Goal: Information Seeking & Learning: Check status

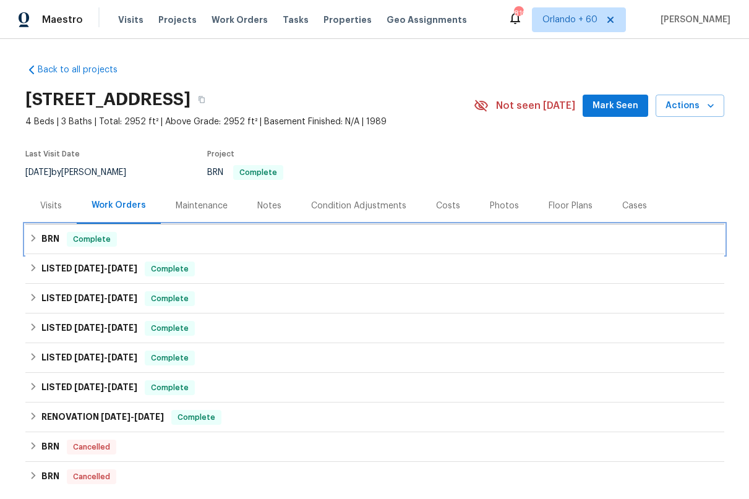
click at [35, 240] on icon at bounding box center [33, 238] width 9 height 9
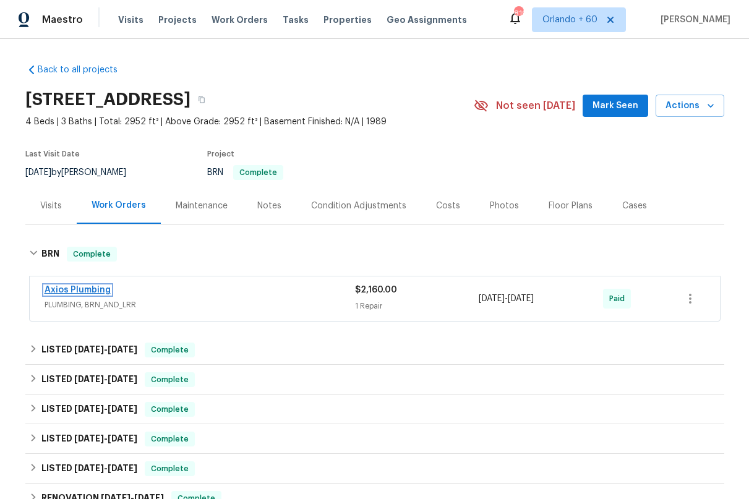
click at [63, 289] on link "Axios Plumbing" at bounding box center [78, 290] width 66 height 9
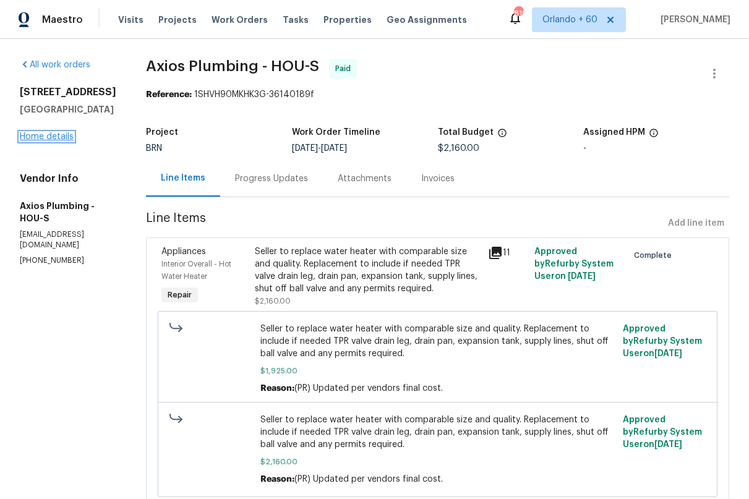
click at [60, 141] on link "Home details" at bounding box center [47, 136] width 54 height 9
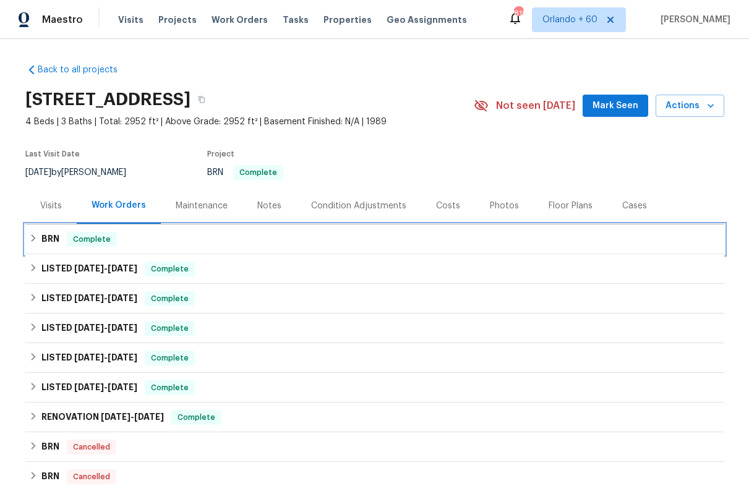
click at [35, 239] on icon at bounding box center [33, 238] width 9 height 9
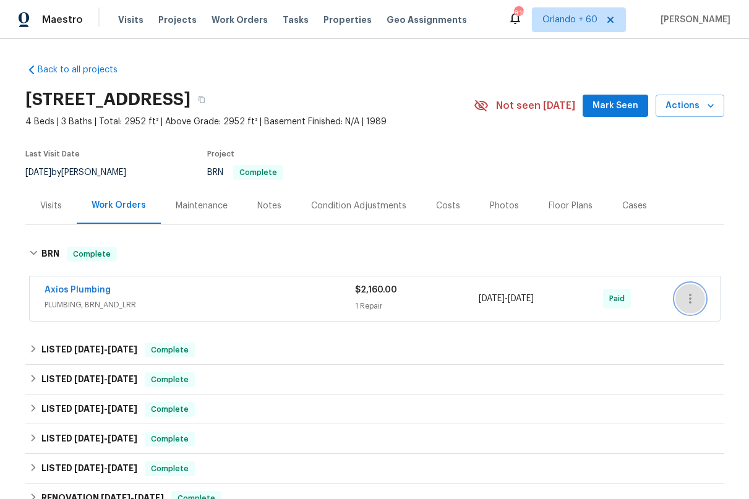
click at [701, 291] on button "button" at bounding box center [690, 299] width 30 height 30
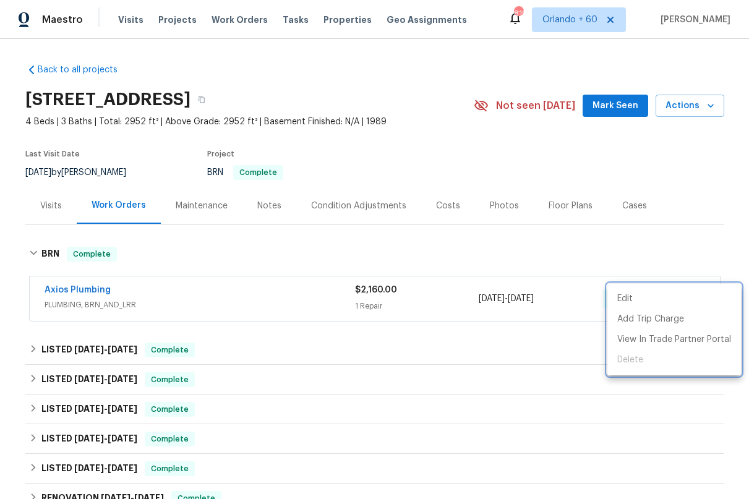
click at [708, 217] on div at bounding box center [374, 249] width 749 height 499
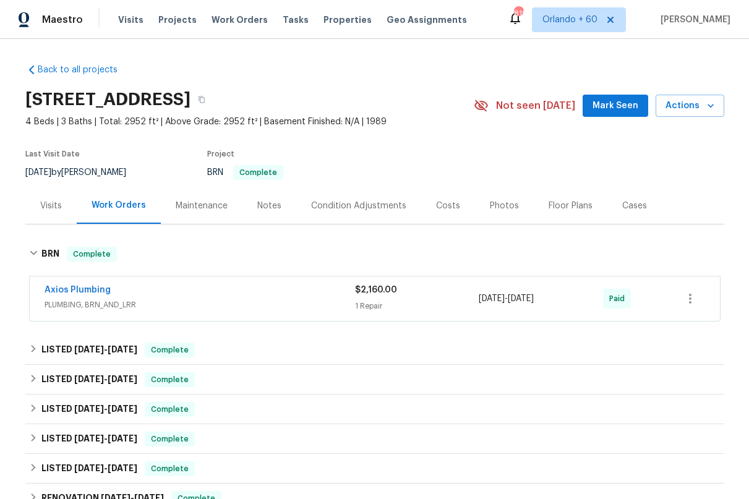
click at [439, 214] on div "Costs" at bounding box center [448, 205] width 54 height 36
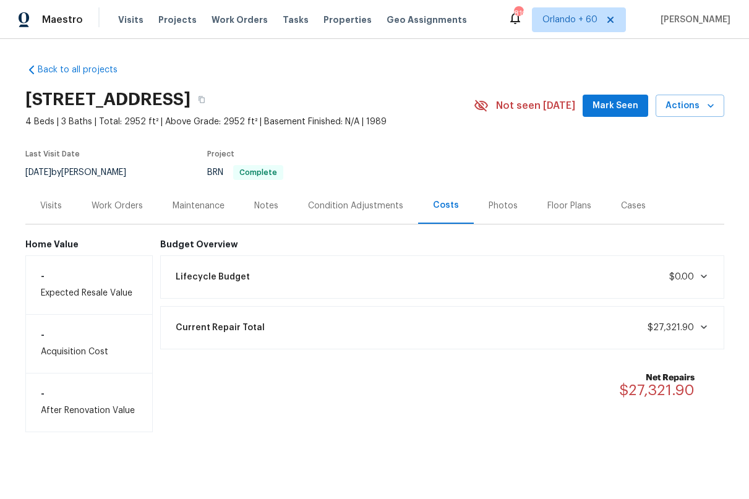
click at [260, 288] on div "Lifecycle Budget $0.00" at bounding box center [442, 276] width 548 height 27
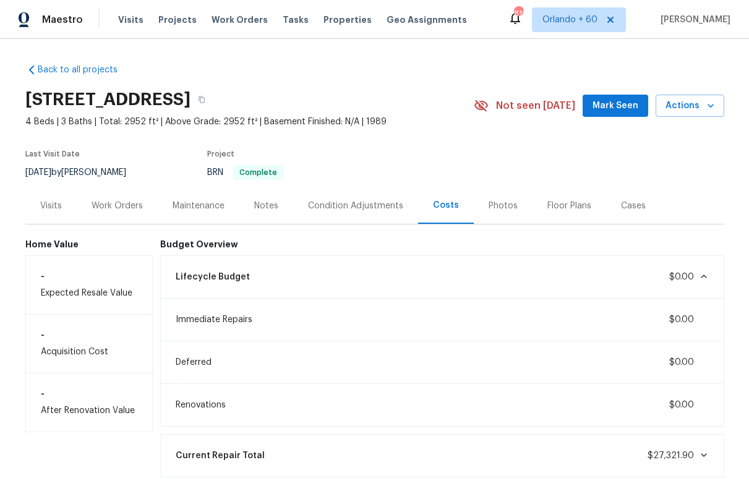
click at [260, 288] on div "Lifecycle Budget $0.00" at bounding box center [442, 276] width 548 height 27
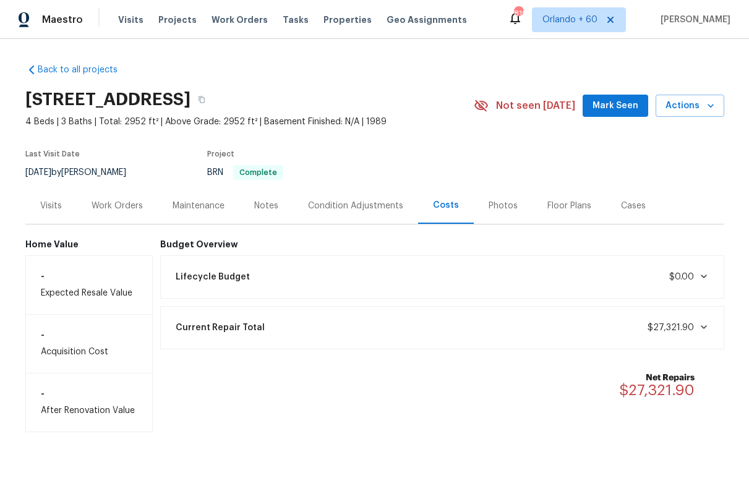
click at [292, 341] on div "Current Repair Total $27,321.90" at bounding box center [442, 327] width 548 height 27
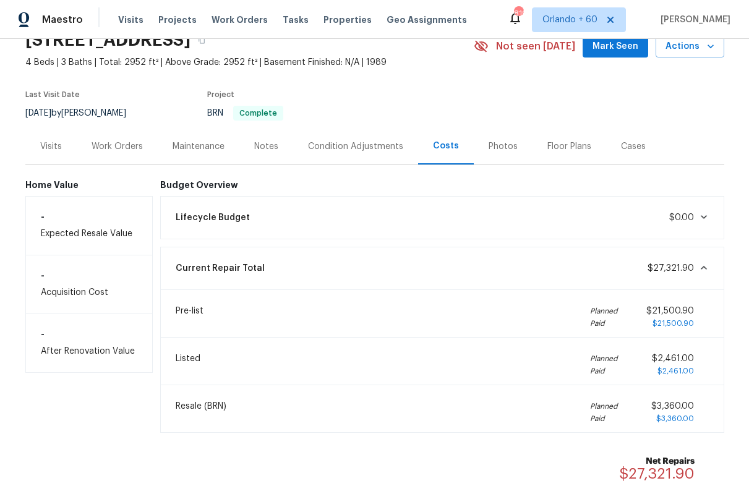
scroll to position [66, 0]
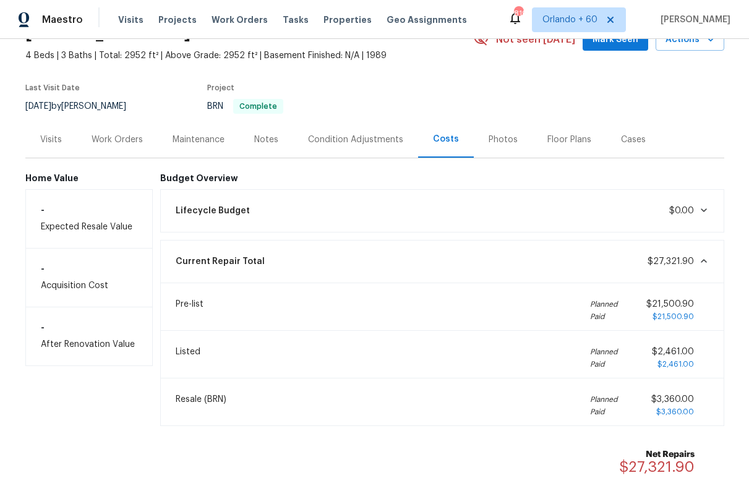
drag, startPoint x: 127, startPoint y: 136, endPoint x: 152, endPoint y: 148, distance: 27.7
click at [127, 136] on div "Work Orders" at bounding box center [117, 140] width 51 height 12
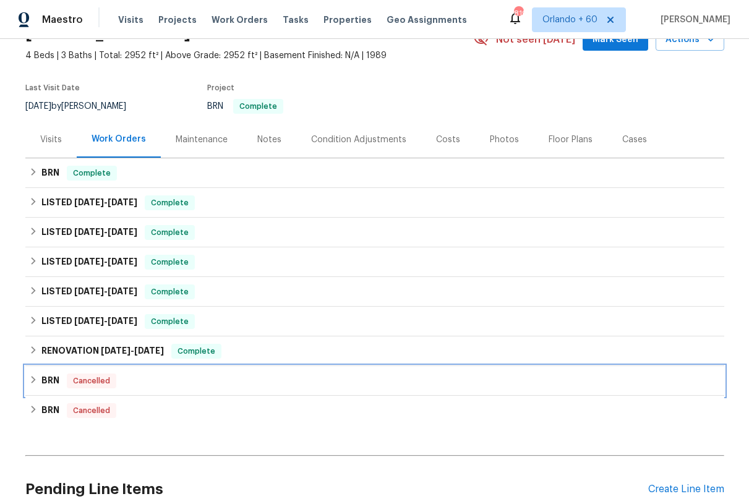
click at [207, 386] on div "BRN Cancelled" at bounding box center [374, 380] width 691 height 15
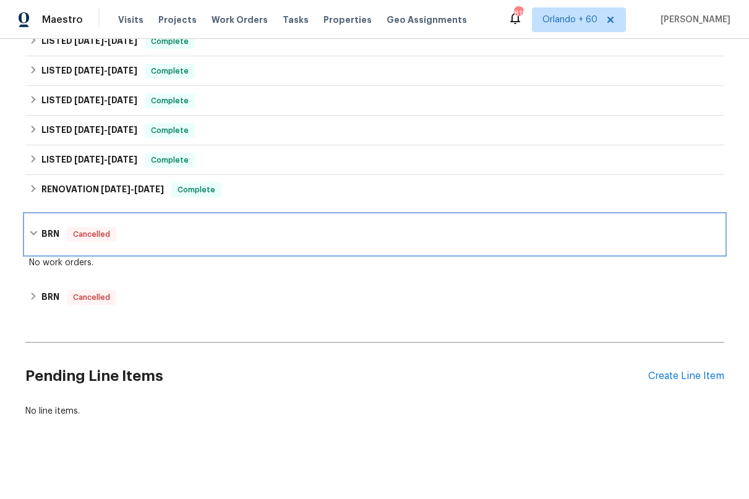
scroll to position [229, 0]
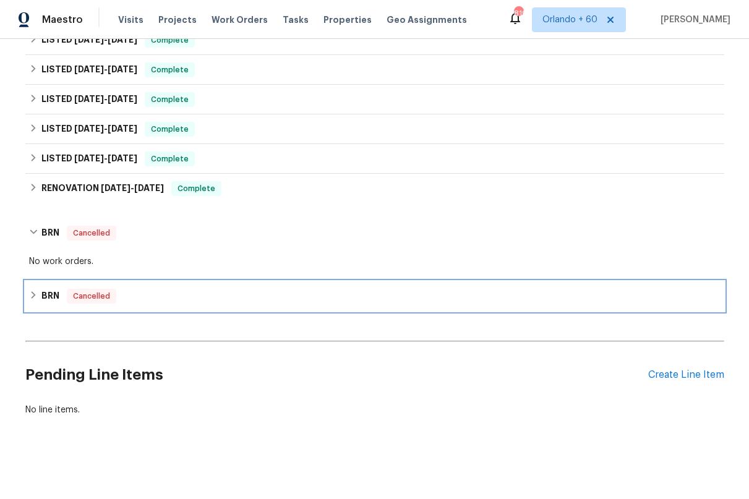
click at [288, 294] on div "BRN Cancelled" at bounding box center [374, 296] width 691 height 15
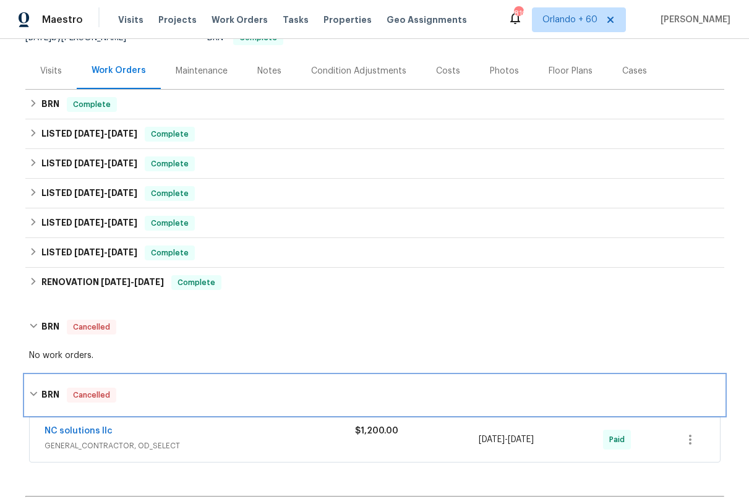
scroll to position [109, 0]
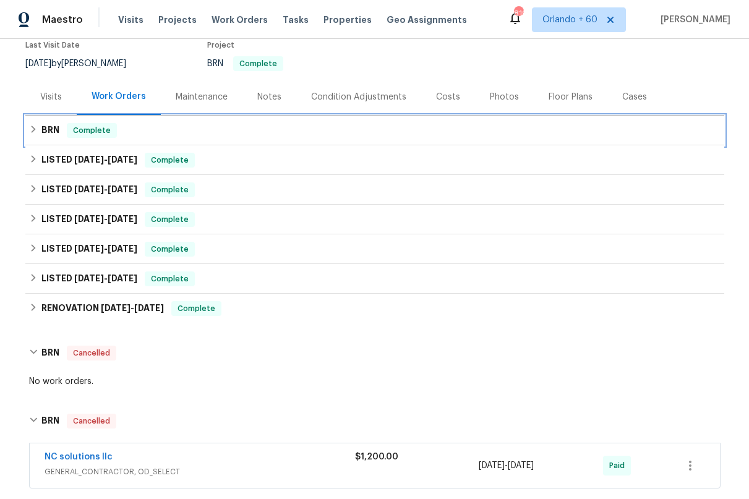
click at [292, 128] on div "BRN Complete" at bounding box center [374, 130] width 691 height 15
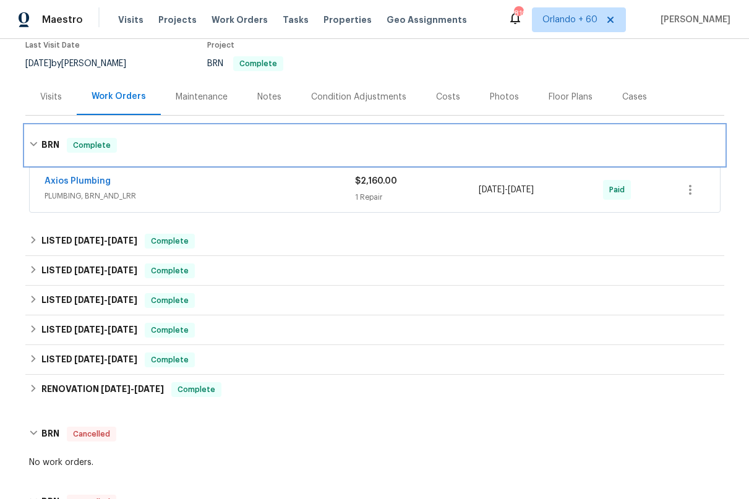
click at [292, 128] on div "BRN Complete" at bounding box center [374, 146] width 699 height 40
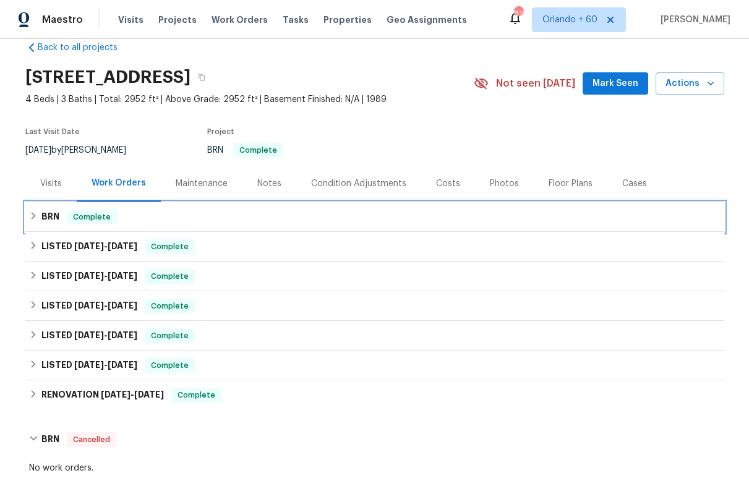
scroll to position [18, 0]
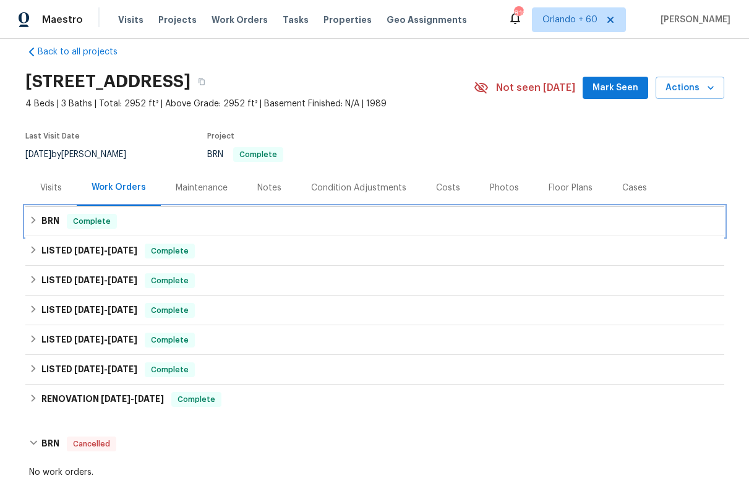
click at [309, 216] on div "BRN Complete" at bounding box center [374, 221] width 691 height 15
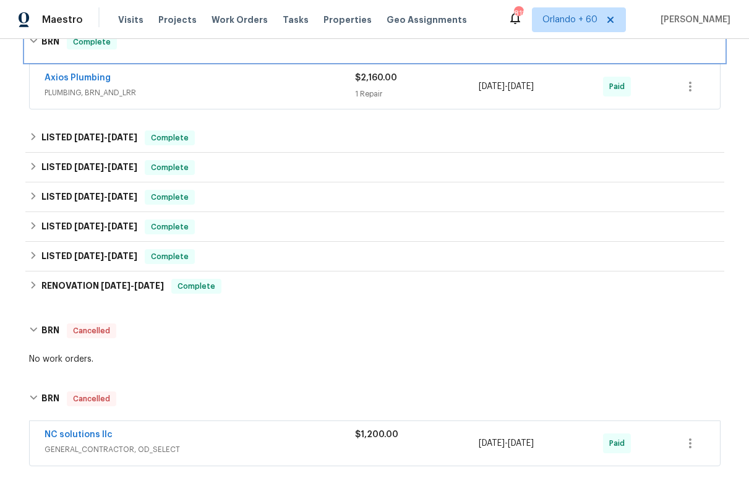
scroll to position [213, 0]
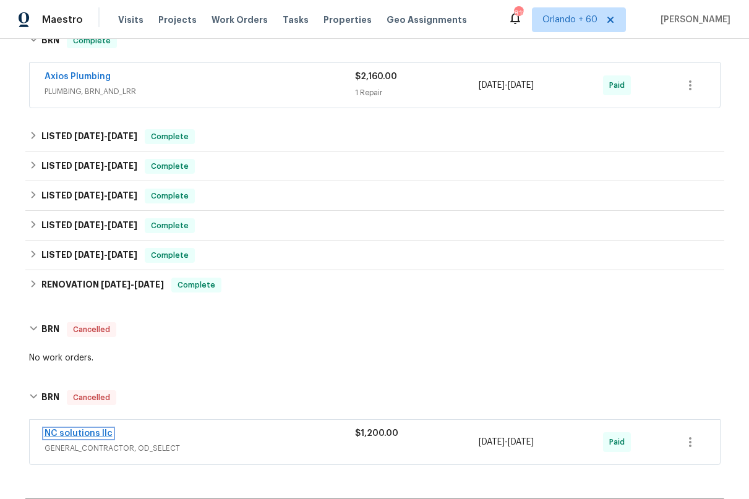
click at [93, 433] on link "NC solutions llc" at bounding box center [79, 433] width 68 height 9
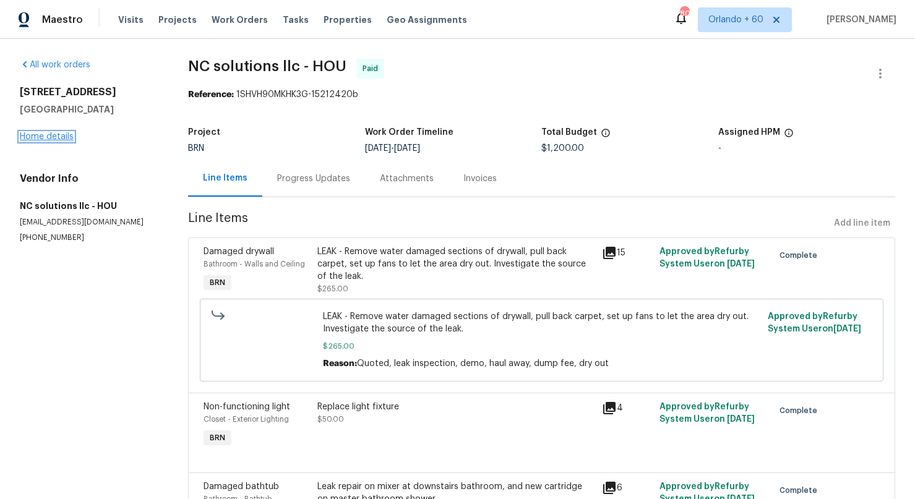
click at [63, 134] on link "Home details" at bounding box center [47, 136] width 54 height 9
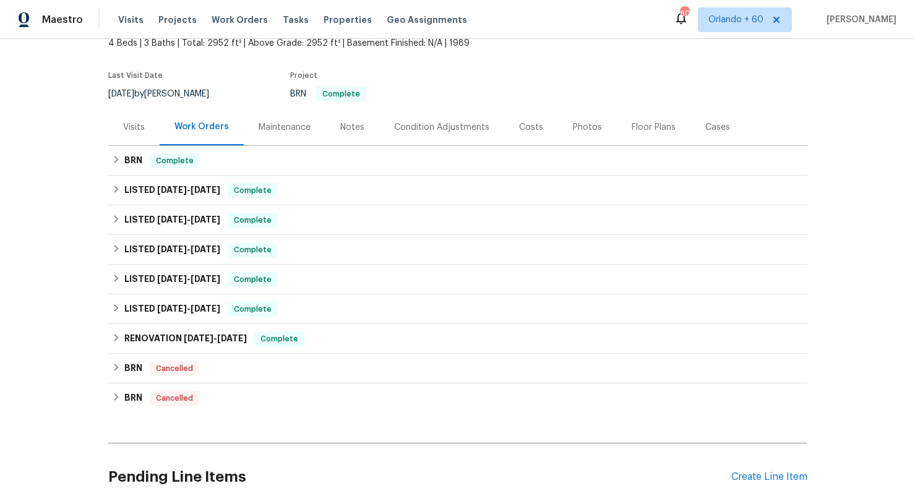
scroll to position [83, 0]
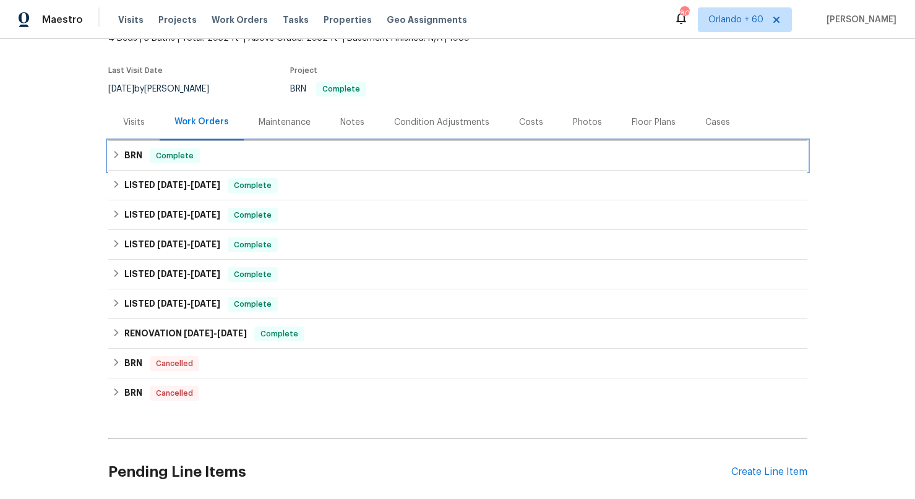
click at [114, 151] on icon at bounding box center [116, 154] width 4 height 7
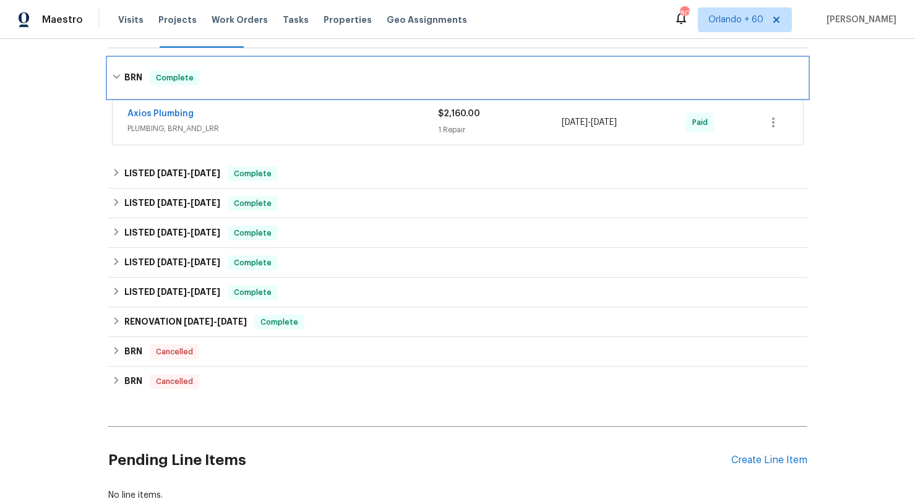
scroll to position [188, 0]
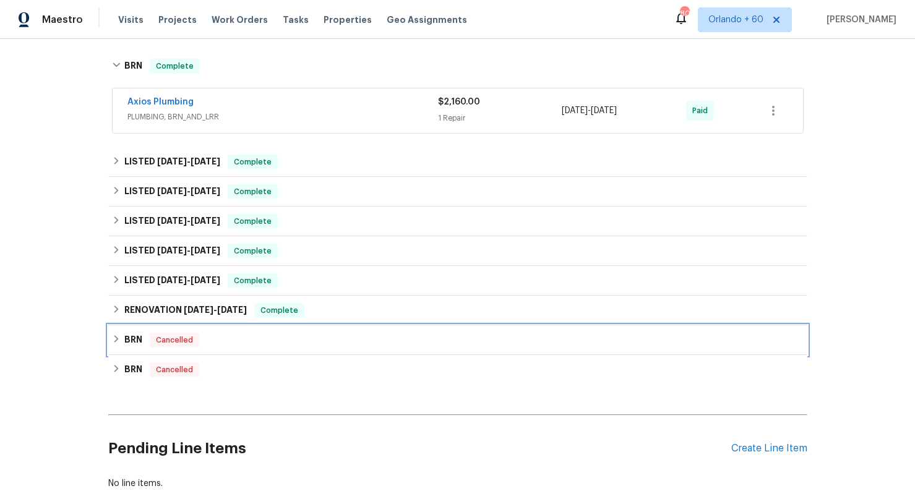
click at [126, 333] on h6 "BRN" at bounding box center [133, 340] width 18 height 15
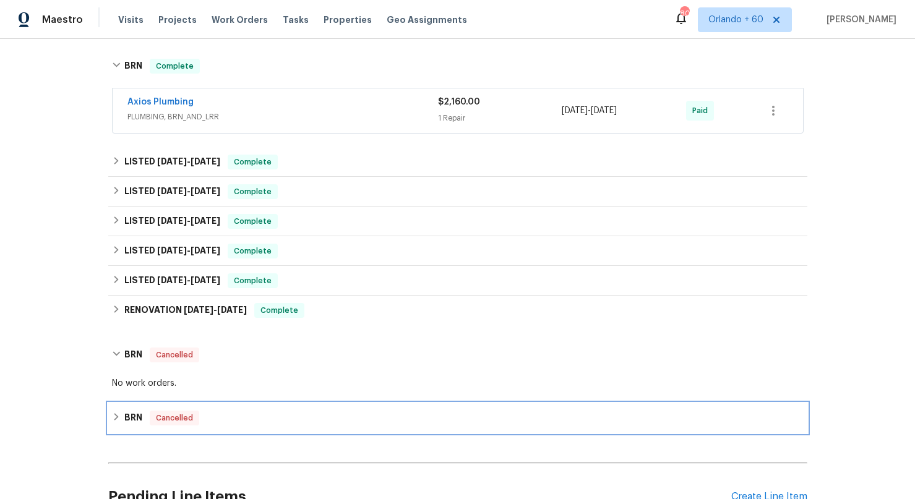
click at [137, 418] on h6 "BRN" at bounding box center [133, 418] width 18 height 15
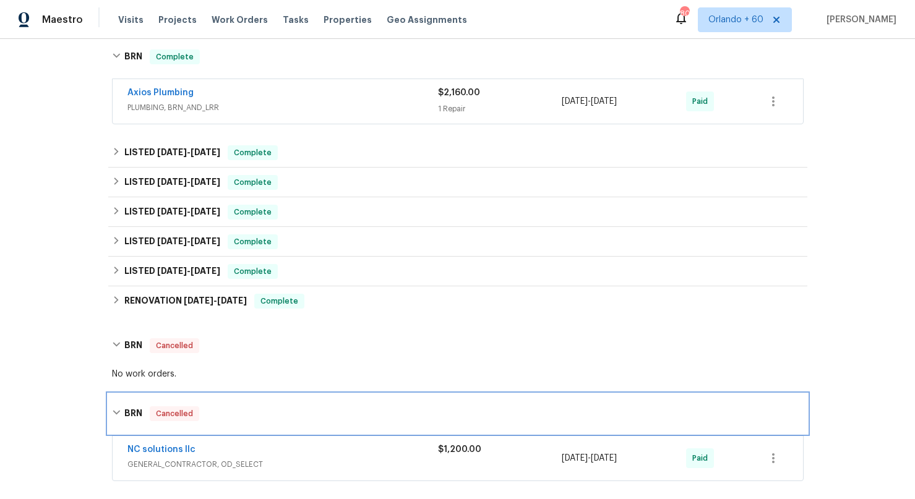
scroll to position [192, 0]
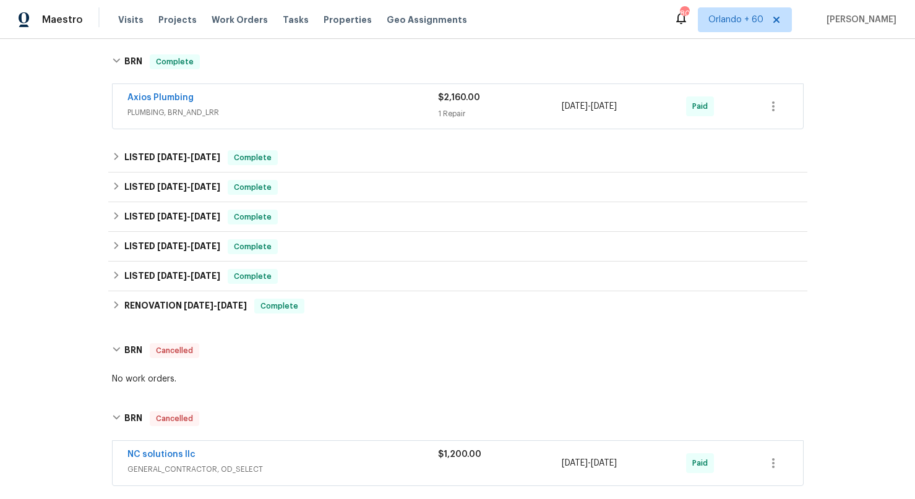
click at [167, 102] on span "Axios Plumbing" at bounding box center [160, 98] width 66 height 12
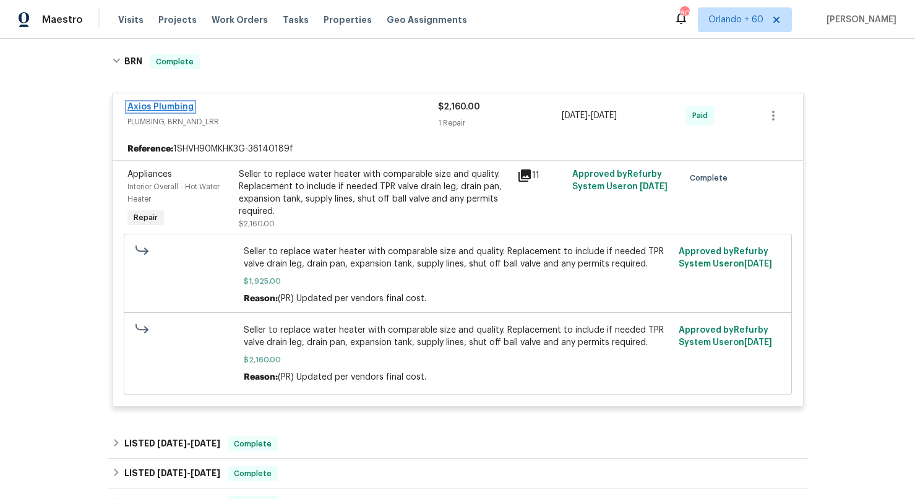
click at [165, 106] on link "Axios Plumbing" at bounding box center [160, 107] width 66 height 9
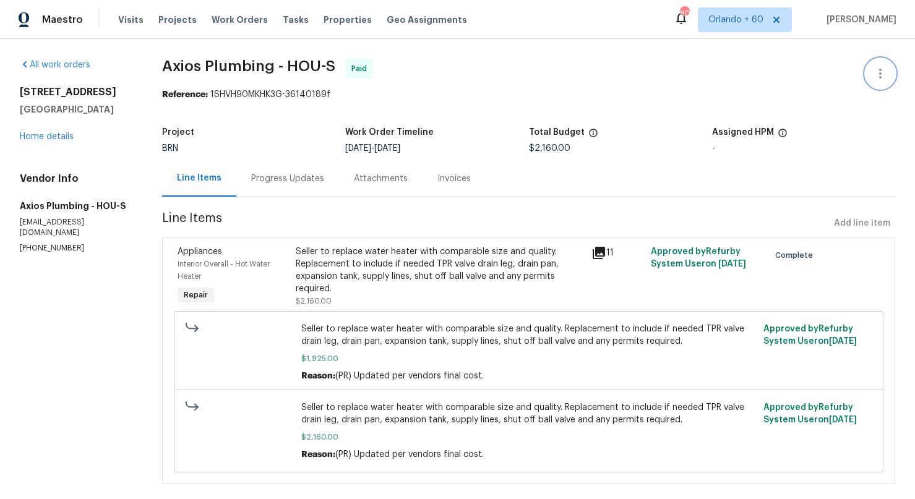
click at [748, 76] on icon "button" at bounding box center [879, 73] width 15 height 15
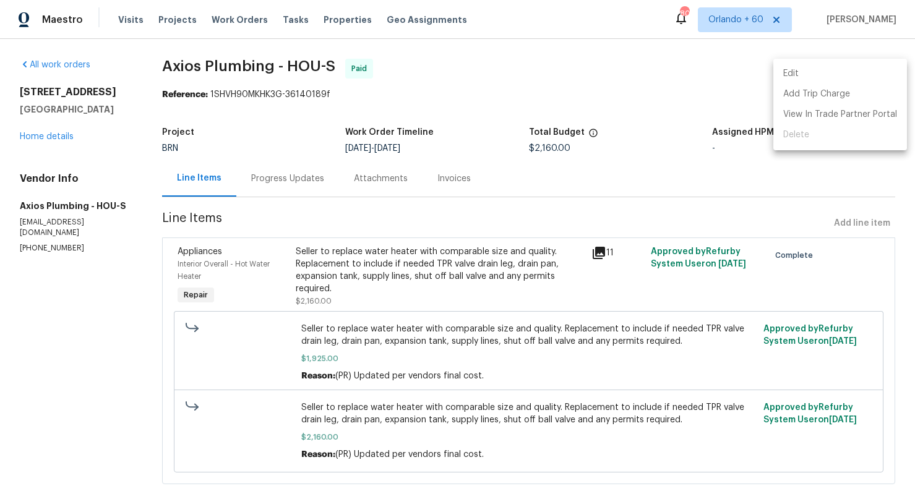
click at [748, 74] on li "Edit" at bounding box center [840, 74] width 134 height 20
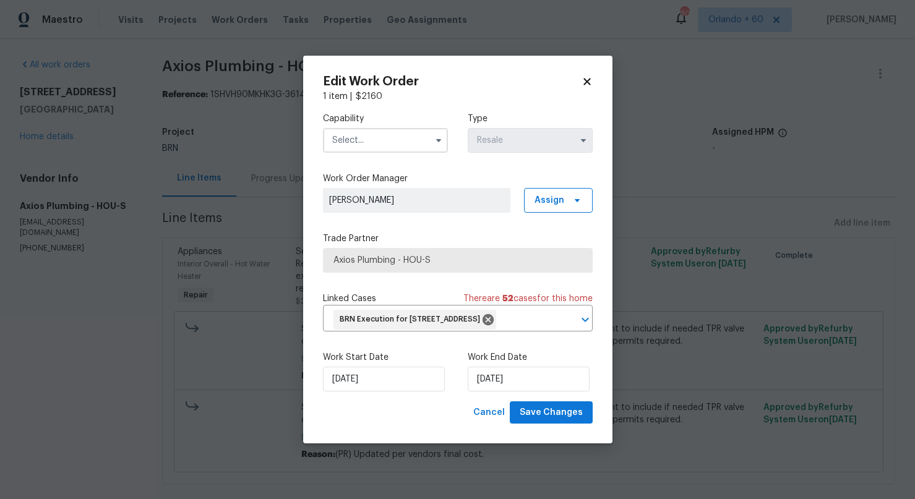
click at [587, 78] on icon at bounding box center [586, 81] width 7 height 7
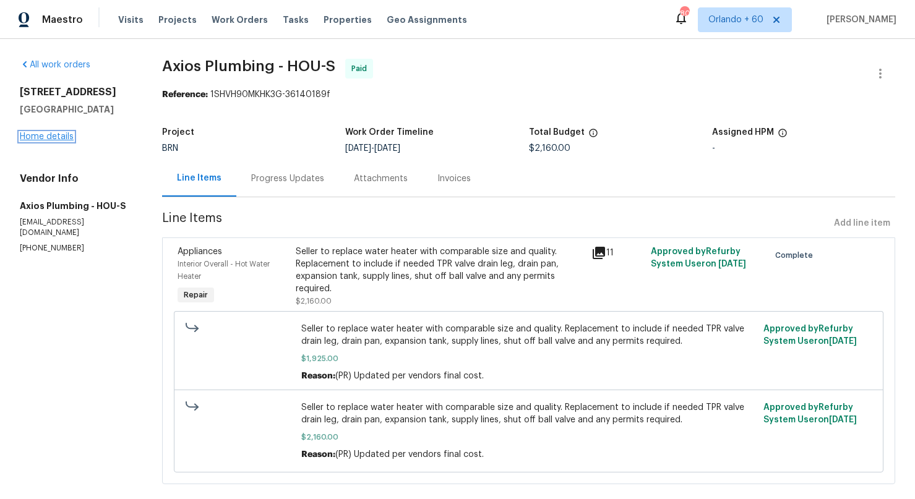
click at [36, 135] on link "Home details" at bounding box center [47, 136] width 54 height 9
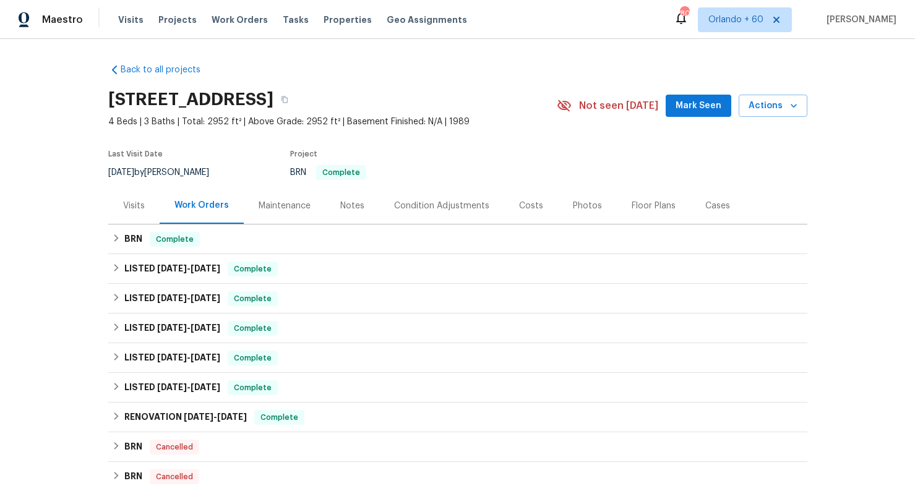
scroll to position [182, 0]
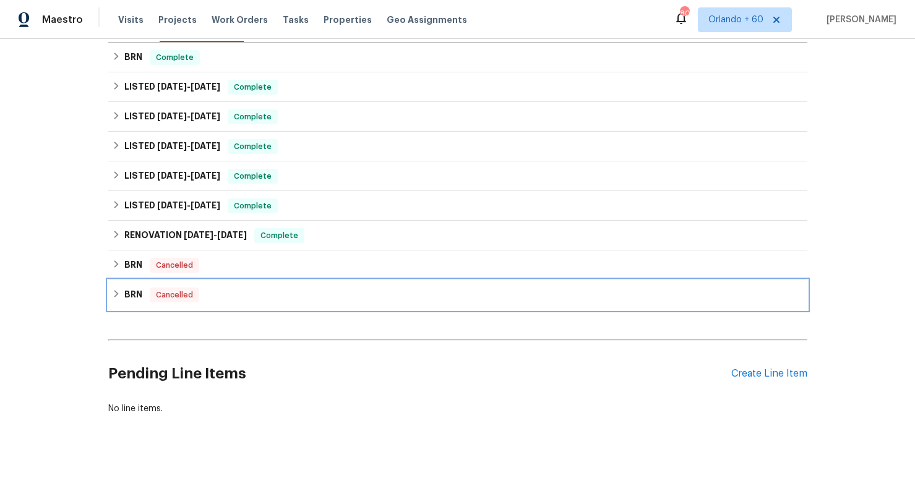
click at [115, 294] on icon at bounding box center [116, 293] width 9 height 9
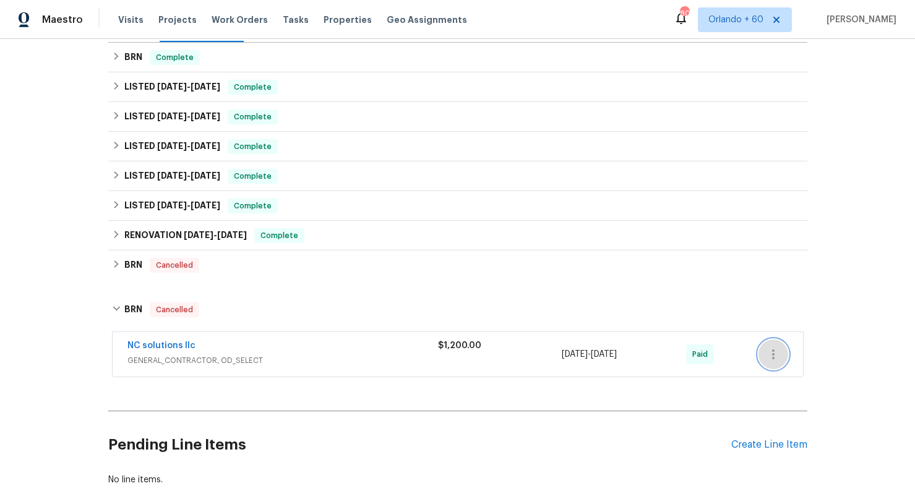
click at [748, 356] on icon "button" at bounding box center [773, 354] width 15 height 15
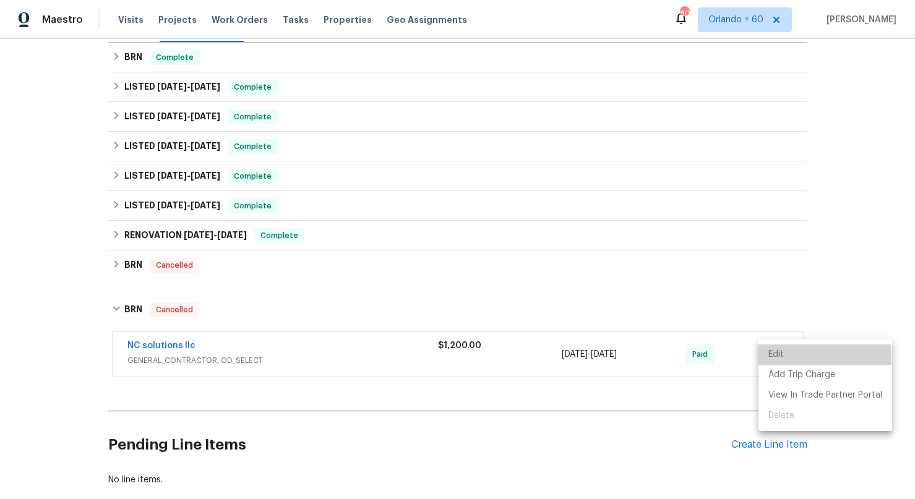
click at [748, 357] on li "Edit" at bounding box center [825, 354] width 134 height 20
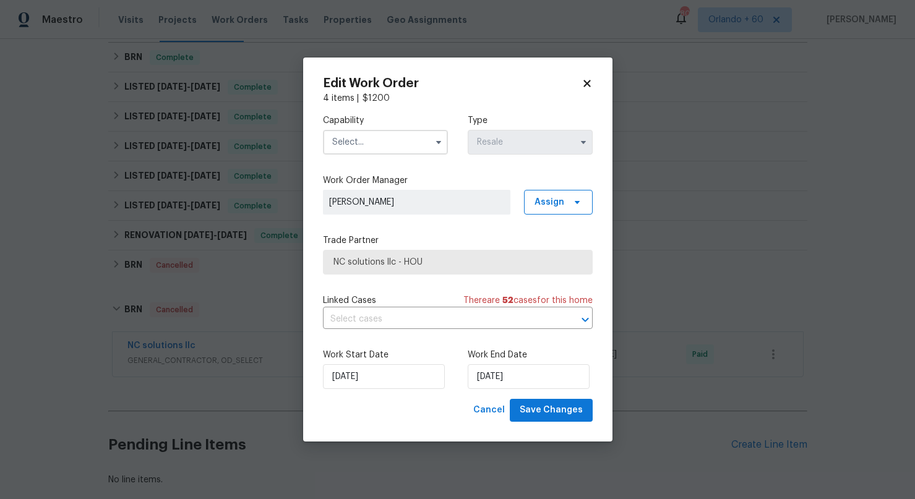
click at [584, 82] on icon at bounding box center [586, 83] width 7 height 7
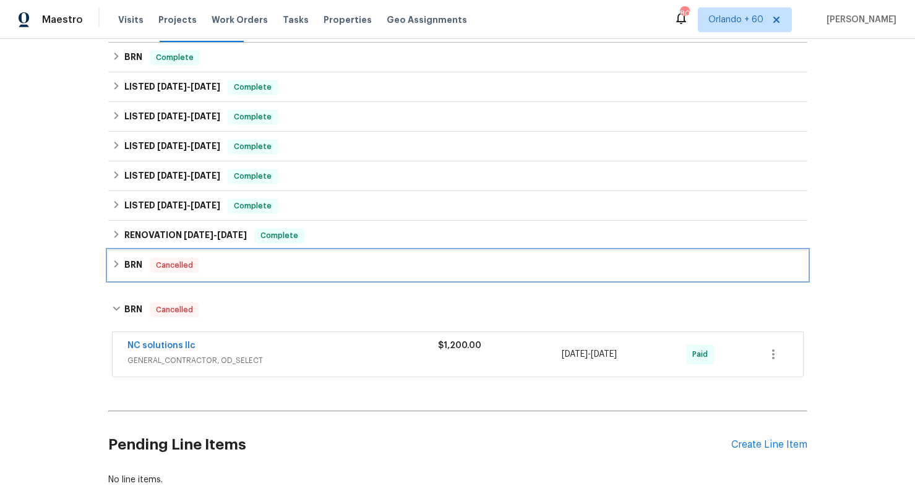
click at [124, 266] on div "BRN Cancelled" at bounding box center [457, 265] width 691 height 15
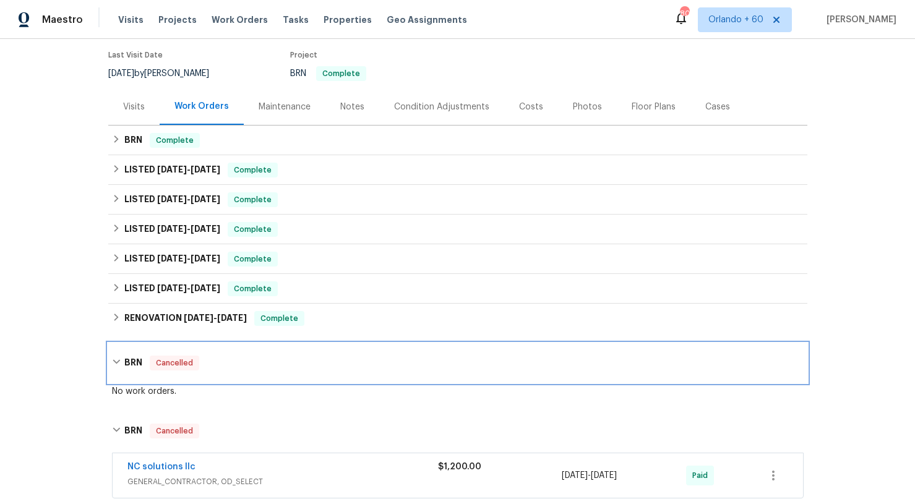
scroll to position [80, 0]
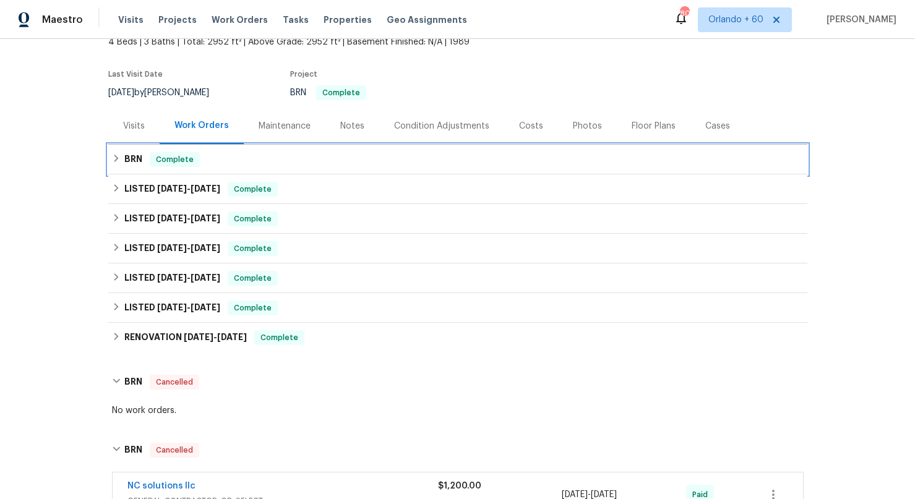
click at [116, 158] on icon at bounding box center [116, 158] width 9 height 9
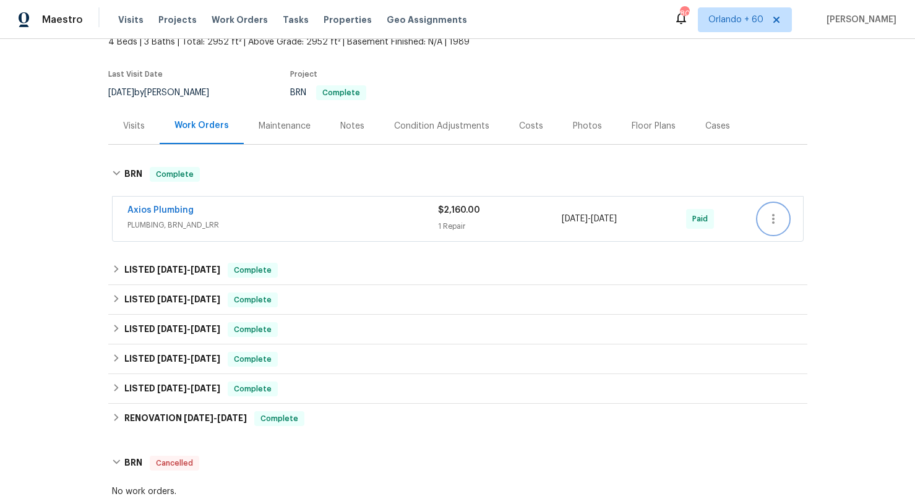
click at [748, 218] on icon "button" at bounding box center [773, 218] width 15 height 15
click at [748, 218] on li "Edit" at bounding box center [825, 219] width 134 height 20
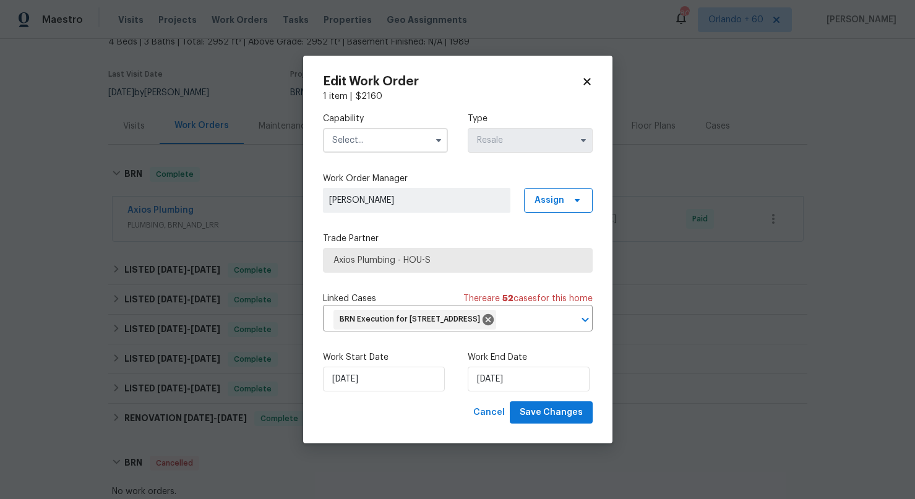
click at [587, 78] on icon at bounding box center [586, 81] width 7 height 7
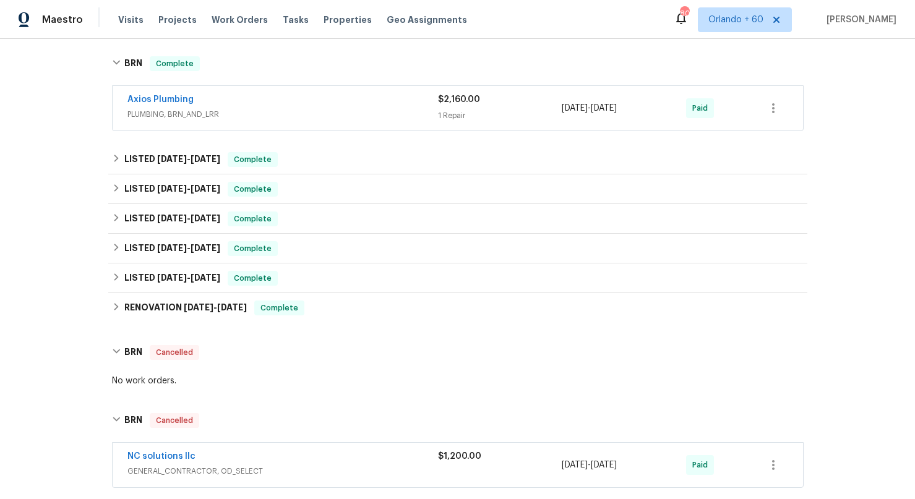
scroll to position [192, 0]
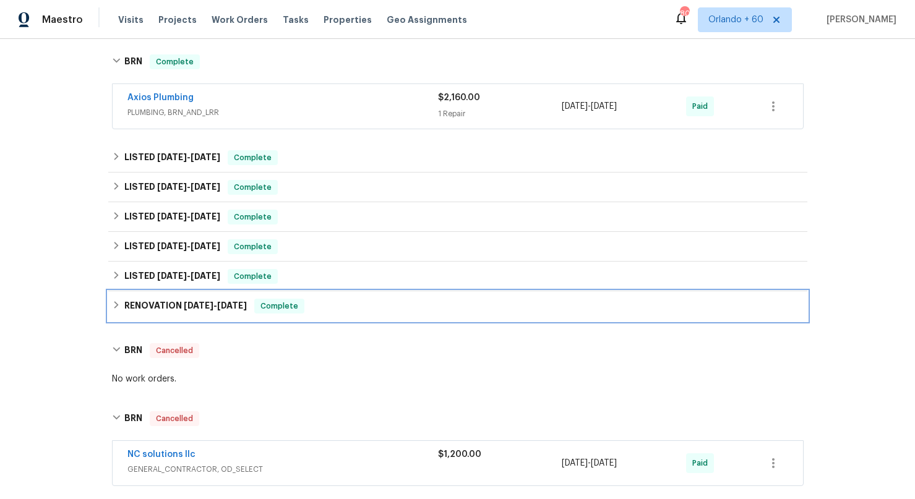
click at [116, 307] on icon at bounding box center [116, 305] width 9 height 9
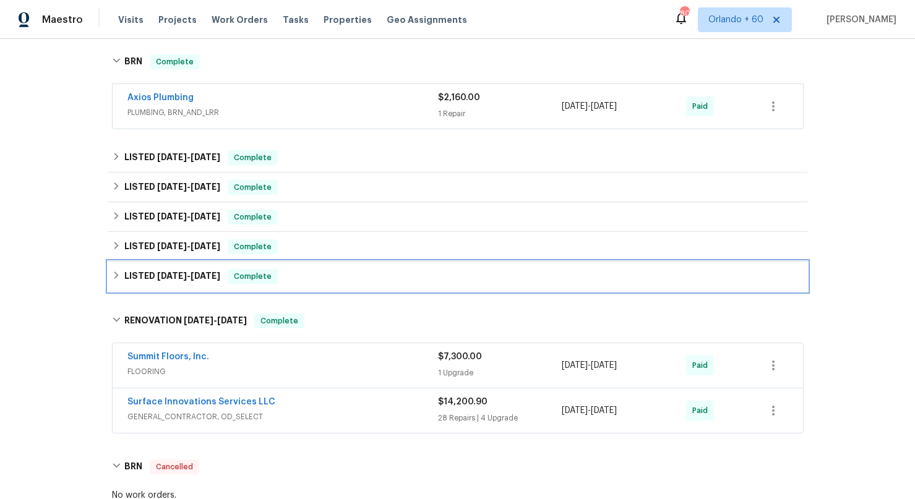
click at [115, 274] on icon at bounding box center [116, 275] width 9 height 9
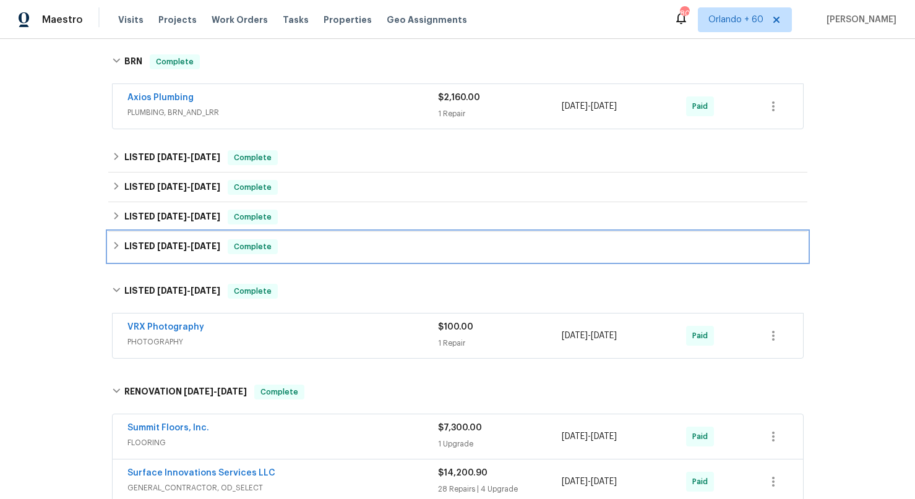
click at [116, 245] on icon at bounding box center [116, 245] width 9 height 9
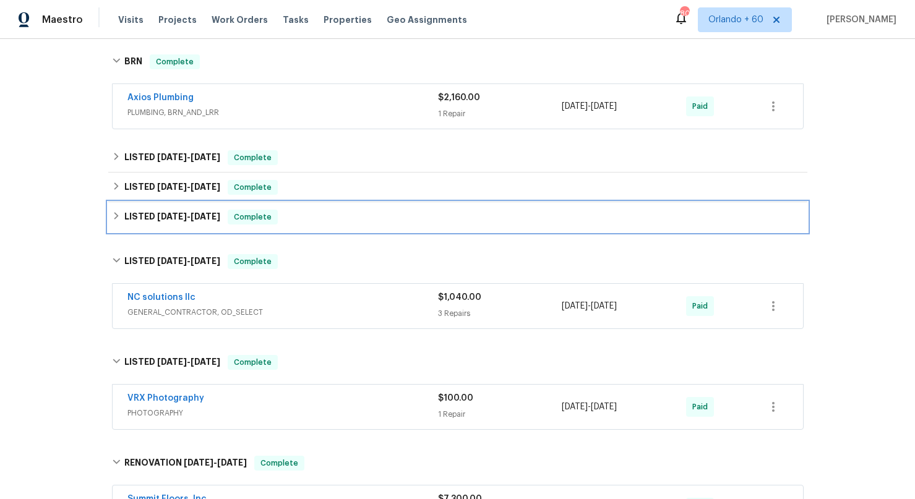
click at [116, 224] on div "LISTED 8/1/24 - 8/5/24 Complete" at bounding box center [457, 217] width 699 height 30
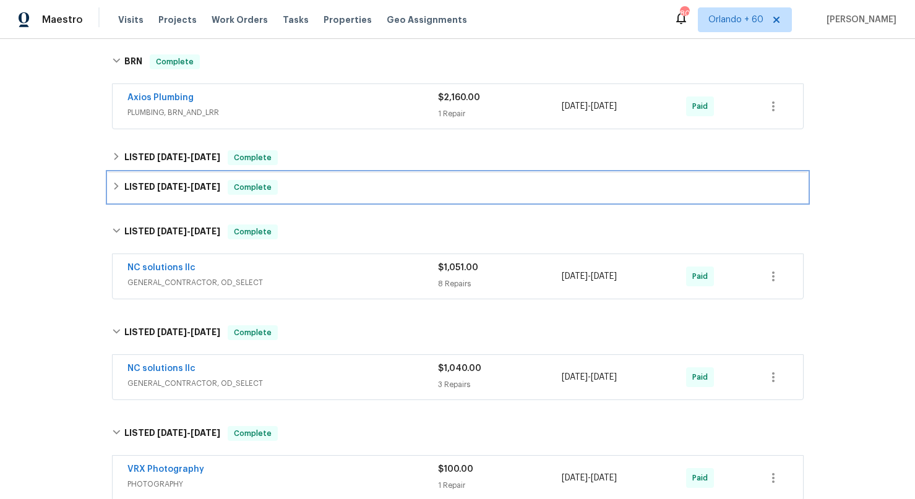
click at [123, 188] on div "LISTED 1/16/25 - 1/20/25 Complete" at bounding box center [457, 187] width 691 height 15
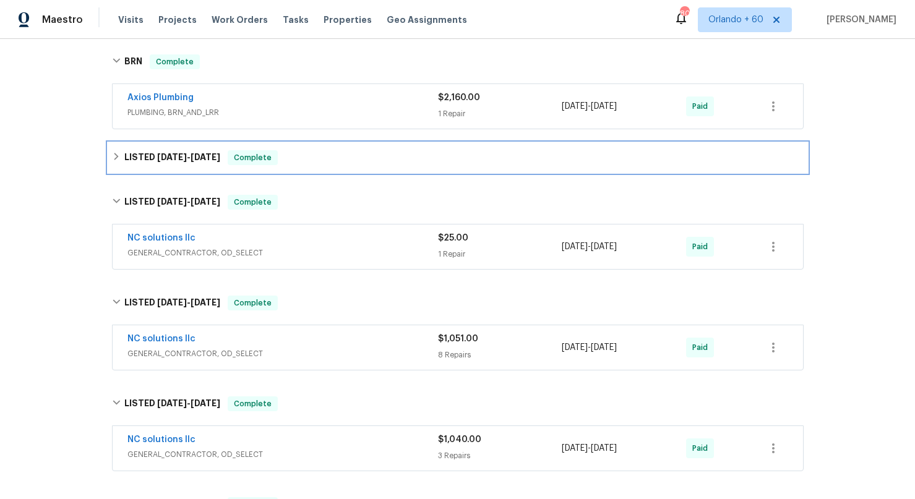
click at [127, 164] on h6 "LISTED 1/23/25 - 3/7/25" at bounding box center [172, 157] width 96 height 15
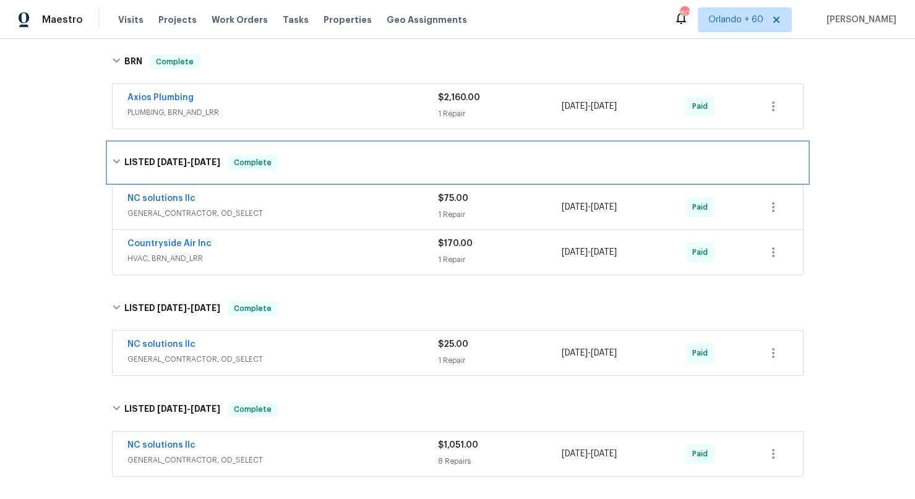
click at [127, 164] on h6 "LISTED 1/23/25 - 3/7/25" at bounding box center [172, 162] width 96 height 15
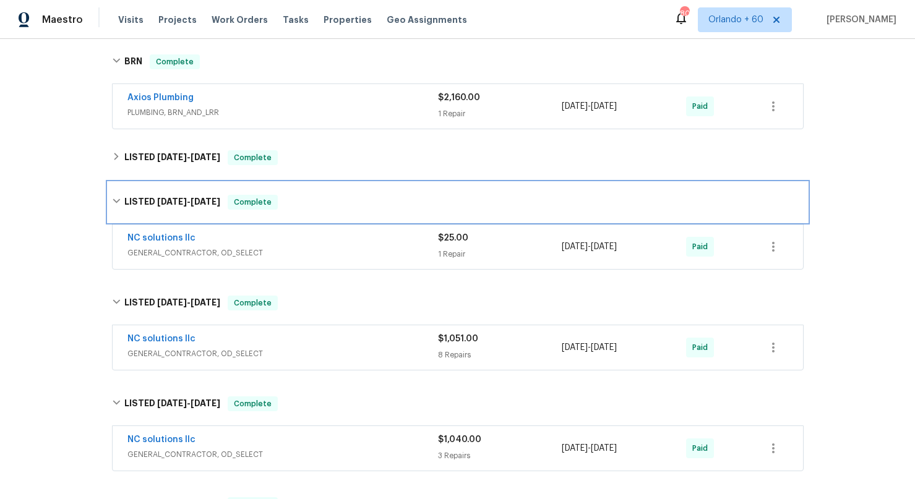
click at [134, 210] on div "LISTED 1/16/25 - 1/20/25 Complete" at bounding box center [457, 202] width 699 height 40
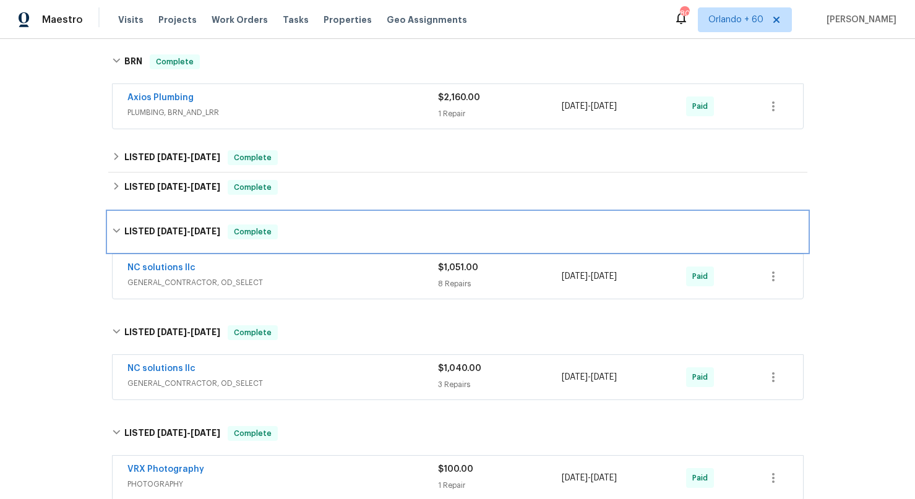
click at [134, 232] on h6 "LISTED 8/1/24 - 8/5/24" at bounding box center [172, 231] width 96 height 15
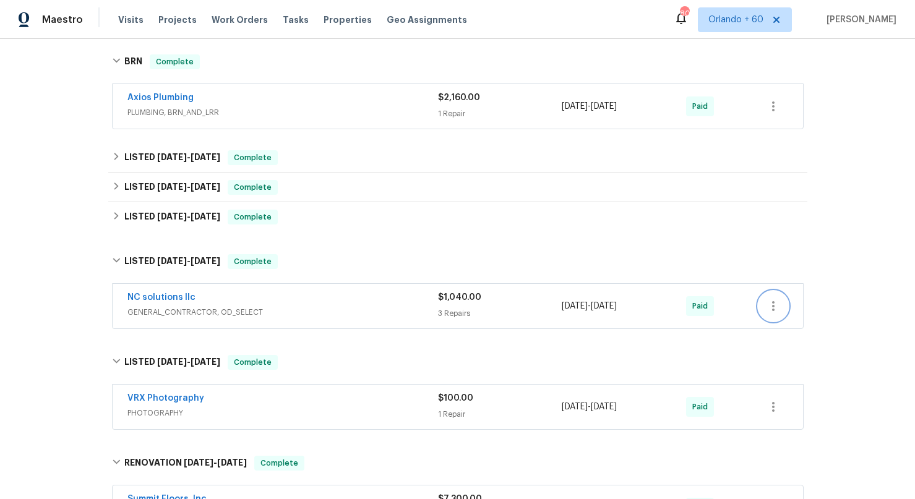
click at [748, 305] on icon "button" at bounding box center [773, 306] width 2 height 10
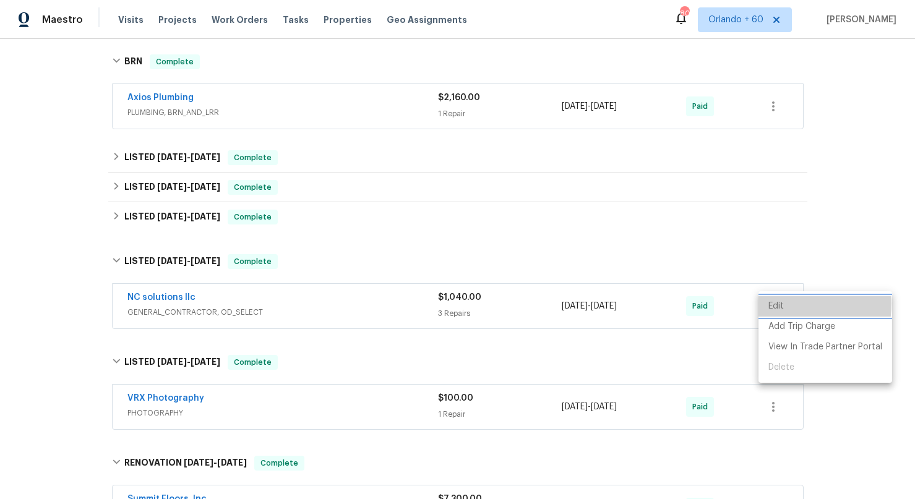
click at [748, 304] on li "Edit" at bounding box center [825, 306] width 134 height 20
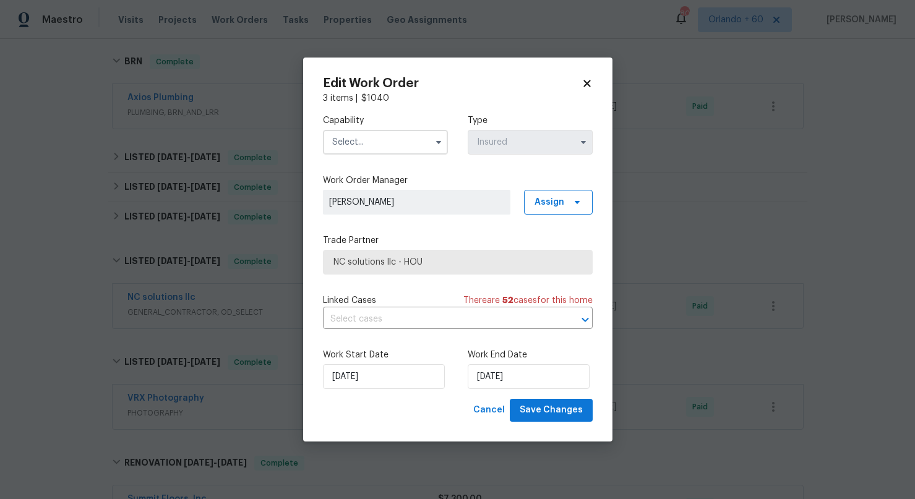
drag, startPoint x: 584, startPoint y: 84, endPoint x: 568, endPoint y: 92, distance: 18.0
click at [584, 84] on icon at bounding box center [586, 83] width 7 height 7
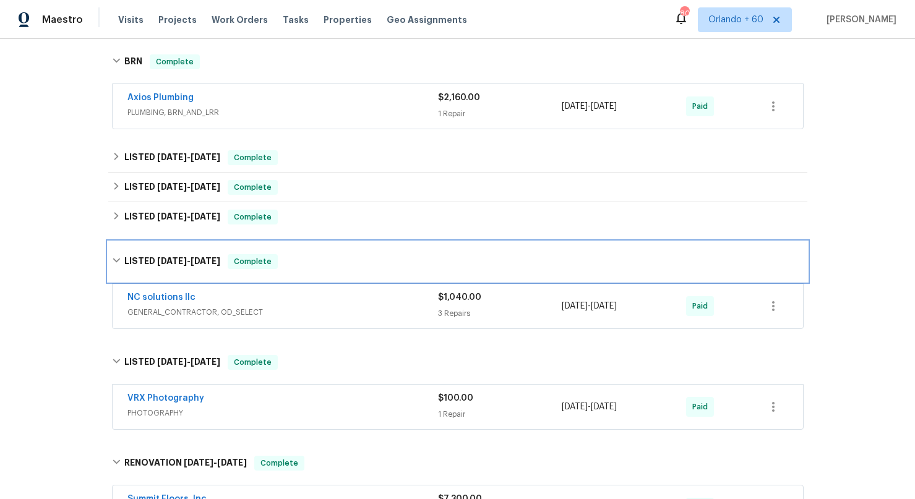
click at [119, 262] on icon at bounding box center [116, 260] width 9 height 9
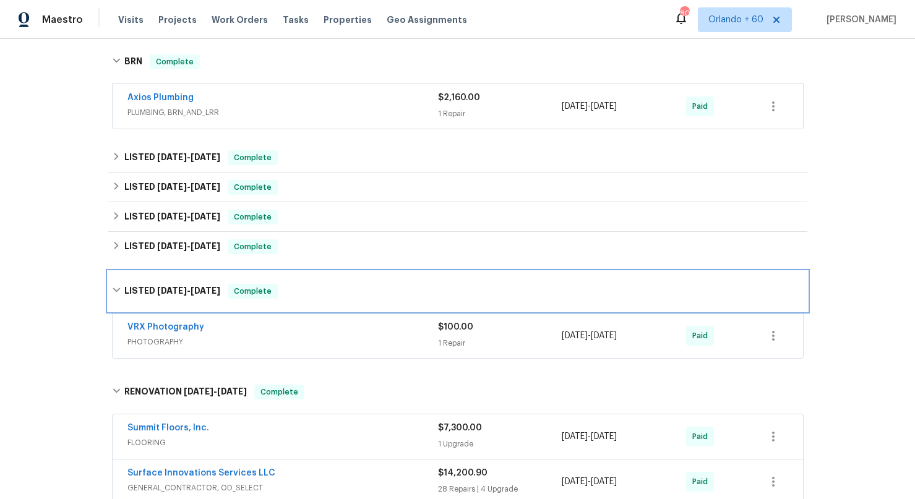
click at [112, 291] on icon at bounding box center [116, 290] width 9 height 9
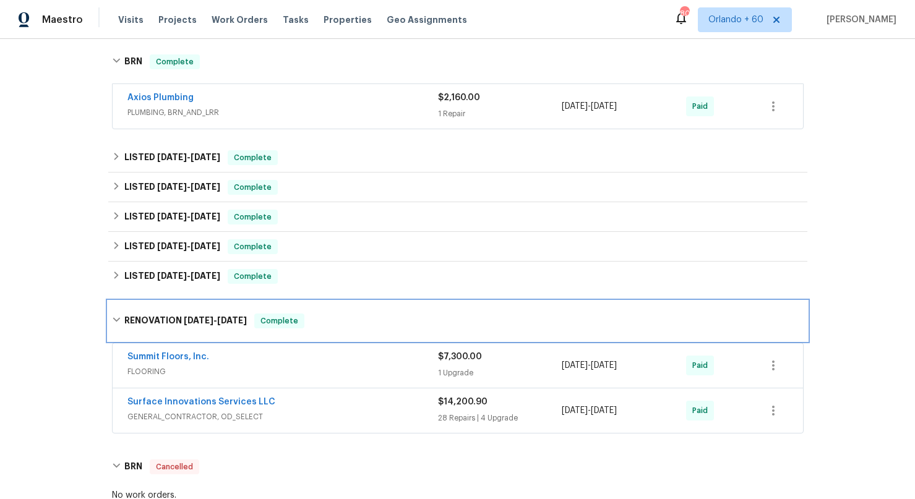
click at [120, 317] on icon at bounding box center [116, 319] width 9 height 9
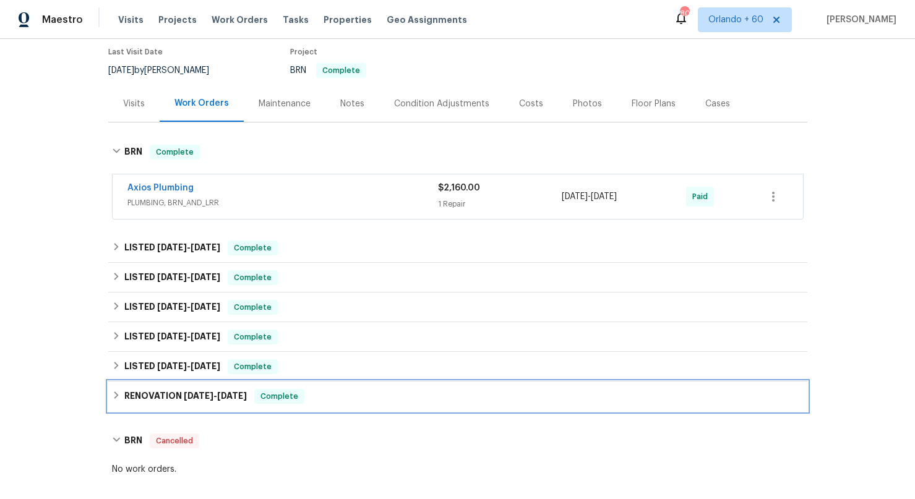
scroll to position [101, 0]
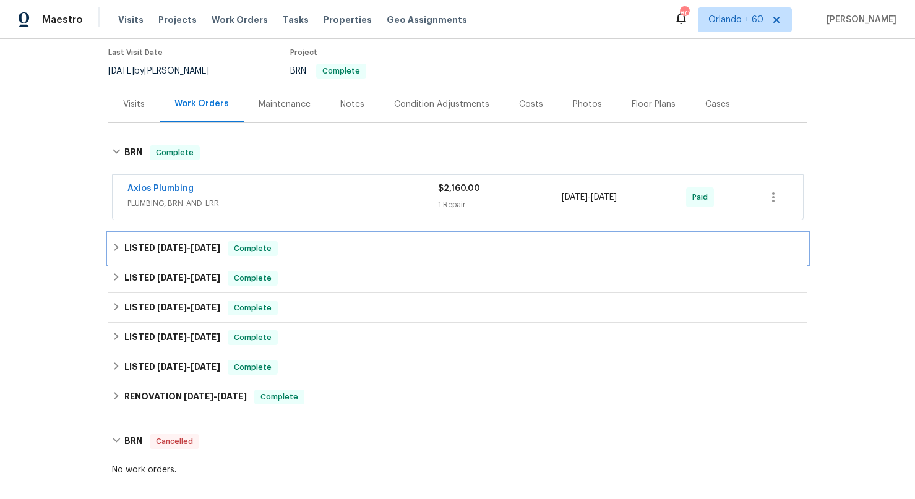
click at [119, 248] on icon at bounding box center [116, 247] width 9 height 9
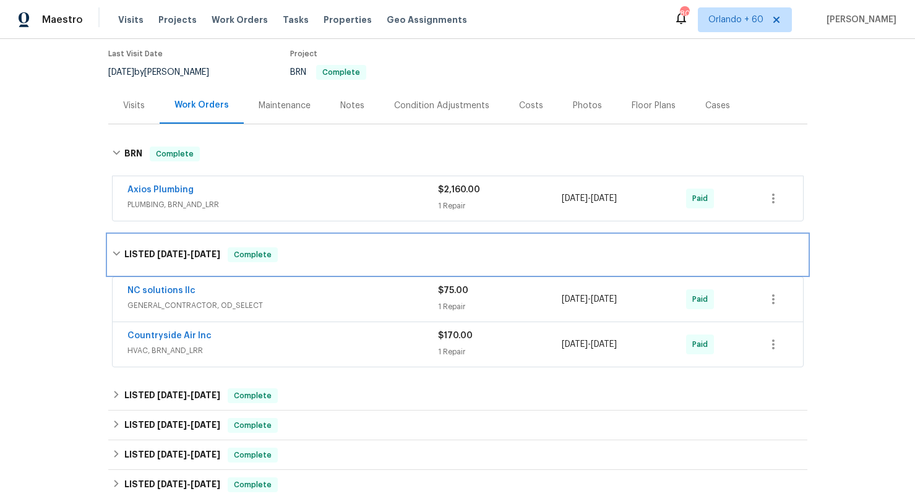
scroll to position [99, 0]
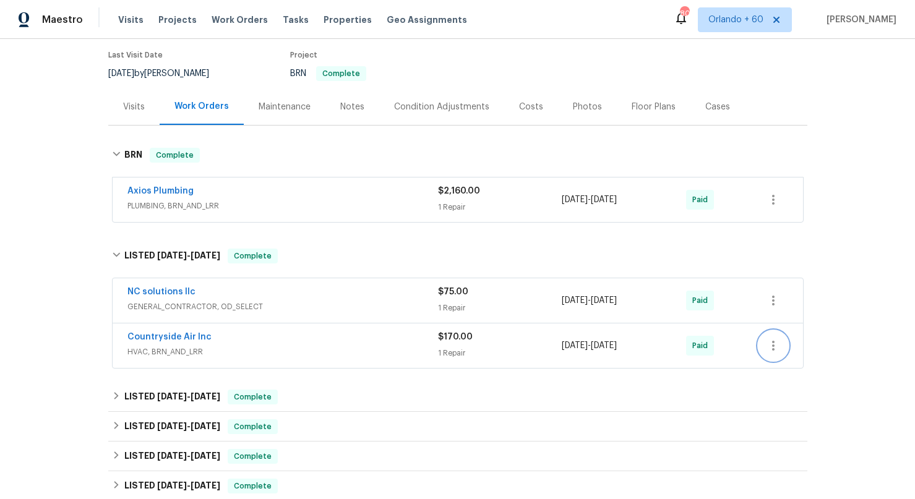
click at [748, 349] on icon "button" at bounding box center [773, 345] width 15 height 15
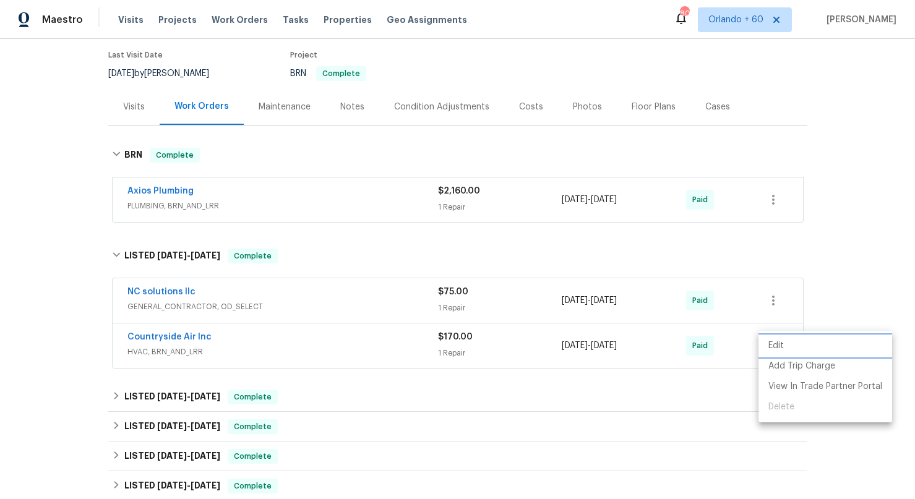
click at [748, 346] on li "Edit" at bounding box center [825, 346] width 134 height 20
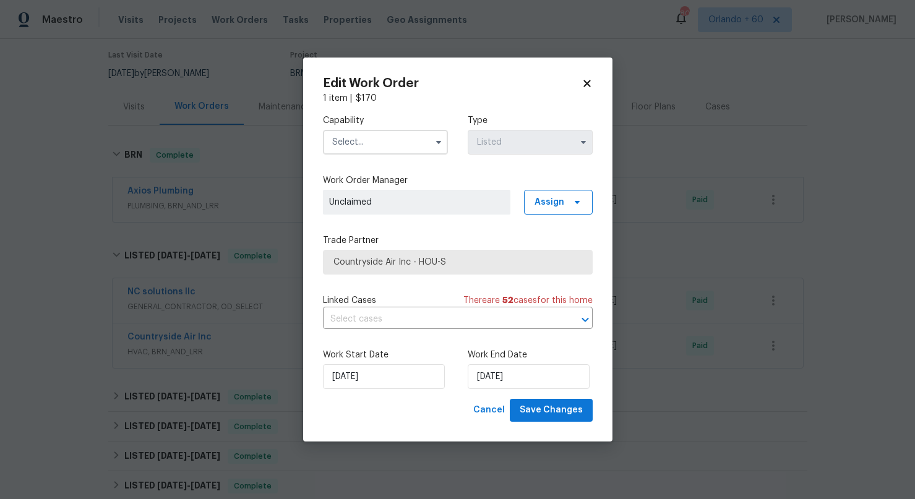
click at [589, 84] on icon at bounding box center [586, 83] width 11 height 11
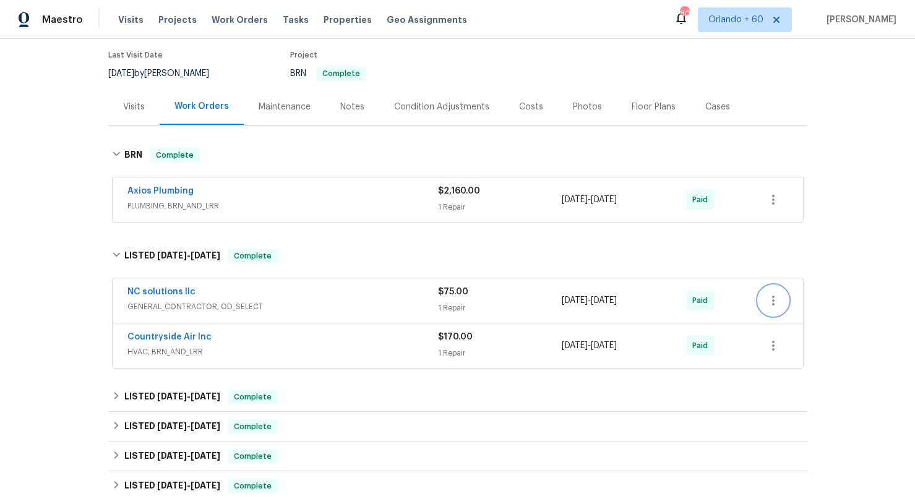
click at [748, 299] on icon "button" at bounding box center [773, 300] width 15 height 15
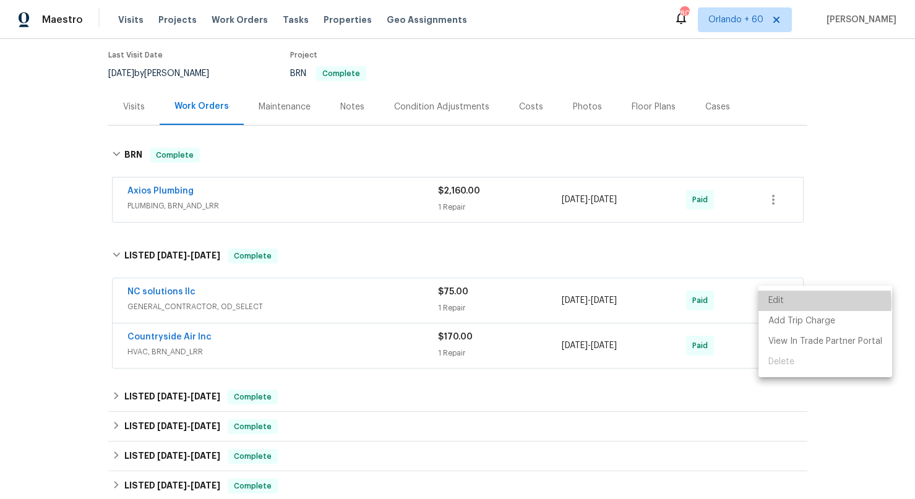
click at [748, 303] on li "Edit" at bounding box center [825, 301] width 134 height 20
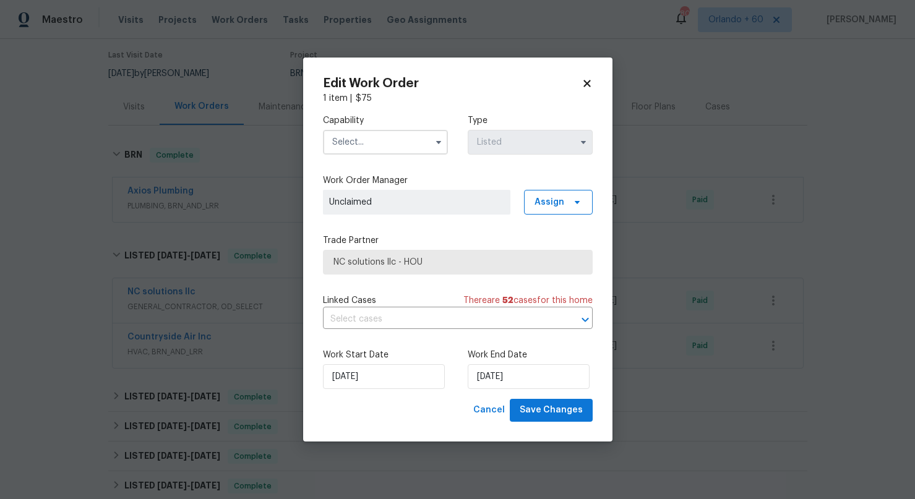
click at [584, 85] on icon at bounding box center [586, 83] width 7 height 7
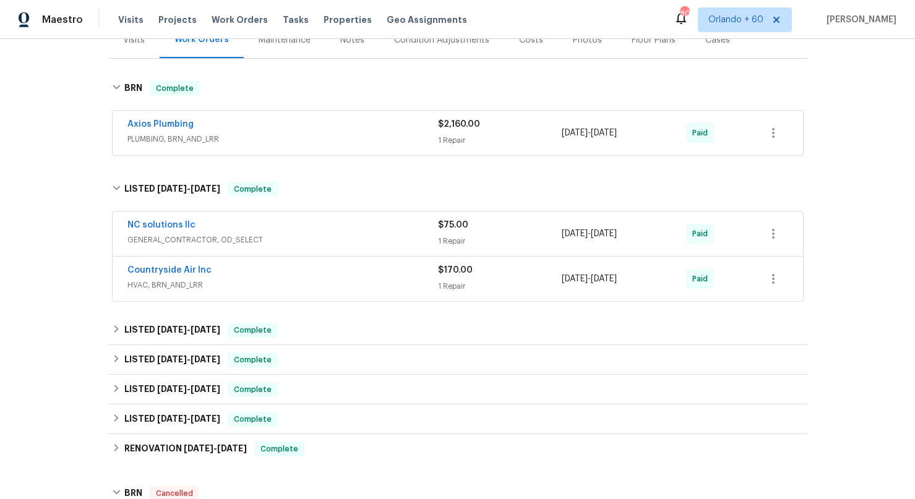
scroll to position [248, 0]
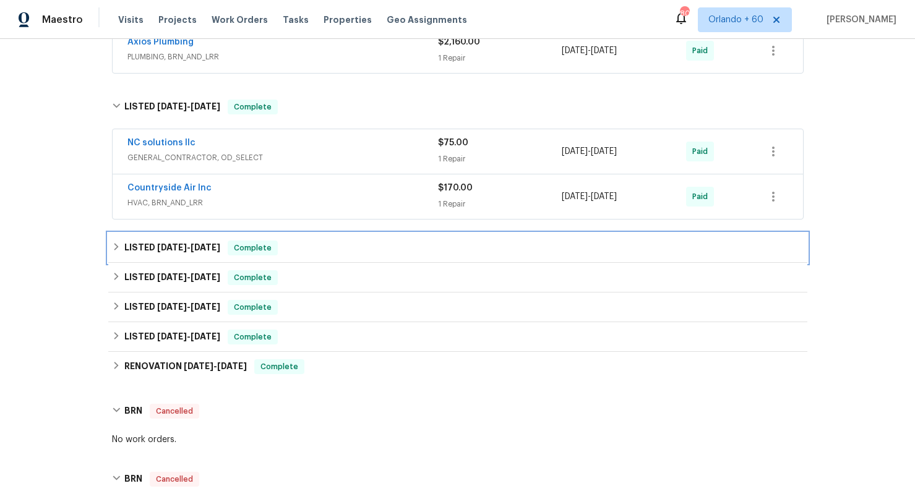
click at [171, 250] on span "[DATE]" at bounding box center [172, 247] width 30 height 9
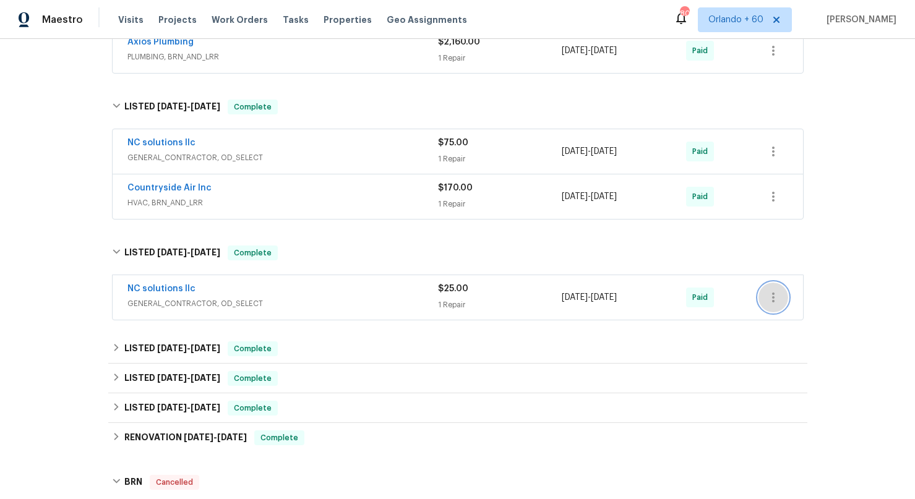
click at [748, 299] on icon "button" at bounding box center [773, 297] width 15 height 15
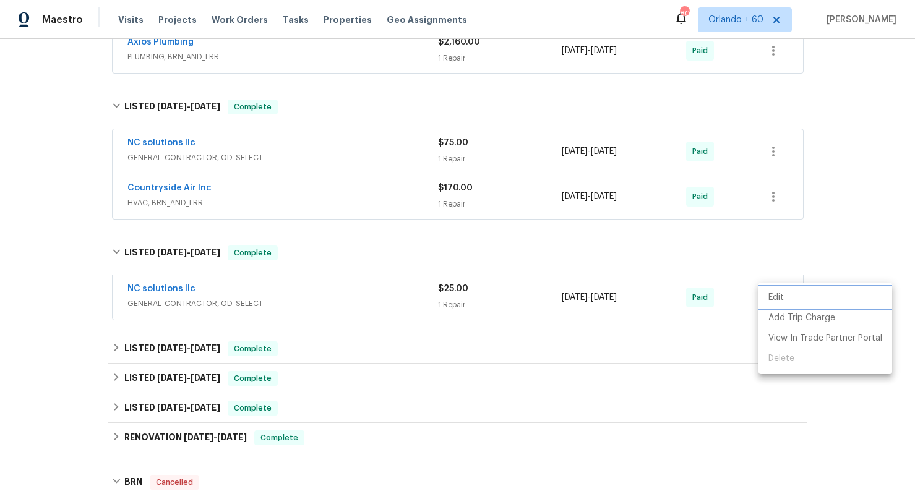
click at [748, 302] on li "Edit" at bounding box center [825, 298] width 134 height 20
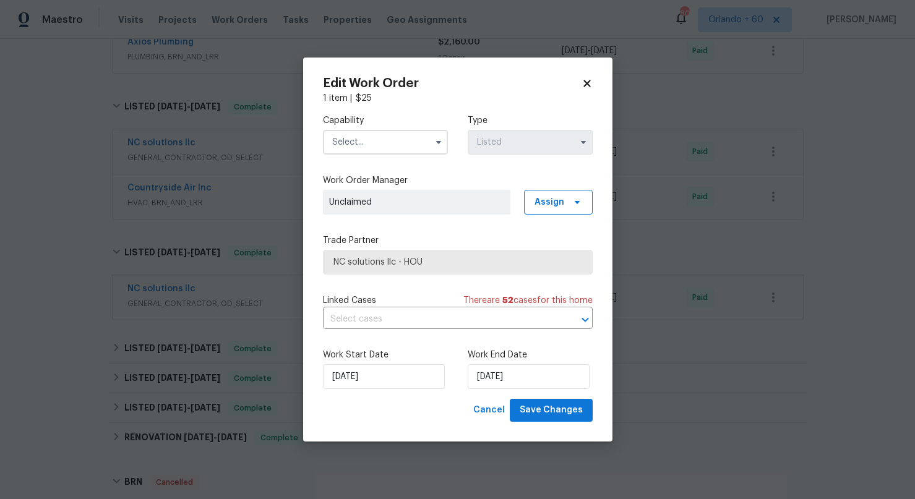
click at [587, 83] on icon at bounding box center [586, 83] width 7 height 7
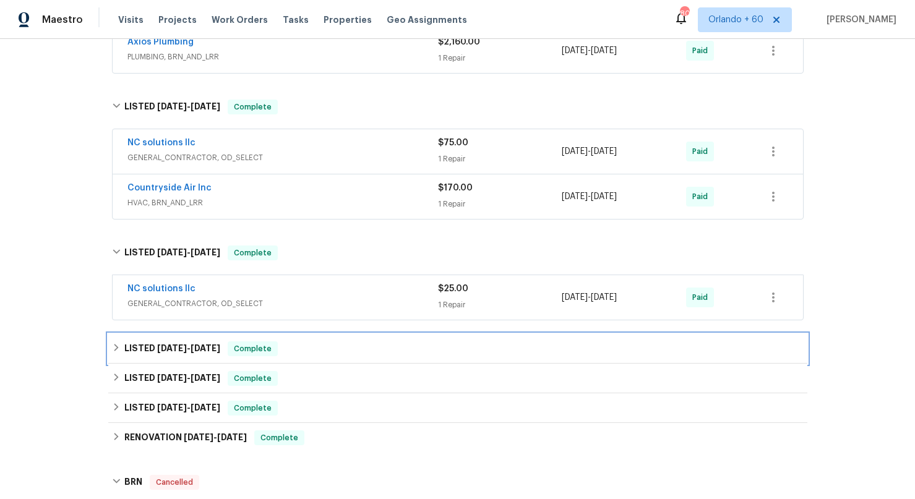
click at [634, 358] on div "LISTED 8/1/24 - 8/5/24 Complete" at bounding box center [457, 349] width 699 height 30
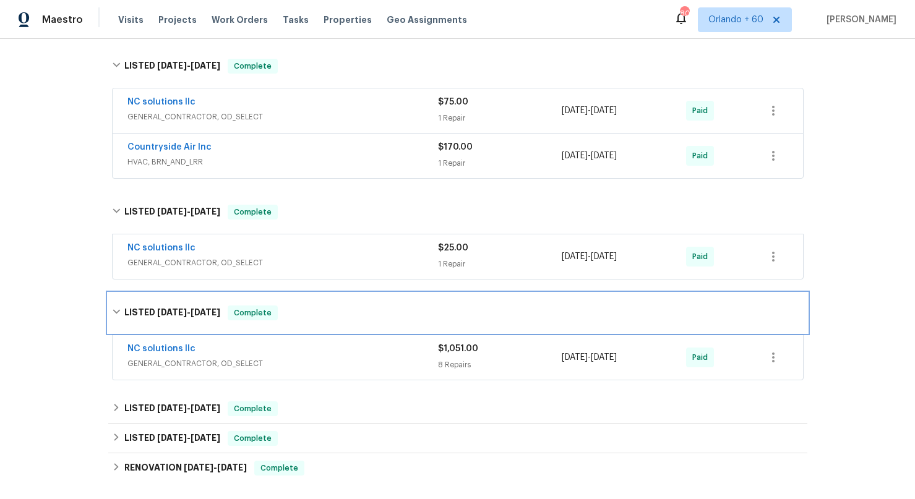
scroll to position [291, 0]
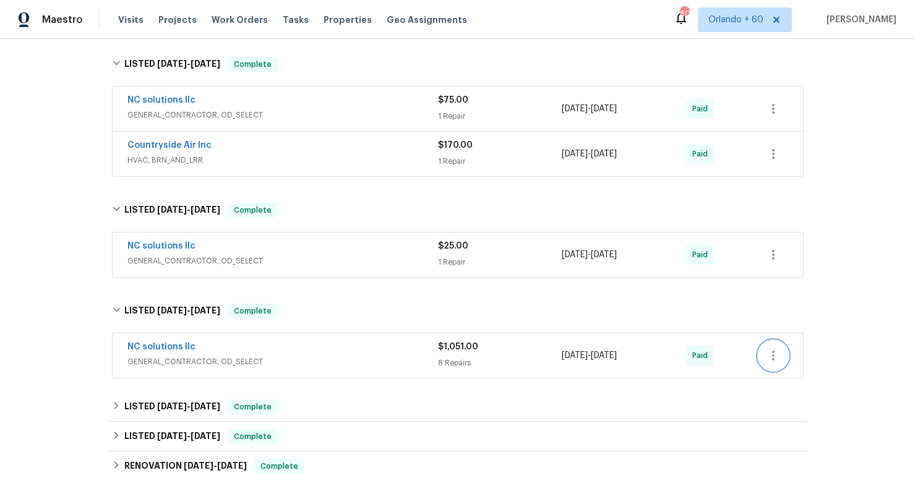
click at [748, 362] on icon "button" at bounding box center [773, 355] width 15 height 15
click at [748, 357] on li "Edit" at bounding box center [825, 356] width 134 height 20
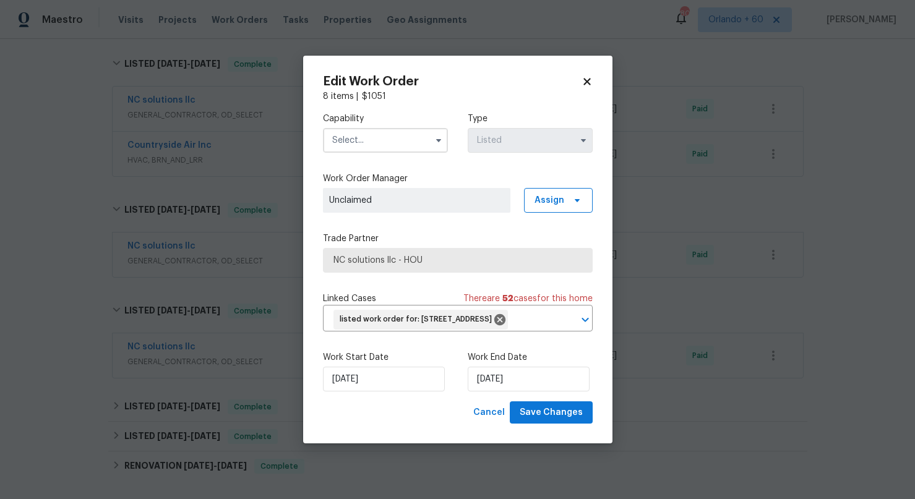
click at [591, 76] on icon at bounding box center [586, 81] width 11 height 11
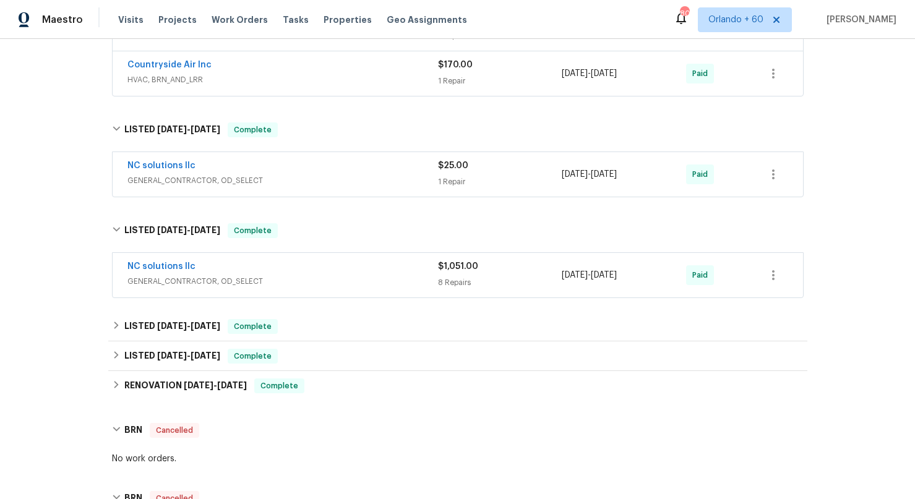
scroll to position [471, 0]
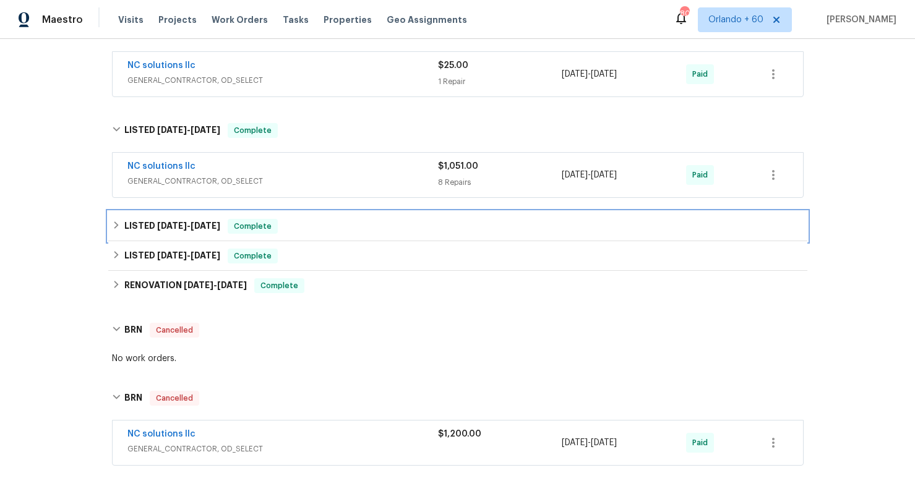
click at [748, 225] on div "LISTED 7/9/24 - 7/12/24 Complete" at bounding box center [457, 226] width 691 height 15
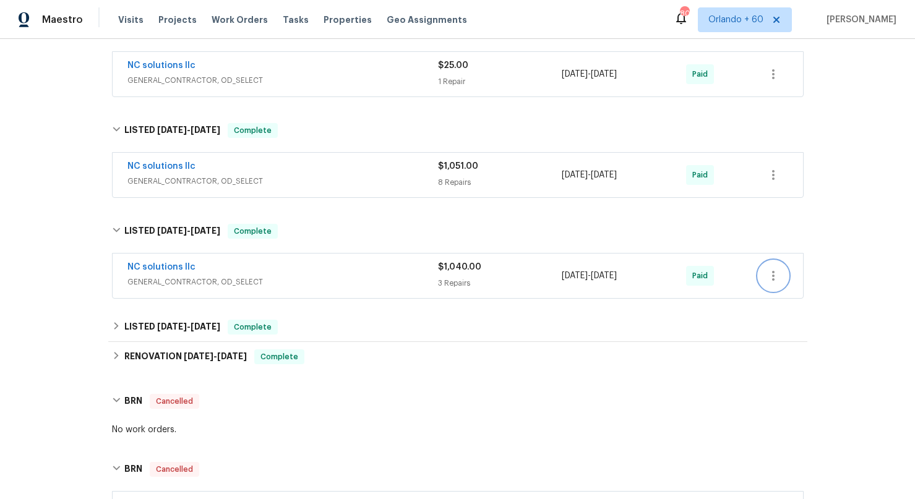
click at [748, 284] on button "button" at bounding box center [773, 276] width 30 height 30
click at [748, 280] on li "Edit" at bounding box center [825, 276] width 134 height 20
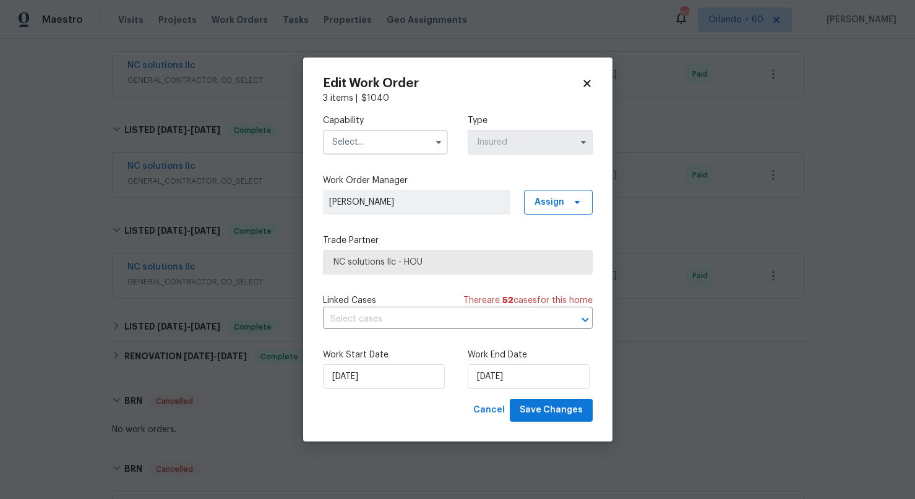
click at [584, 92] on div "3 items | $ 1040" at bounding box center [458, 98] width 270 height 12
click at [585, 82] on icon at bounding box center [586, 83] width 7 height 7
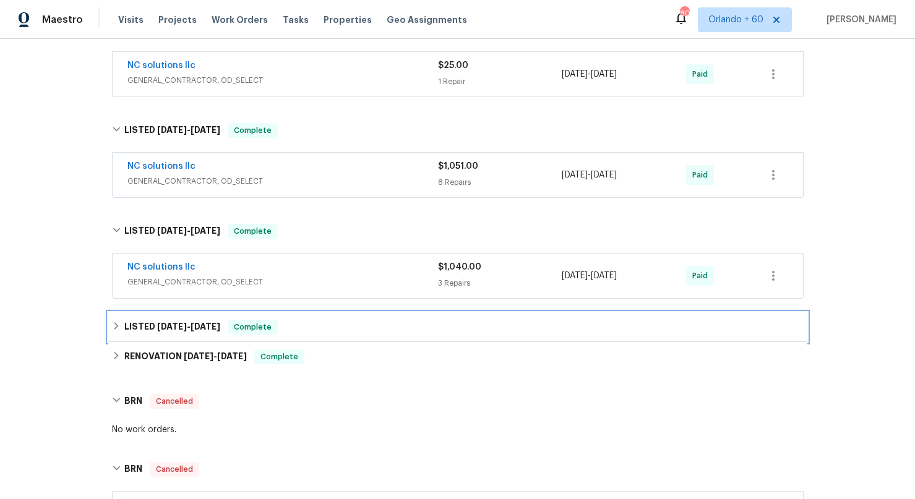
click at [474, 328] on div "LISTED 6/6/24 - 6/7/24 Complete" at bounding box center [457, 327] width 691 height 15
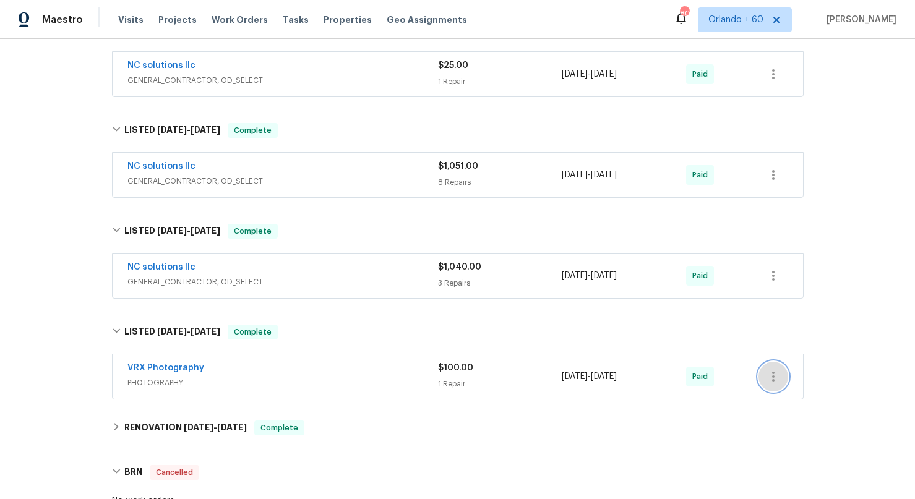
click at [748, 385] on button "button" at bounding box center [773, 377] width 30 height 30
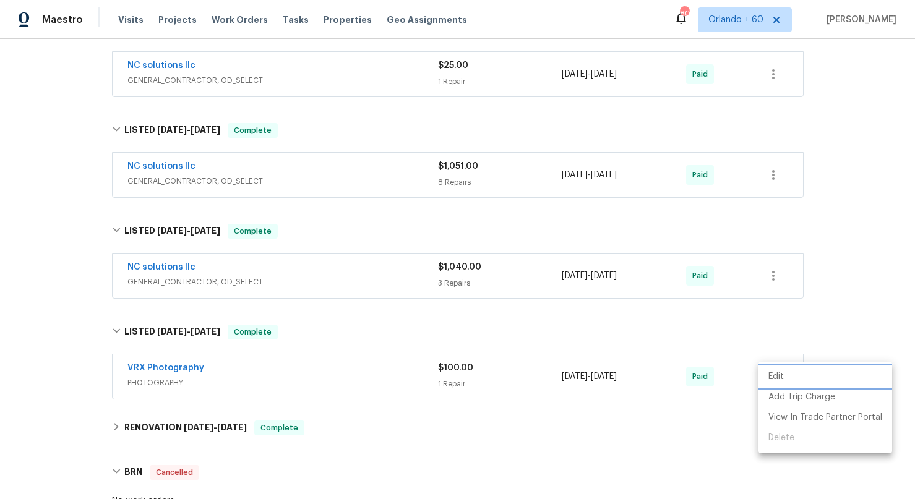
click at [748, 373] on li "Edit" at bounding box center [825, 377] width 134 height 20
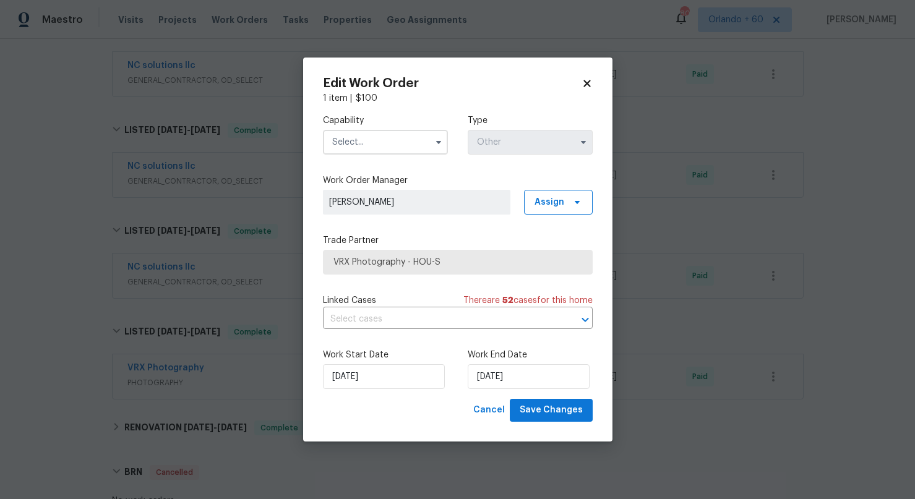
click at [589, 80] on icon at bounding box center [586, 83] width 7 height 7
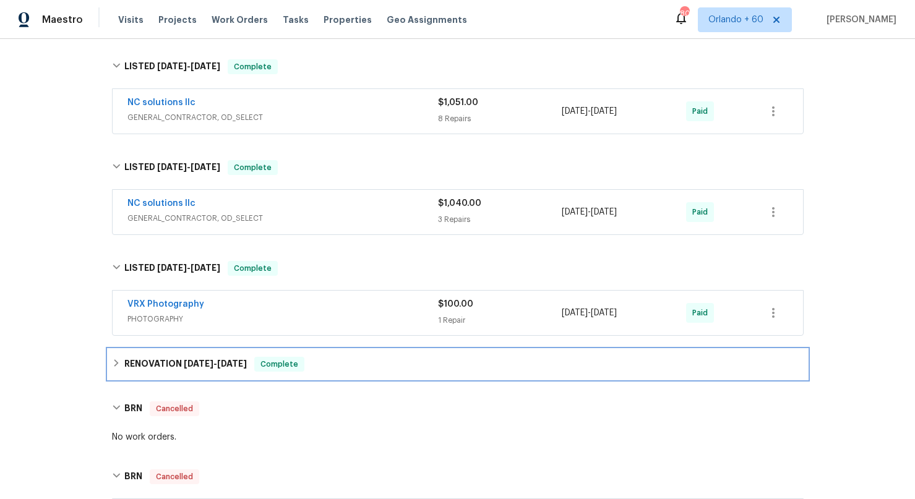
click at [202, 370] on h6 "RENOVATION 4/30/24 - 5/16/24" at bounding box center [185, 364] width 122 height 15
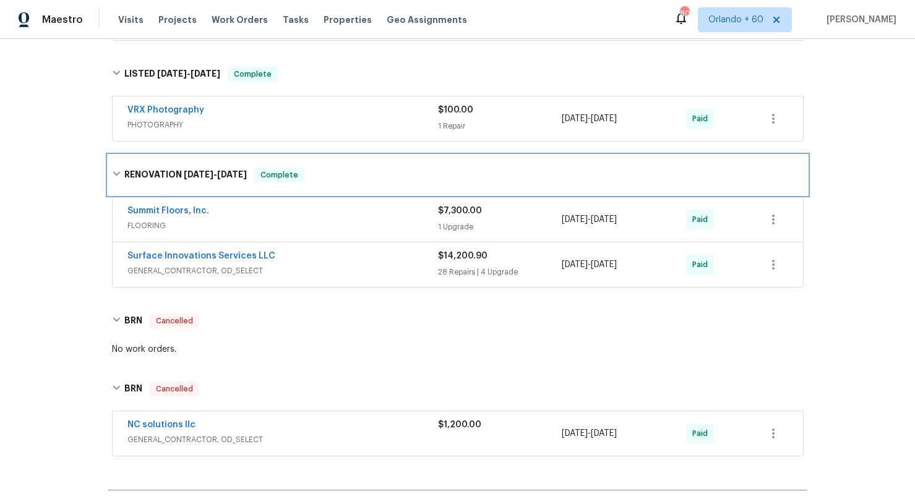
scroll to position [798, 0]
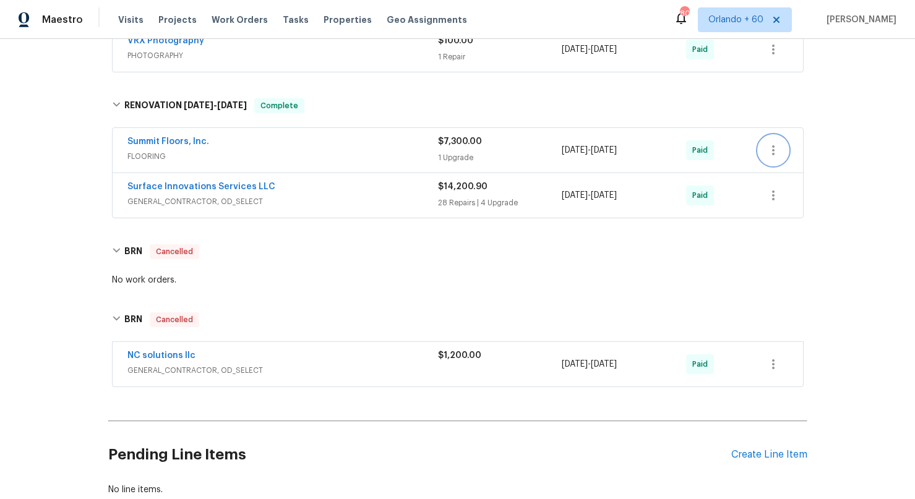
click at [748, 150] on icon "button" at bounding box center [773, 150] width 15 height 15
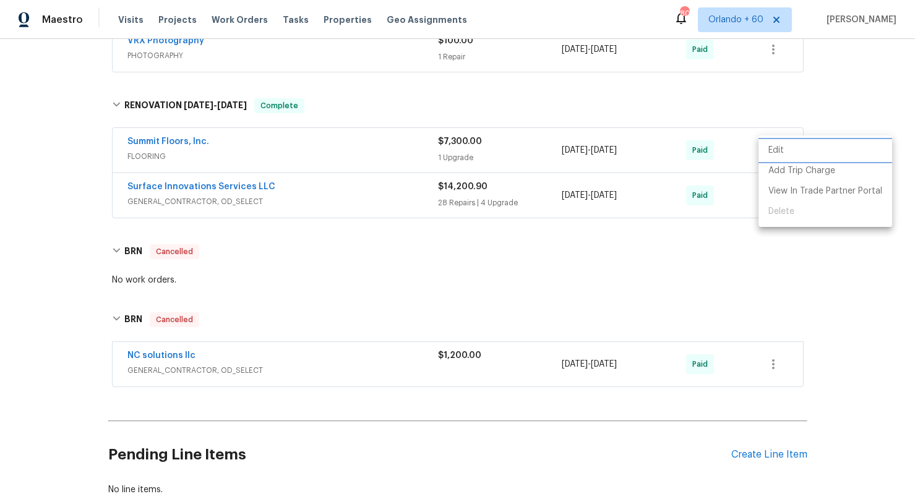
click at [748, 155] on li "Edit" at bounding box center [825, 150] width 134 height 20
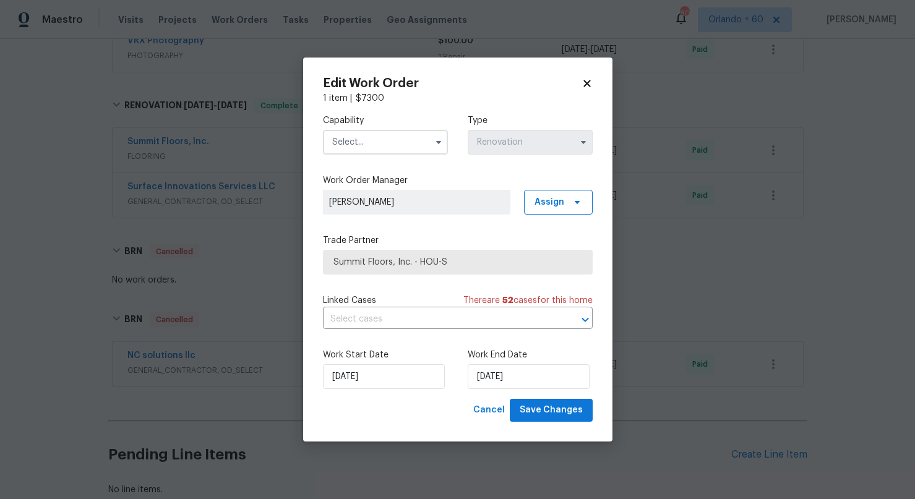
click at [595, 85] on div "Edit Work Order 1 item | $ 7300 Capability Type Renovation Work Order Manager J…" at bounding box center [457, 250] width 309 height 384
click at [586, 83] on icon at bounding box center [586, 83] width 7 height 7
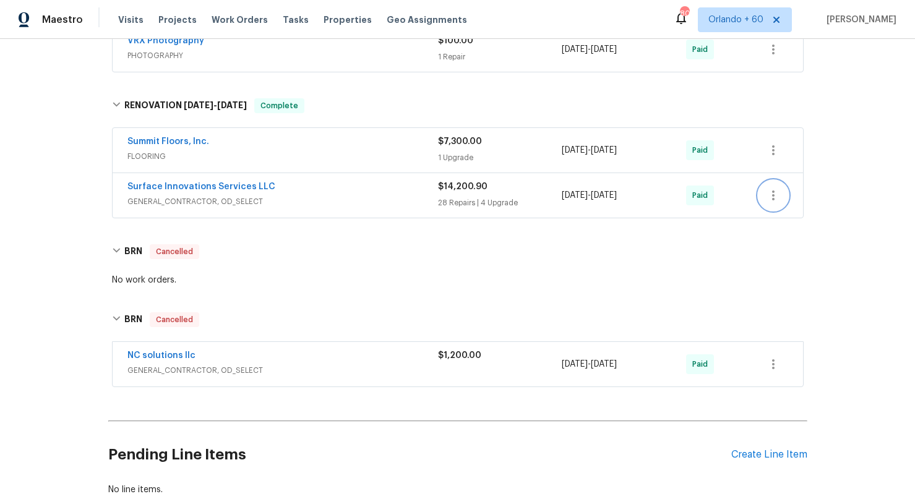
click at [748, 198] on icon "button" at bounding box center [773, 195] width 2 height 10
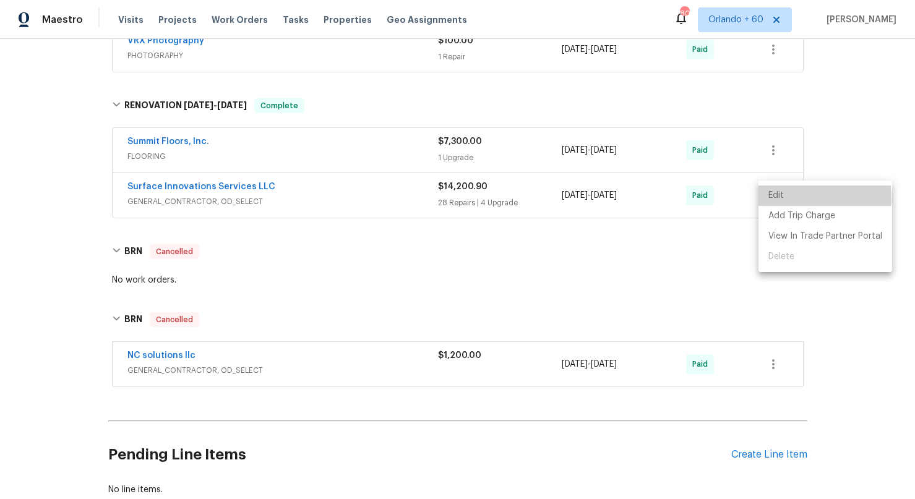
click at [748, 199] on li "Edit" at bounding box center [825, 196] width 134 height 20
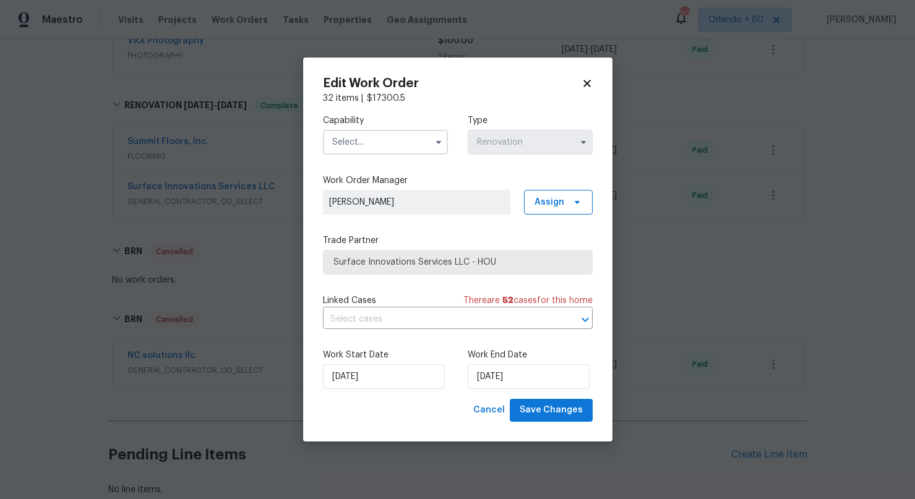
click at [590, 83] on icon at bounding box center [586, 83] width 11 height 11
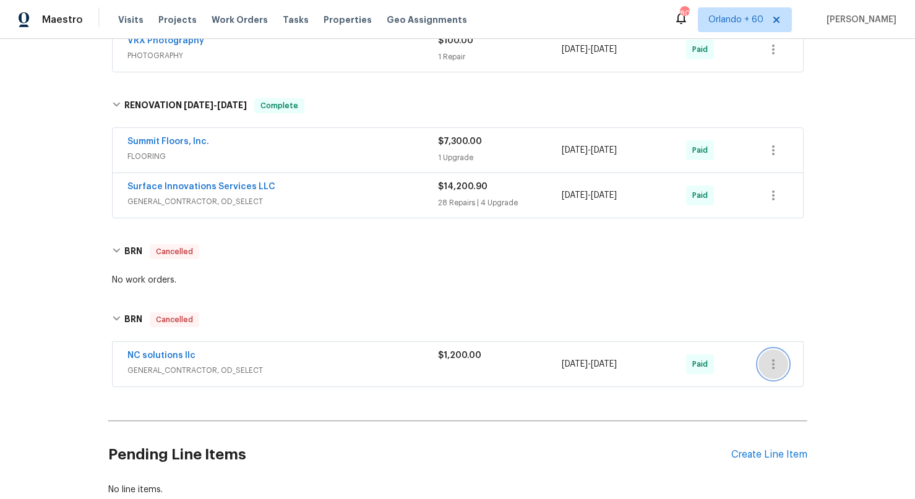
click at [748, 366] on button "button" at bounding box center [773, 364] width 30 height 30
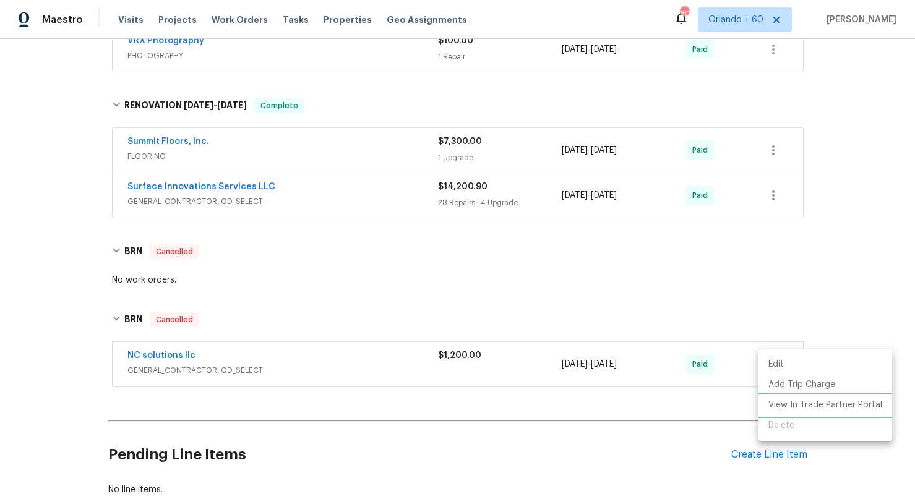
click at [748, 407] on li "View In Trade Partner Portal" at bounding box center [825, 405] width 134 height 20
click at [67, 237] on div at bounding box center [457, 249] width 915 height 499
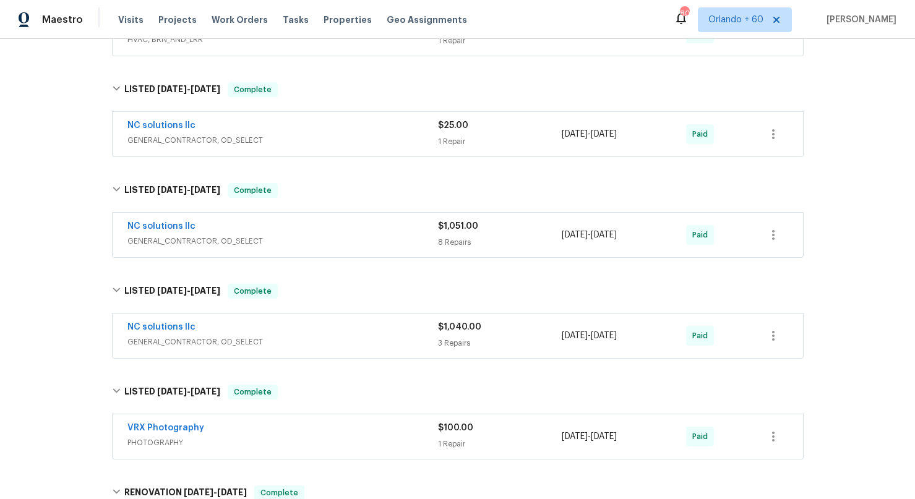
scroll to position [0, 0]
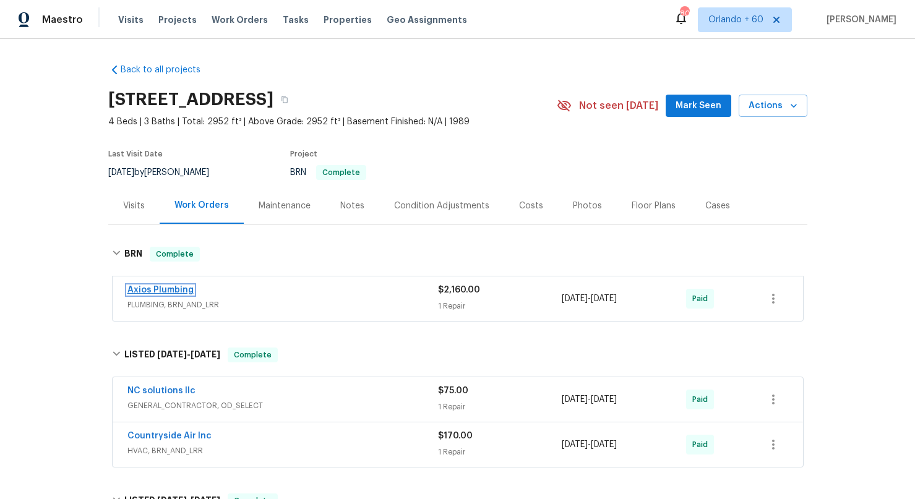
click at [169, 291] on link "Axios Plumbing" at bounding box center [160, 290] width 66 height 9
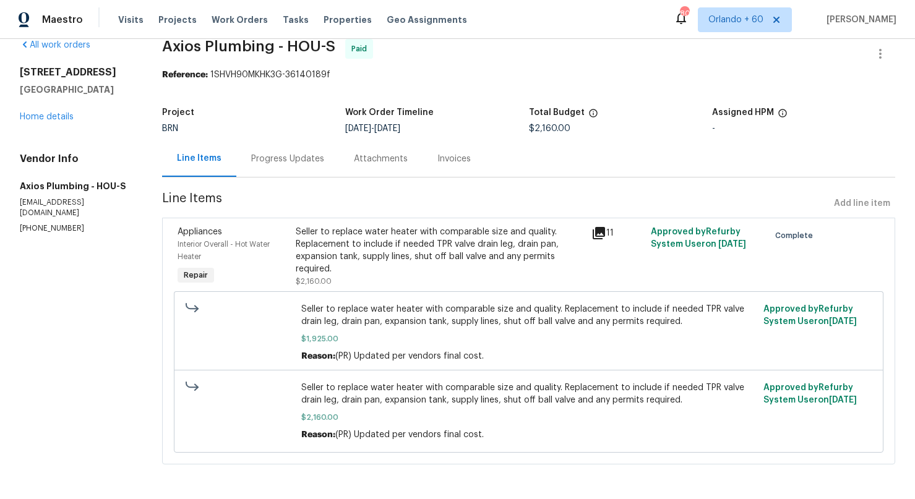
scroll to position [21, 0]
click at [289, 159] on div "Progress Updates" at bounding box center [287, 159] width 73 height 12
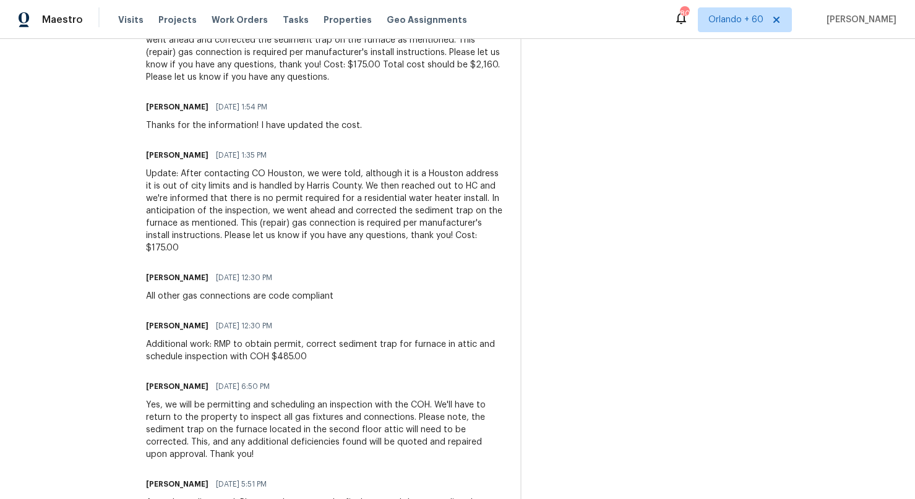
scroll to position [1151, 0]
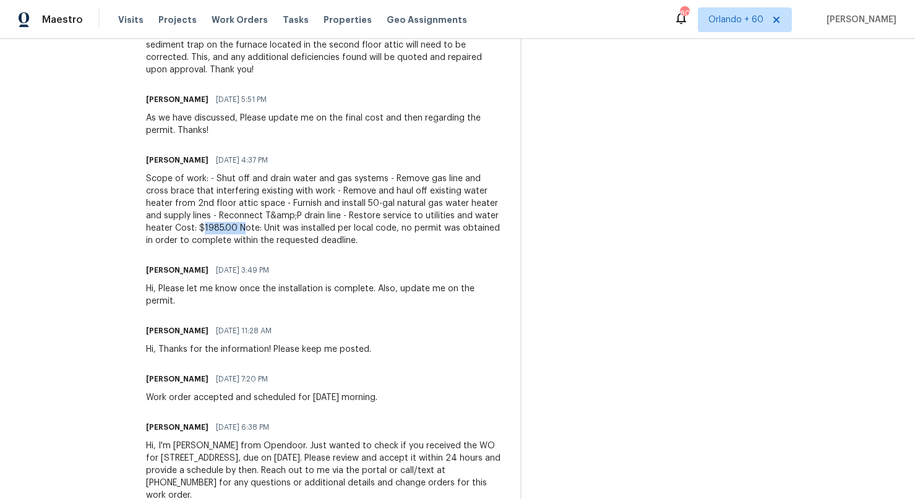
drag, startPoint x: 137, startPoint y: 205, endPoint x: 182, endPoint y: 207, distance: 45.2
click at [182, 207] on div "Scope of work: - Shut off and drain water and gas systems - Remove gas line and…" at bounding box center [325, 210] width 359 height 74
click at [372, 446] on div "Hi, I'm Padmapriya from Opendoor. Just wanted to check if you received the WO f…" at bounding box center [325, 471] width 359 height 62
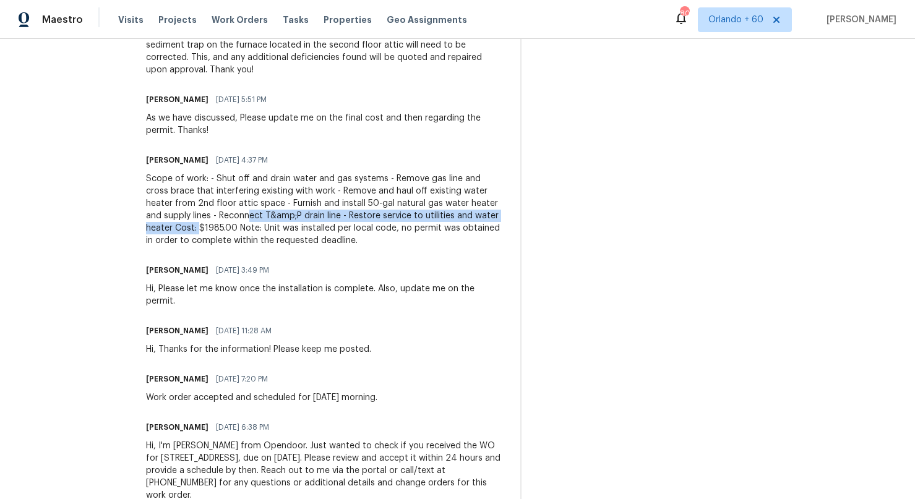
drag, startPoint x: 171, startPoint y: 197, endPoint x: 123, endPoint y: 200, distance: 47.8
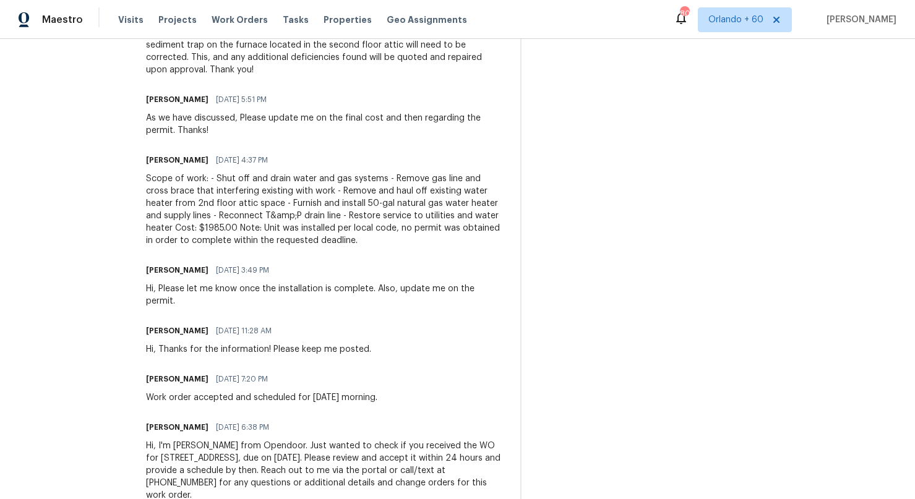
click at [185, 215] on div "Scope of work: - Shut off and drain water and gas systems - Remove gas line and…" at bounding box center [325, 210] width 359 height 74
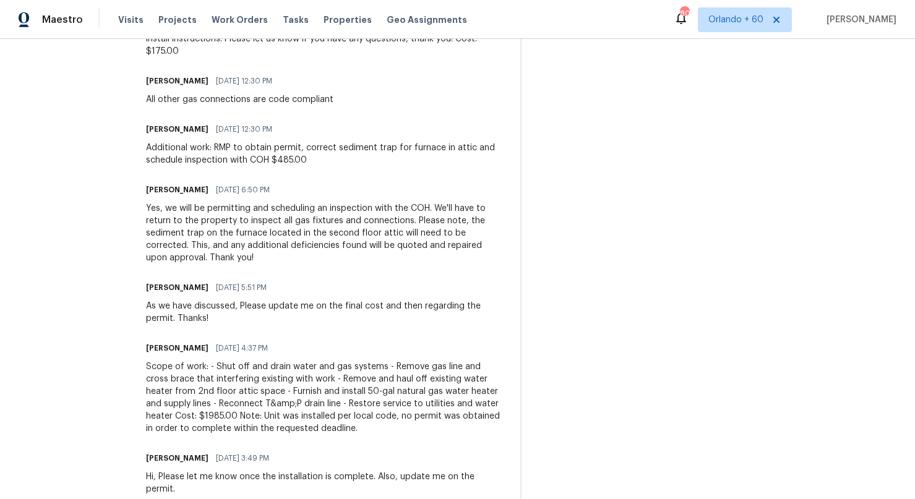
scroll to position [962, 0]
drag, startPoint x: 279, startPoint y: 148, endPoint x: 244, endPoint y: 146, distance: 35.9
click at [244, 146] on div "Additional work: RMP to obtain permit, correct sediment trap for furnace in att…" at bounding box center [325, 155] width 359 height 25
click at [244, 307] on div "Trade Partner Updates Padmapriya R 03/25/2025 6:09 PM Please upload the detaile…" at bounding box center [325, 82] width 359 height 1248
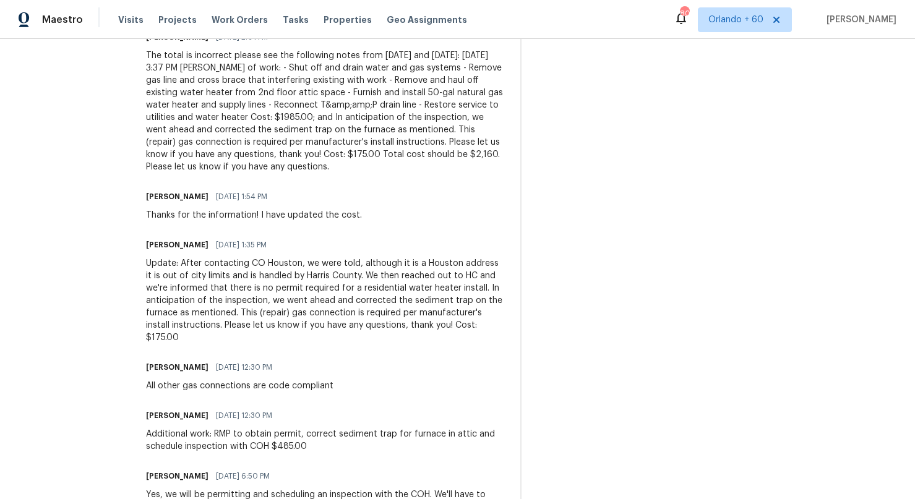
scroll to position [604, 0]
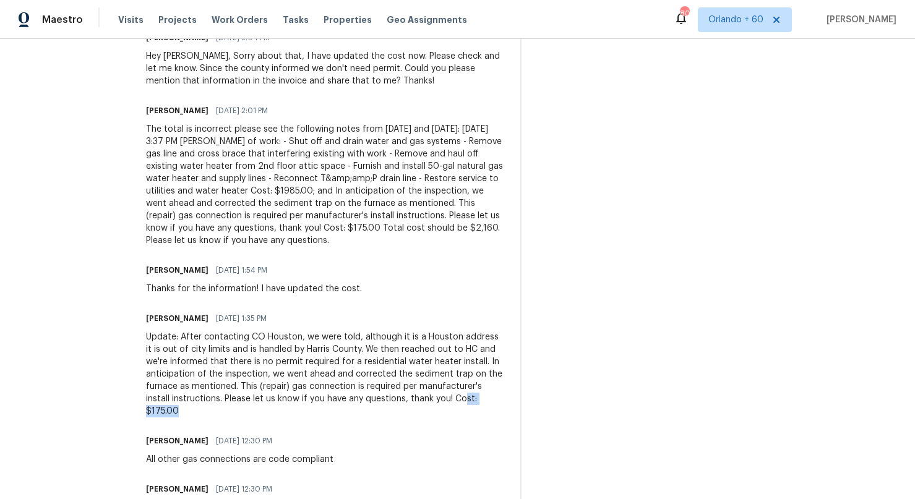
drag, startPoint x: 478, startPoint y: 403, endPoint x: 416, endPoint y: 397, distance: 62.8
click at [416, 397] on div "Update: After contacting CO Houston, we were told, although it is a Houston add…" at bounding box center [325, 374] width 359 height 87
drag, startPoint x: 482, startPoint y: 226, endPoint x: 365, endPoint y: 226, distance: 116.3
click at [365, 226] on div "The total is incorrect please see the following notes from yesterday and today:…" at bounding box center [325, 185] width 359 height 124
click at [318, 333] on div "Update: After contacting CO Houston, we were told, although it is a Houston add…" at bounding box center [325, 374] width 359 height 87
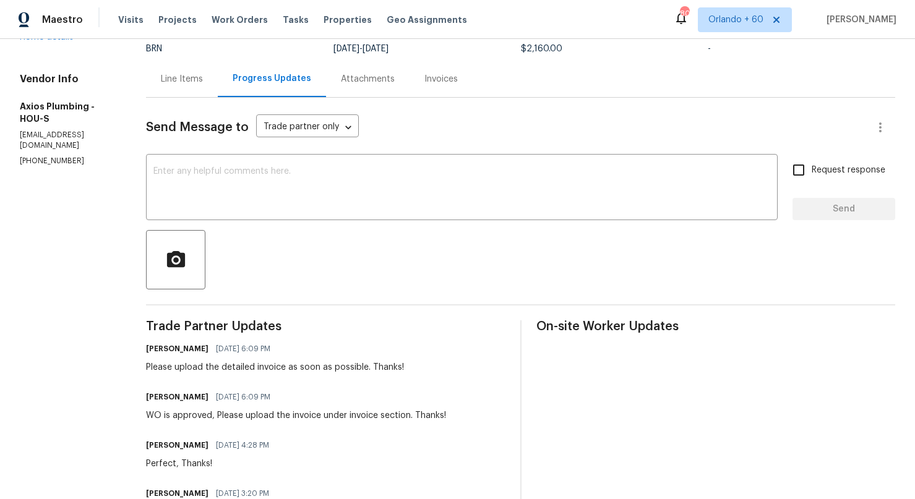
scroll to position [80, 0]
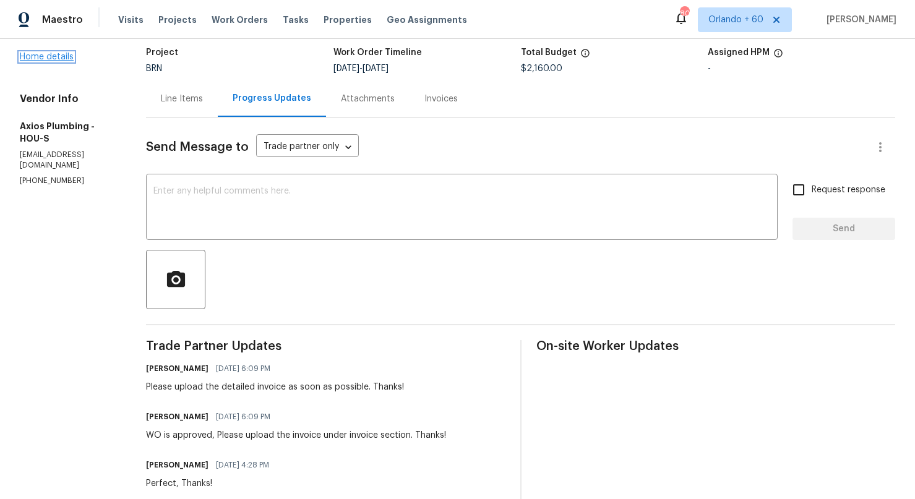
click at [51, 61] on link "Home details" at bounding box center [47, 57] width 54 height 9
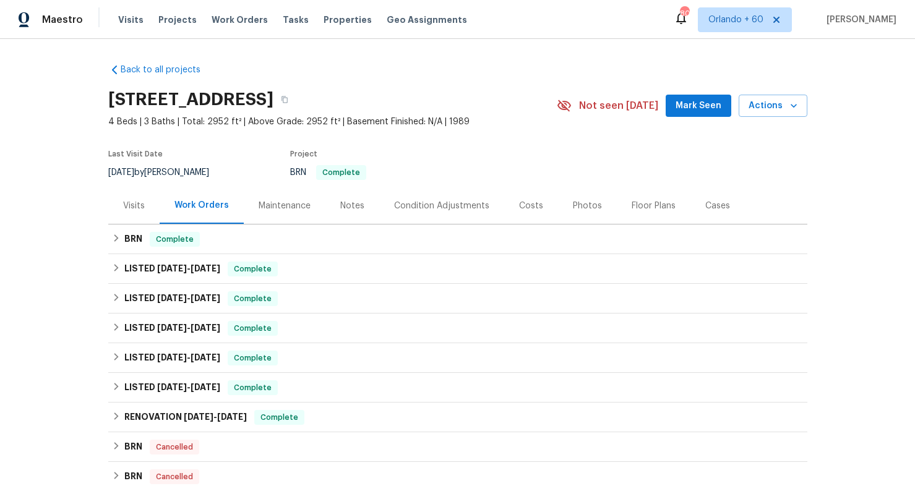
click at [533, 207] on div "Costs" at bounding box center [531, 206] width 24 height 12
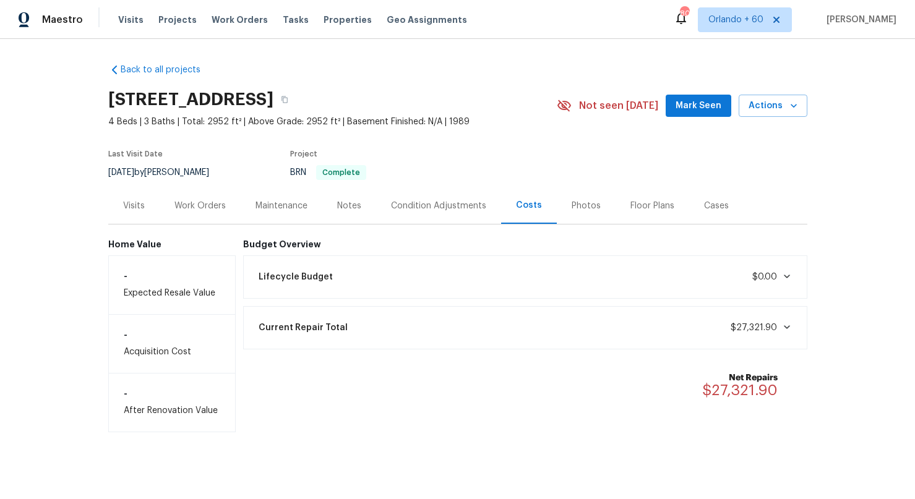
drag, startPoint x: 299, startPoint y: 275, endPoint x: 304, endPoint y: 282, distance: 8.6
click at [300, 275] on span "Lifecycle Budget" at bounding box center [295, 277] width 74 height 12
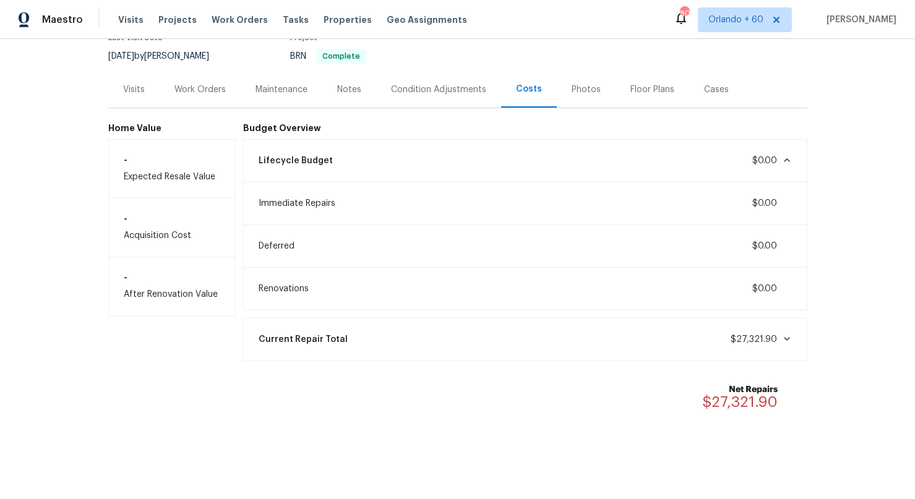
click at [316, 335] on span "Current Repair Total" at bounding box center [302, 339] width 89 height 12
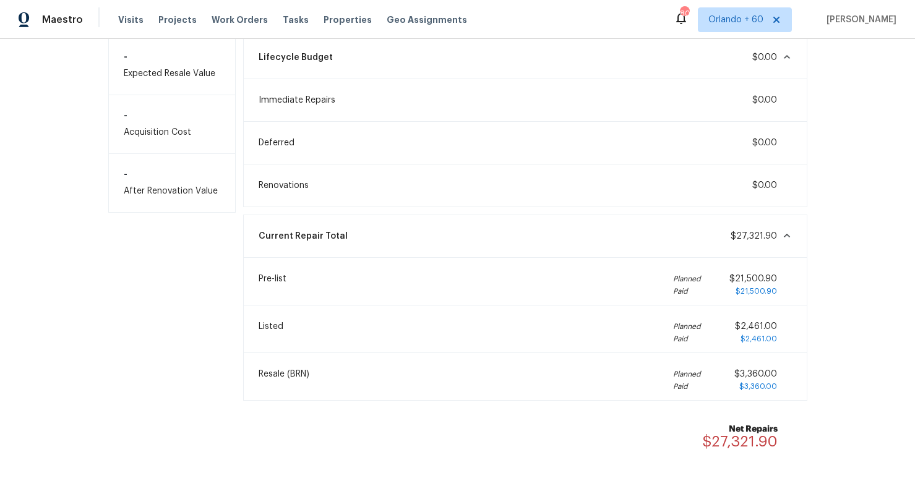
scroll to position [260, 0]
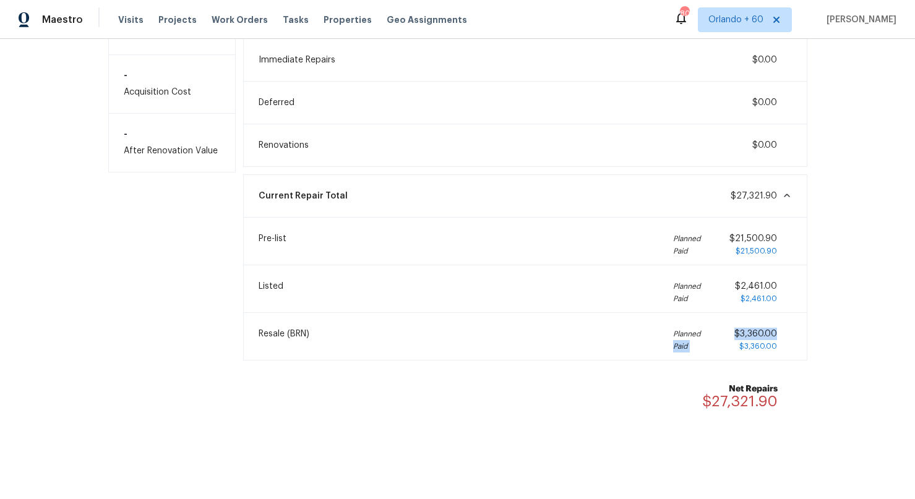
drag, startPoint x: 774, startPoint y: 333, endPoint x: 691, endPoint y: 346, distance: 83.9
click at [710, 337] on div "Planned Paid $3,360.00 $3,360.00" at bounding box center [732, 340] width 119 height 25
click at [489, 386] on div "Net Repairs $27,321.90" at bounding box center [524, 396] width 549 height 42
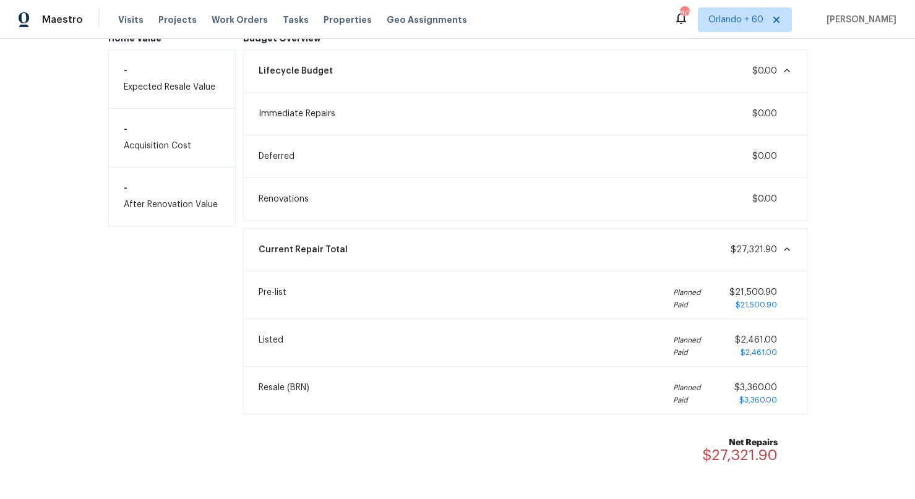
scroll to position [134, 0]
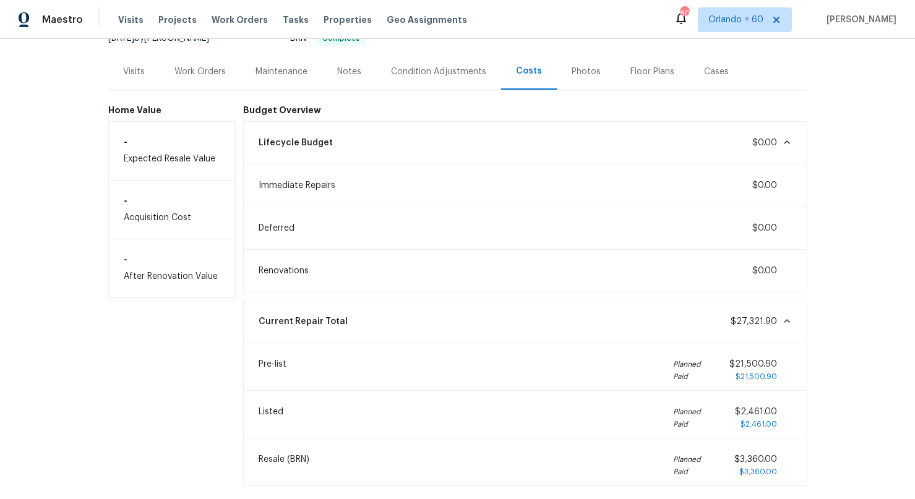
click at [748, 244] on div "Back to all projects 14207 Torrey Vista Dr, Houston, TX 77014 4 Beds | 3 Baths …" at bounding box center [457, 269] width 915 height 460
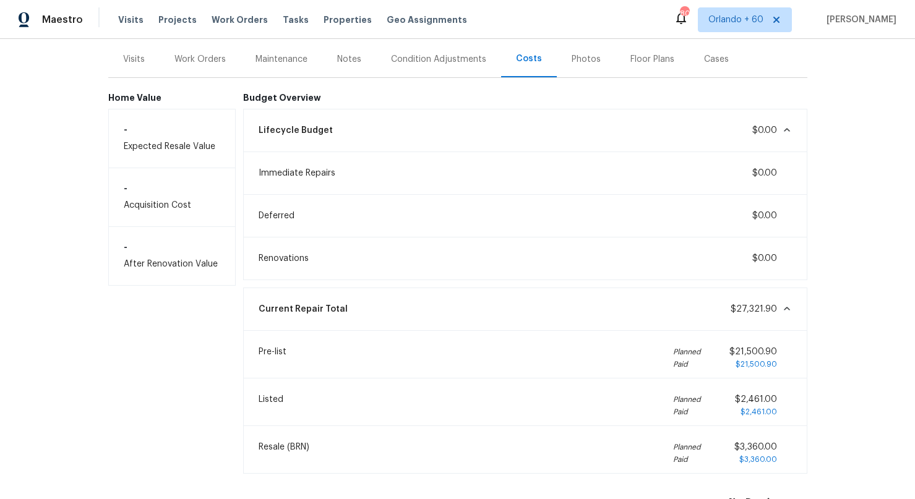
scroll to position [153, 0]
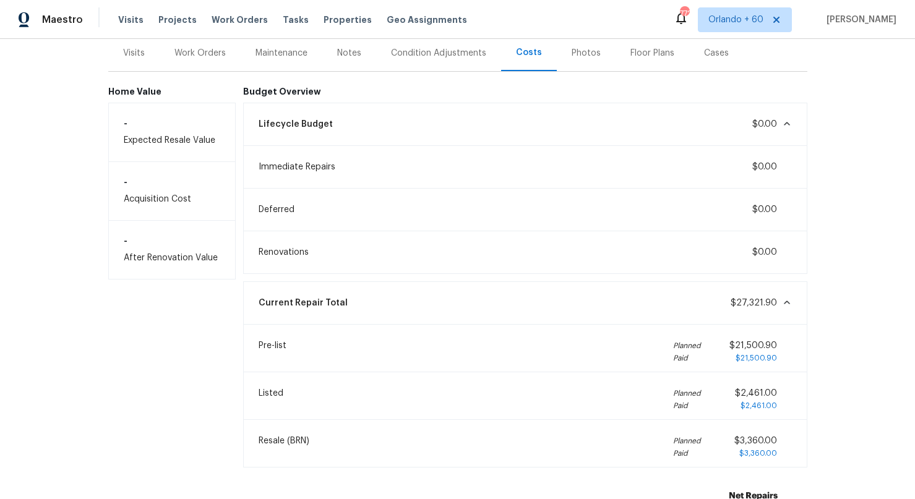
click at [32, 182] on div "Back to all projects 14207 Torrey Vista Dr, Houston, TX 77014 4 Beds | 3 Baths …" at bounding box center [457, 269] width 915 height 460
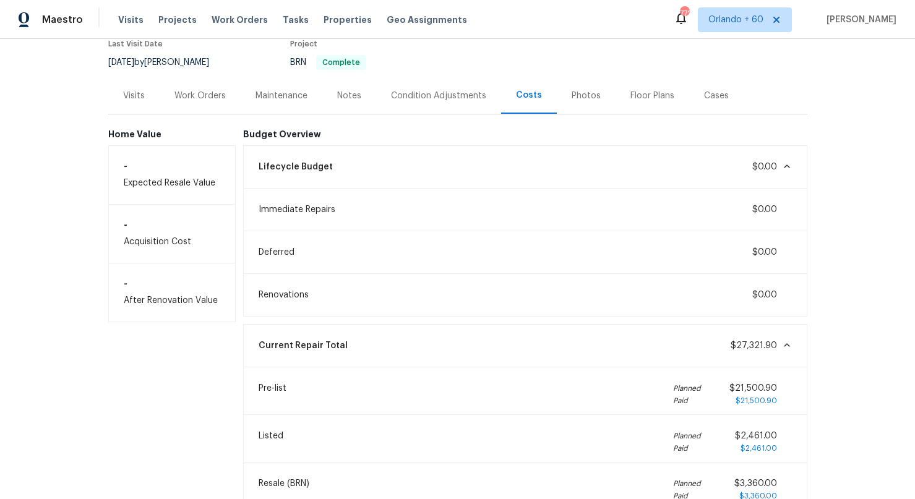
scroll to position [98, 0]
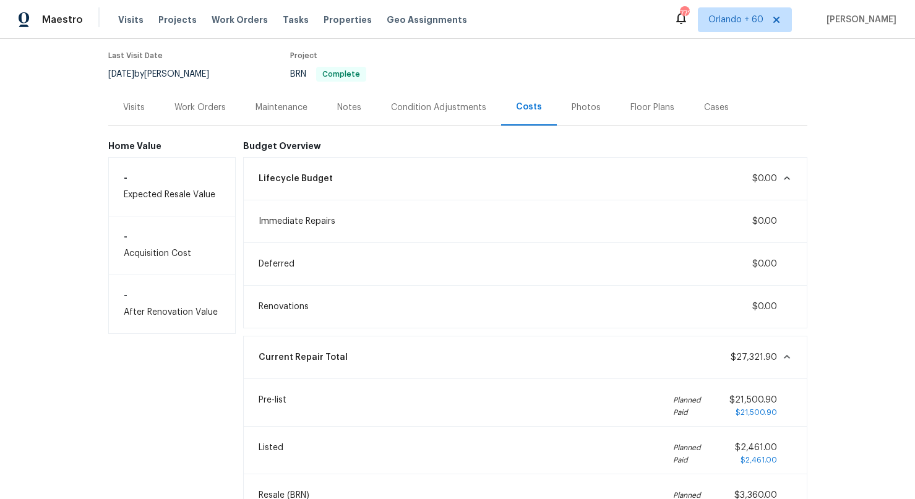
click at [206, 109] on div "Work Orders" at bounding box center [199, 107] width 51 height 12
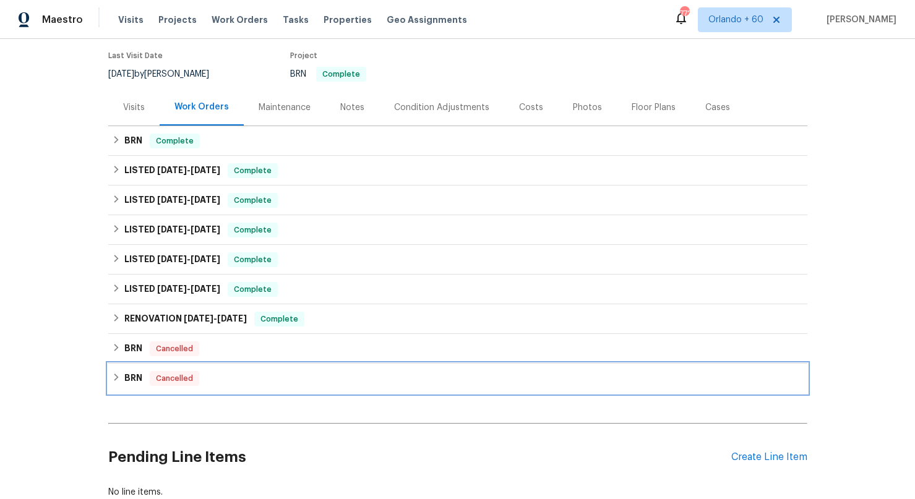
click at [163, 378] on span "Cancelled" at bounding box center [174, 378] width 47 height 12
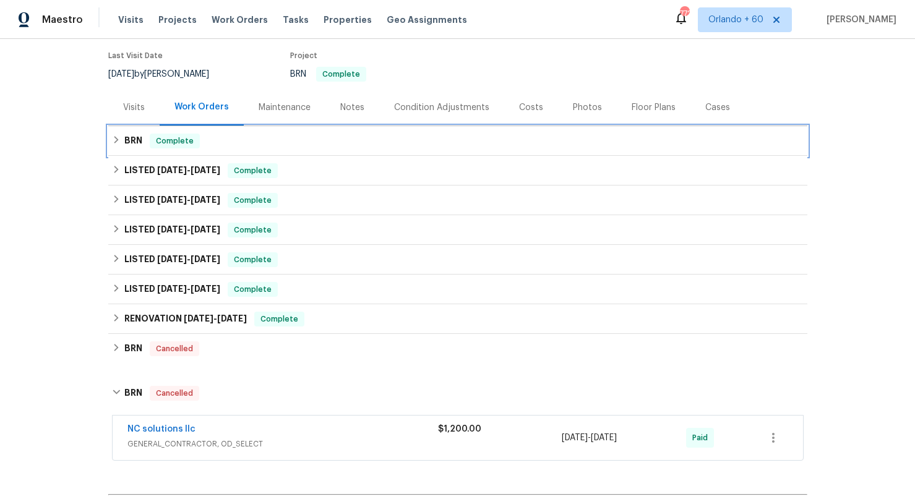
click at [122, 141] on div "BRN Complete" at bounding box center [457, 141] width 691 height 15
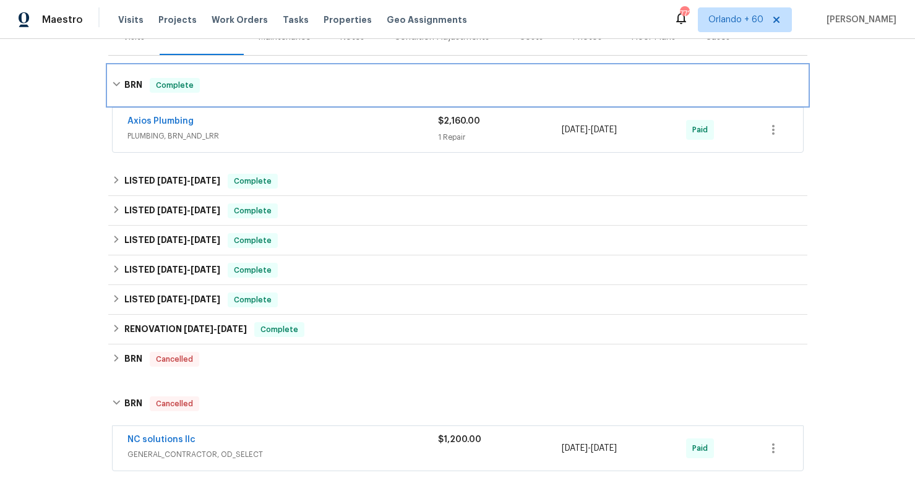
scroll to position [174, 0]
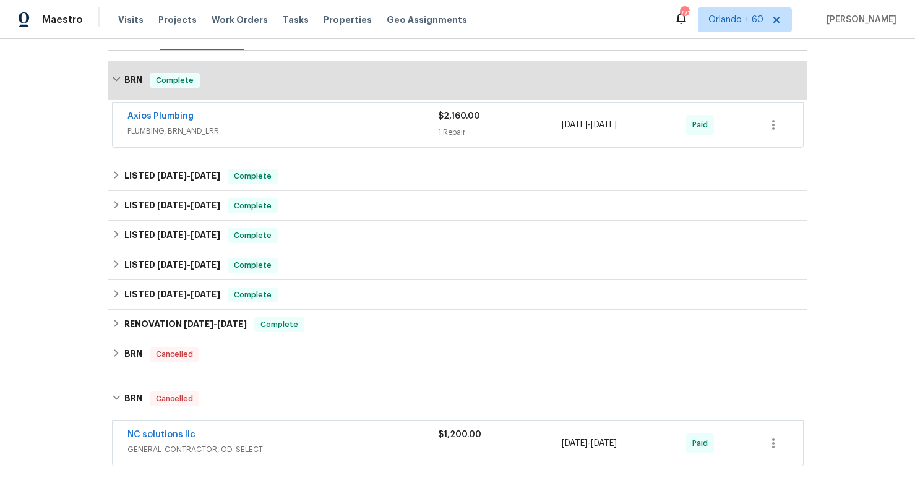
click at [19, 181] on div "Back to all projects 14207 Torrey Vista Dr, Houston, TX 77014 4 Beds | 3 Baths …" at bounding box center [457, 269] width 915 height 460
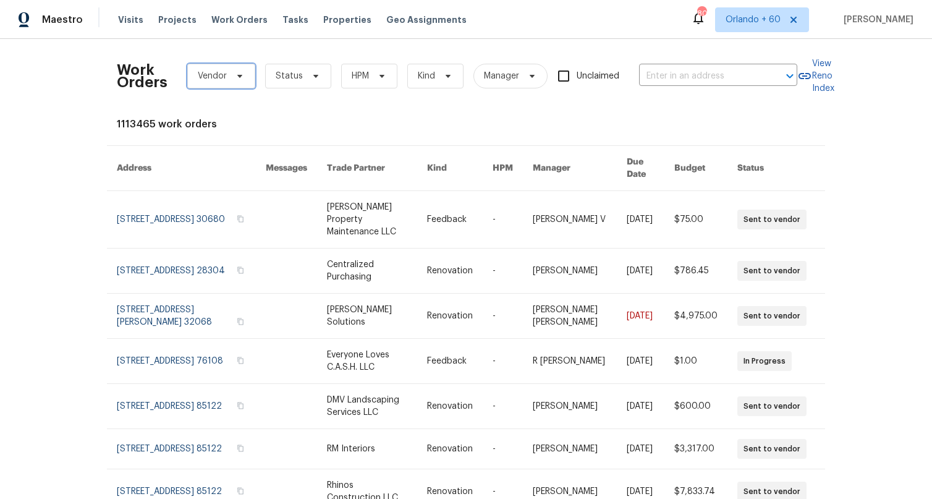
click at [194, 79] on span "Vendor" at bounding box center [221, 76] width 68 height 25
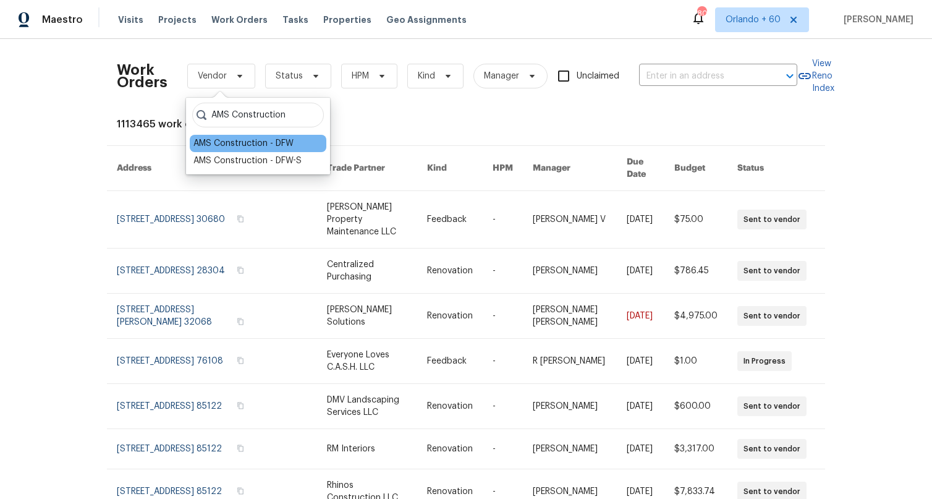
type input "AMS Construction"
click at [231, 141] on div "AMS Construction - DFW" at bounding box center [244, 143] width 100 height 12
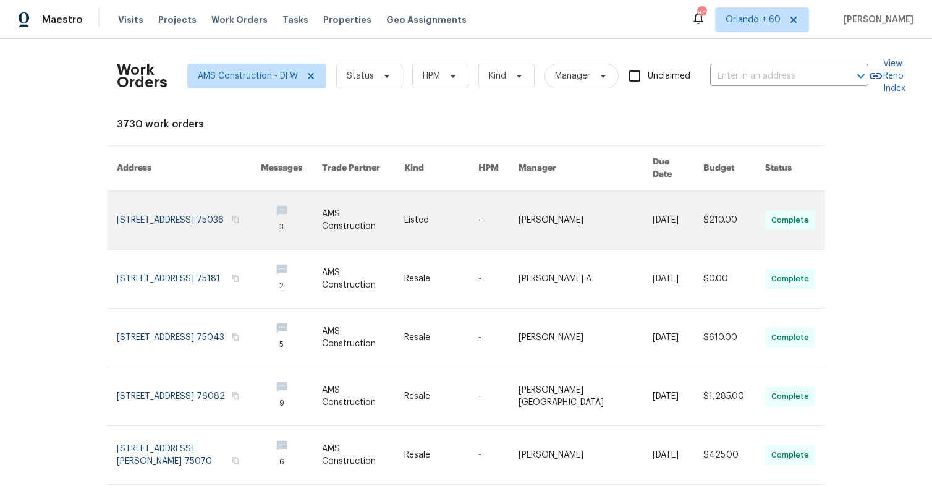
click at [143, 214] on link at bounding box center [189, 220] width 144 height 58
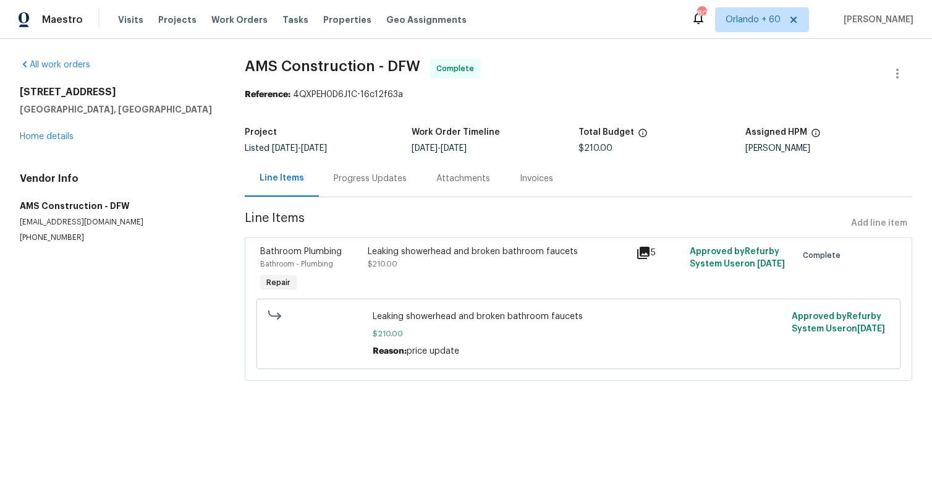
click at [511, 171] on div "Invoices" at bounding box center [536, 178] width 63 height 36
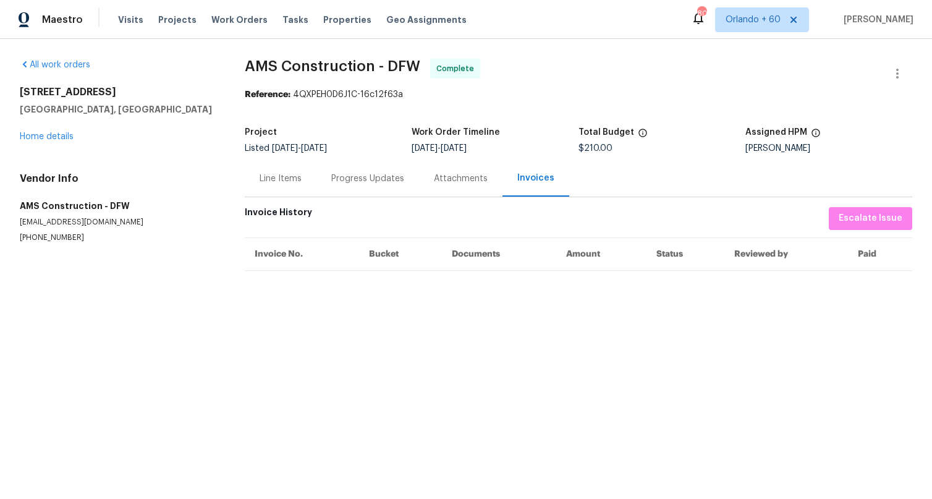
click at [284, 182] on div "Line Items" at bounding box center [281, 179] width 42 height 12
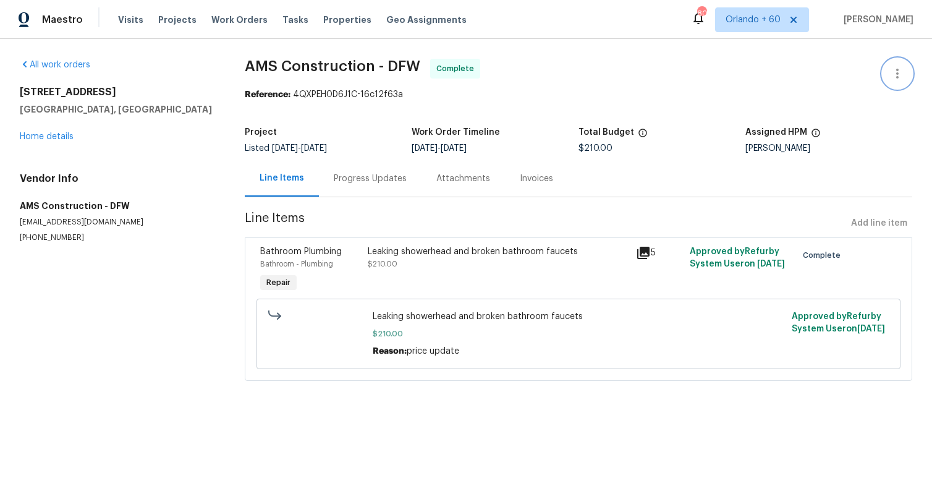
click at [892, 72] on icon "button" at bounding box center [897, 73] width 15 height 15
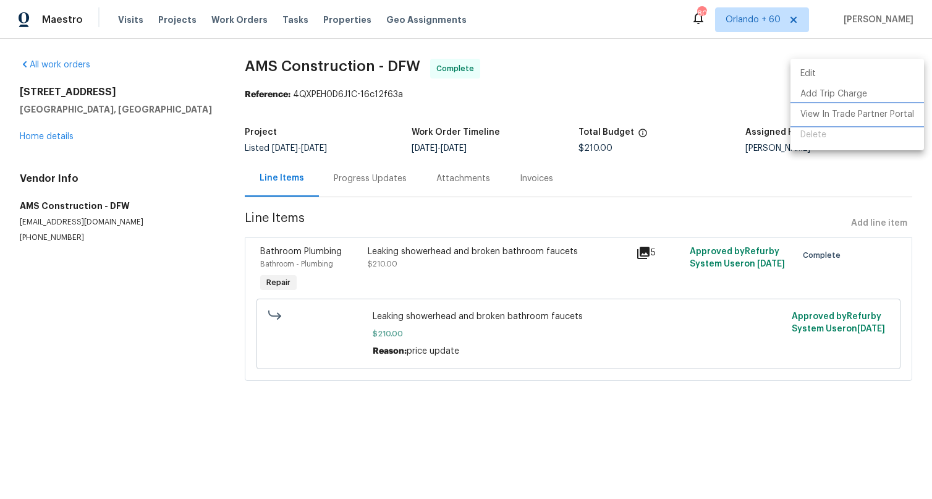
click at [853, 118] on li "View In Trade Partner Portal" at bounding box center [858, 115] width 134 height 20
click at [723, 78] on div at bounding box center [466, 249] width 932 height 499
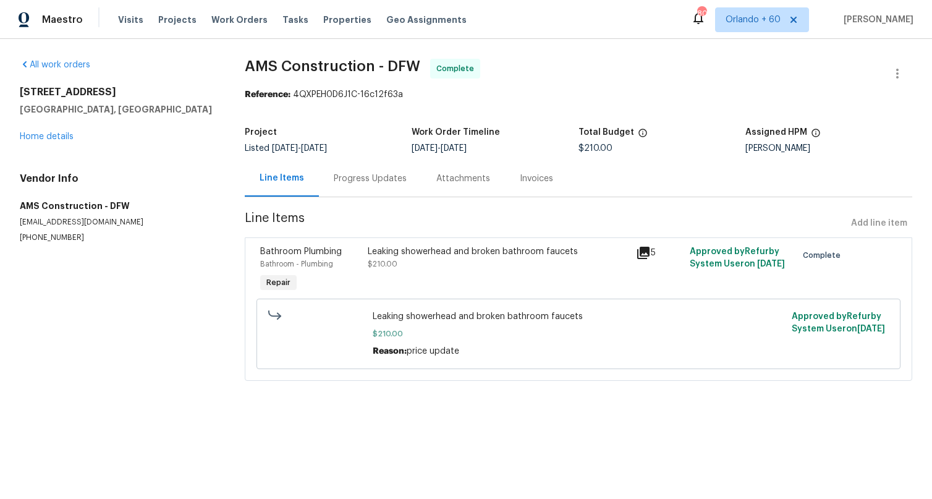
click at [87, 225] on p "opendoor@amsgc.com" at bounding box center [117, 222] width 195 height 11
copy p "opendoor@amsgc.com"
click at [124, 319] on section "All work orders 4408 Coney Island Dr Frisco, TX 75036 Home details Vendor Info …" at bounding box center [117, 227] width 195 height 337
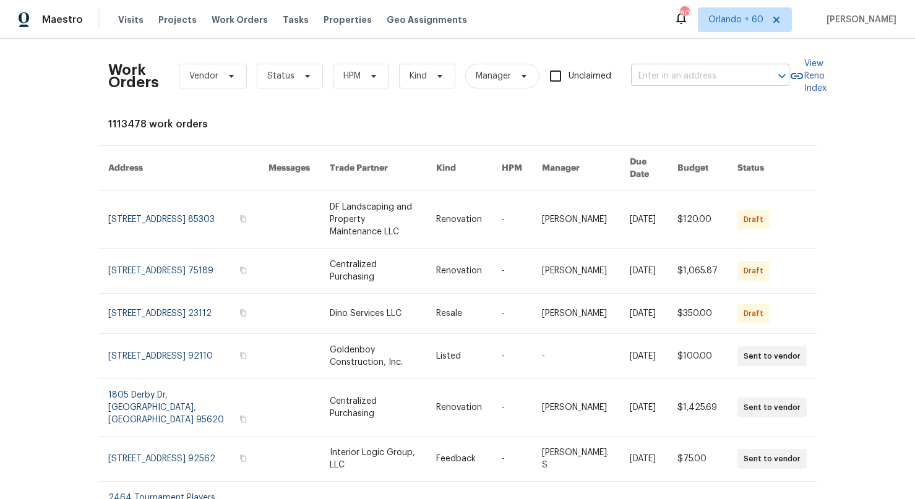
click at [724, 75] on input "text" at bounding box center [693, 76] width 124 height 19
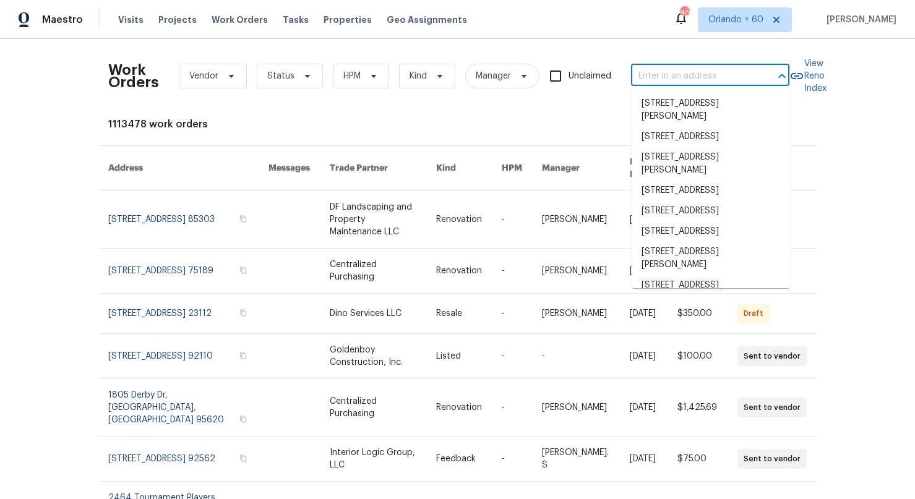
paste input "6514 Fairbrook Park Ln, Spring, TX 77379"
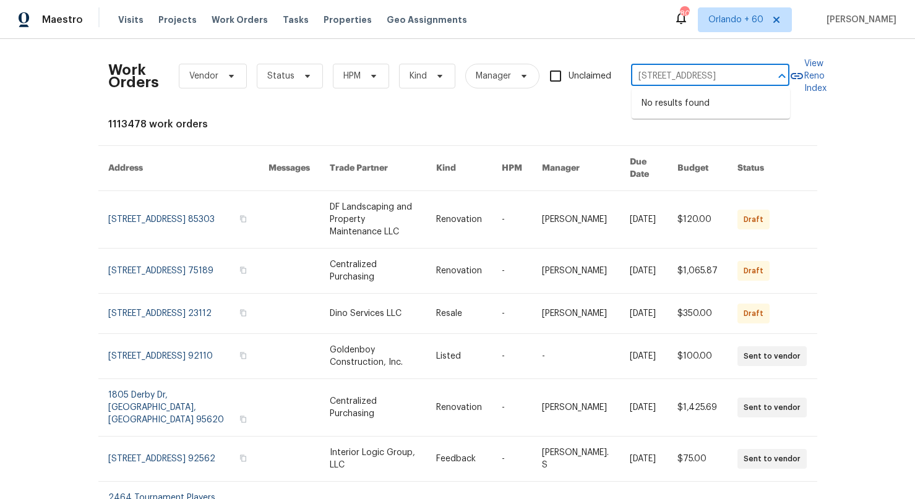
drag, startPoint x: 762, startPoint y: 75, endPoint x: 735, endPoint y: 74, distance: 26.6
click at [711, 75] on div "6514 Fairbrook Park Ln, Spring, TX 77379 ​" at bounding box center [710, 76] width 158 height 19
drag, startPoint x: 756, startPoint y: 73, endPoint x: 717, endPoint y: 73, distance: 38.3
click at [717, 74] on div "6514 Fairbrook Park Ln, Spring, TX 77379 ​" at bounding box center [710, 76] width 158 height 19
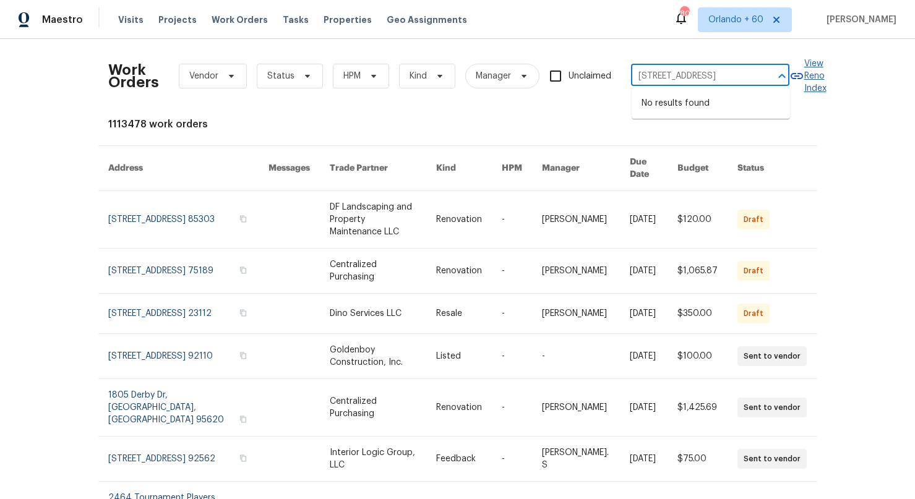
drag, startPoint x: 685, startPoint y: 78, endPoint x: 804, endPoint y: 88, distance: 119.2
click at [804, 88] on div "Work Orders Vendor Status HPM Kind Manager Unclaimed 6514 Fairbrook Park Ln, Sp…" at bounding box center [457, 76] width 699 height 54
type input "6514 Fairbrook Park Ln"
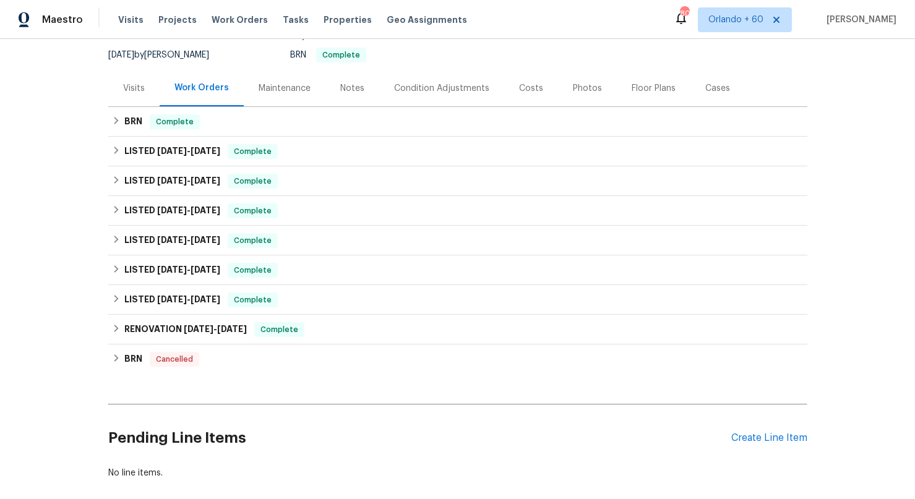
scroll to position [182, 0]
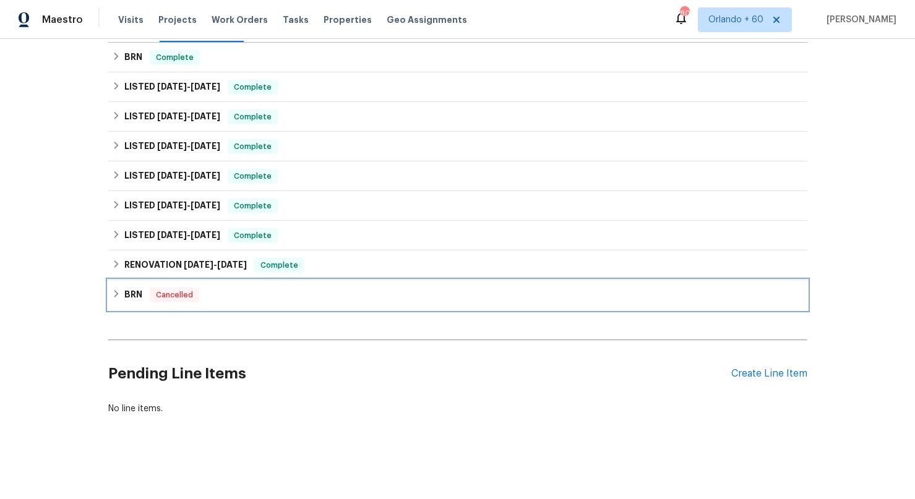
click at [114, 292] on icon at bounding box center [116, 293] width 9 height 9
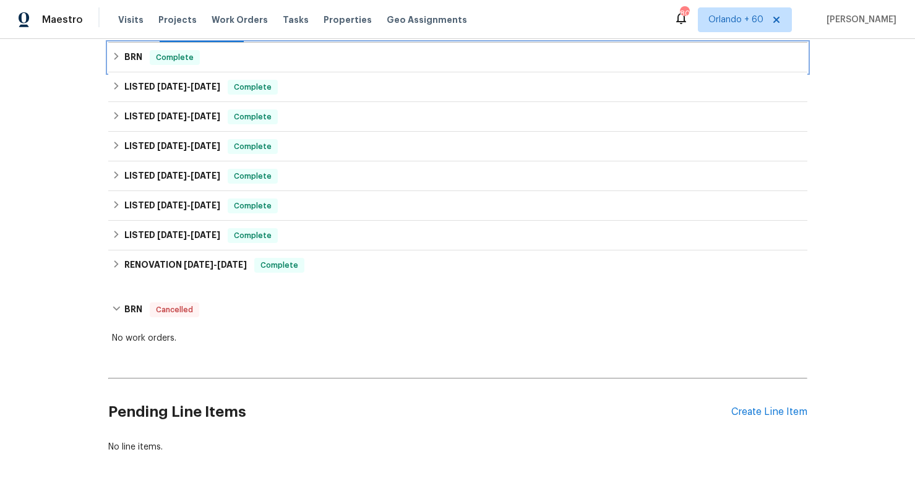
click at [119, 59] on icon at bounding box center [116, 56] width 9 height 9
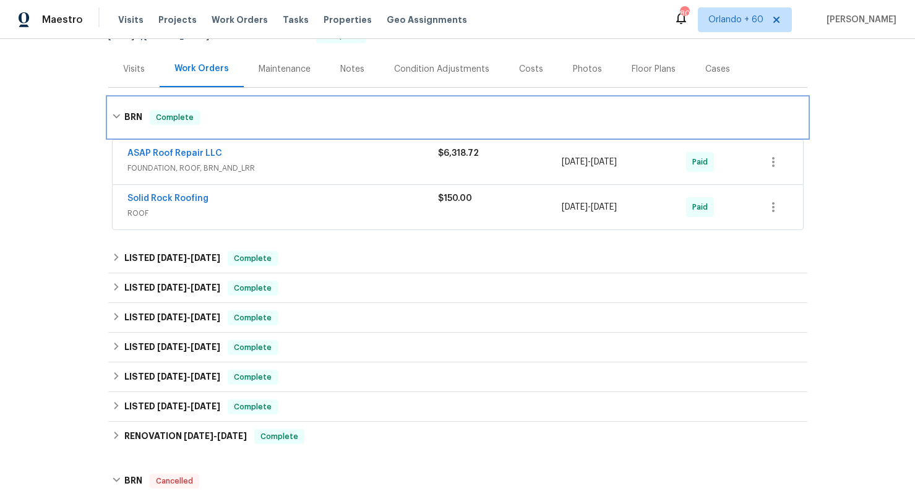
scroll to position [136, 0]
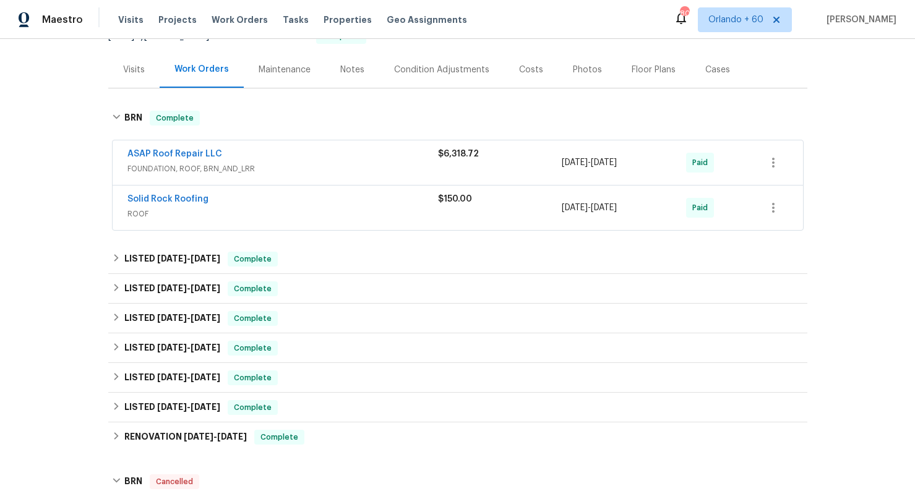
click at [519, 75] on div "Costs" at bounding box center [531, 70] width 24 height 12
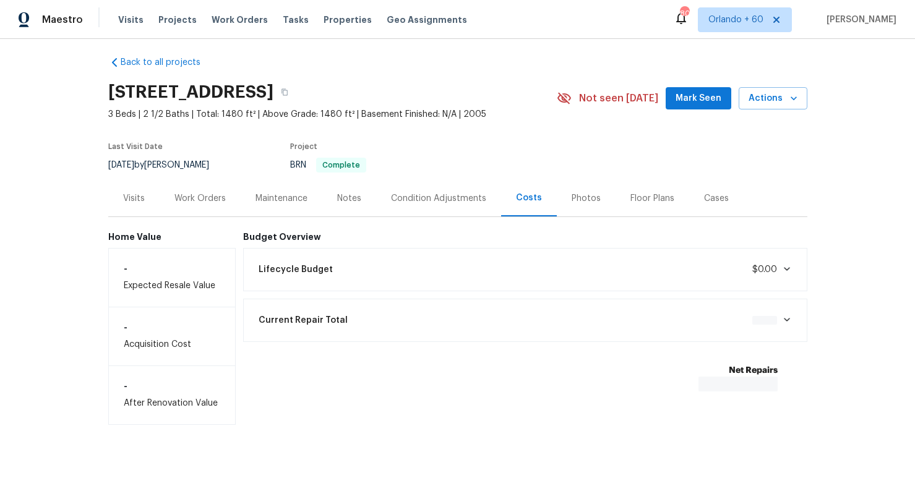
scroll to position [7, 0]
click at [579, 307] on div "Current Repair Total $13,741.61" at bounding box center [525, 320] width 548 height 27
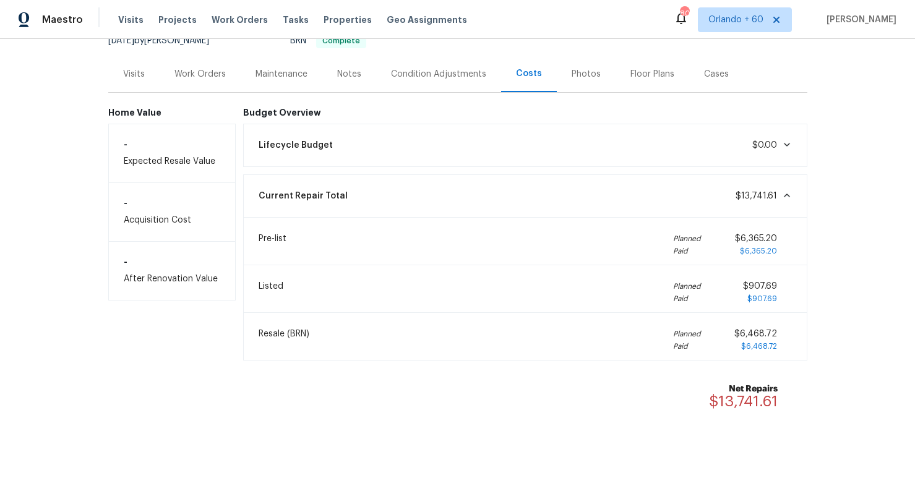
click at [198, 74] on div "Work Orders" at bounding box center [199, 74] width 51 height 12
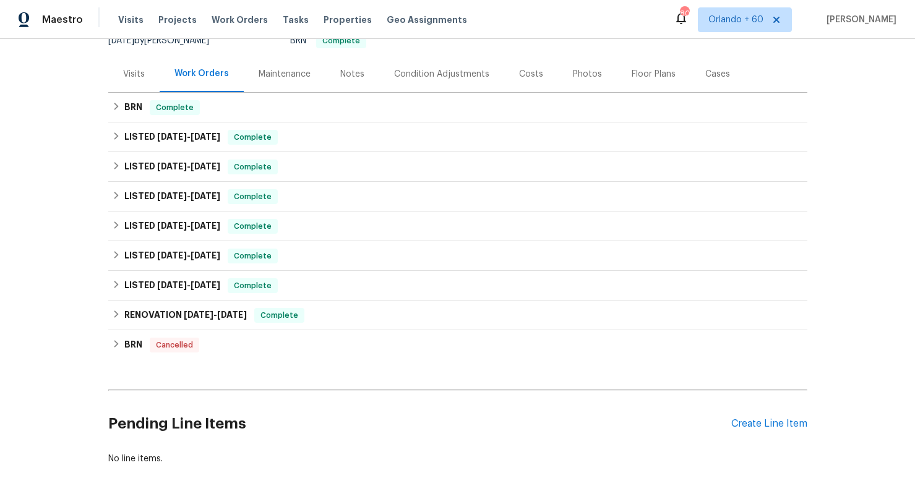
scroll to position [136, 0]
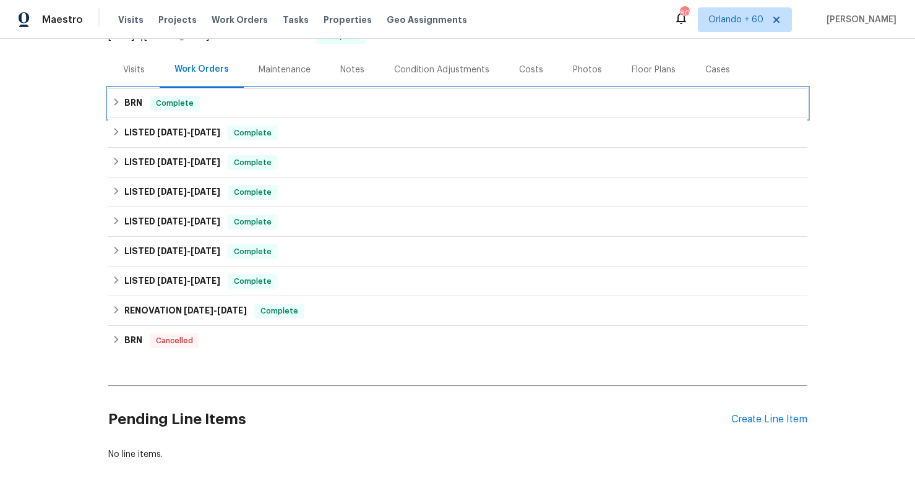
click at [367, 97] on div "BRN Complete" at bounding box center [457, 103] width 691 height 15
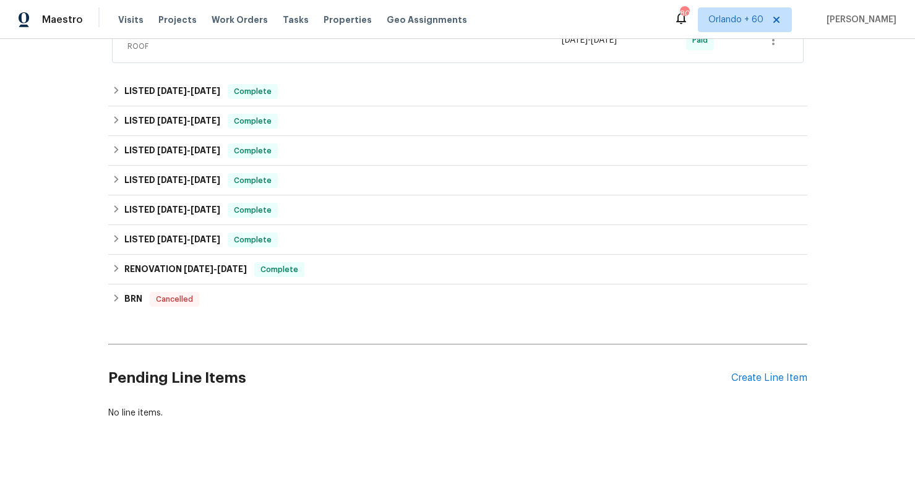
scroll to position [308, 0]
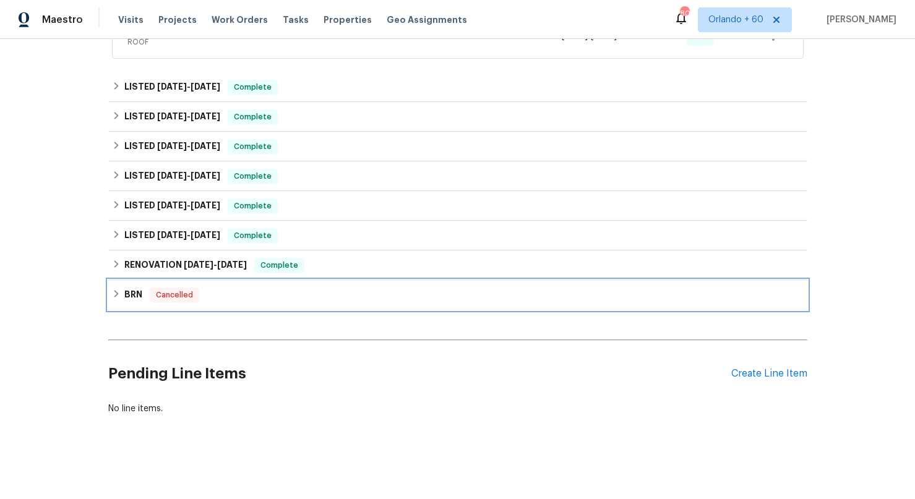
click at [457, 283] on div "BRN Cancelled" at bounding box center [457, 295] width 699 height 30
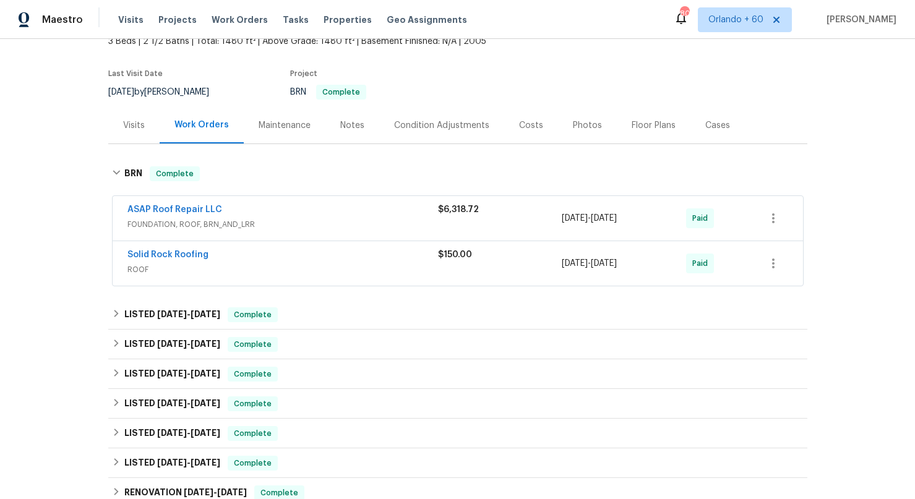
scroll to position [0, 0]
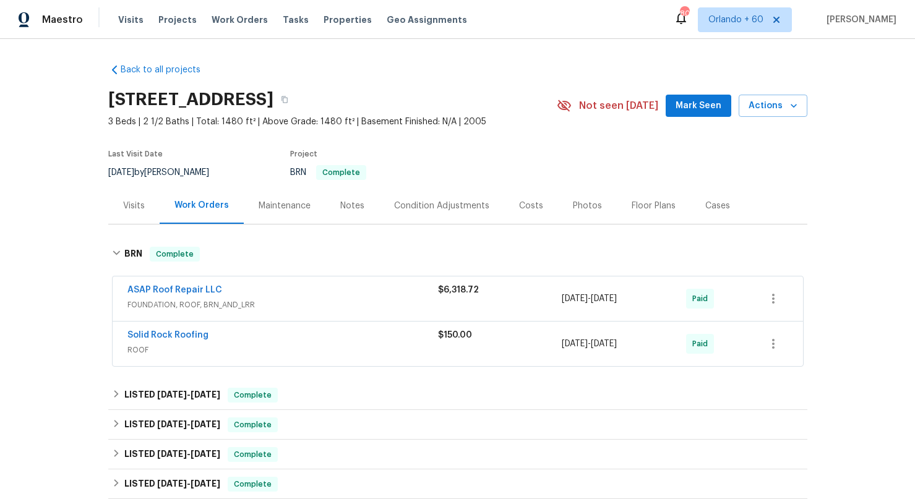
click at [524, 204] on div "Costs" at bounding box center [531, 206] width 24 height 12
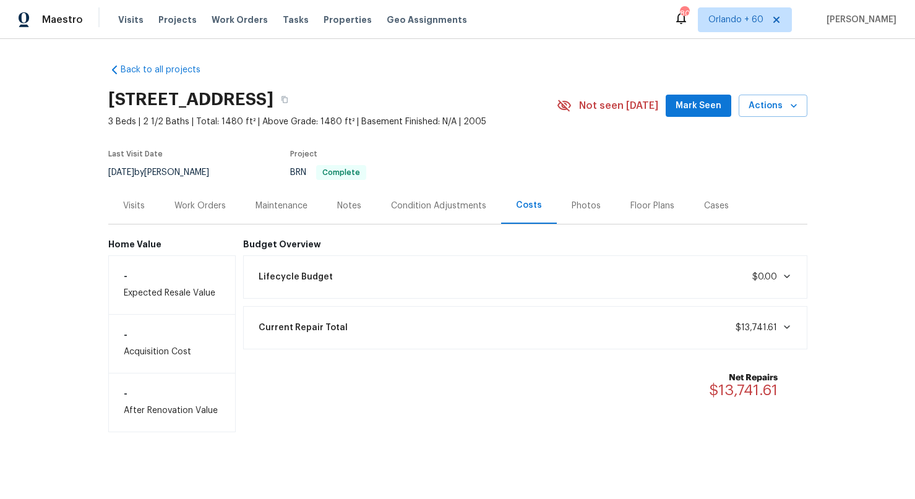
click at [555, 342] on div "Current Repair Total $13,741.61" at bounding box center [525, 327] width 564 height 43
click at [490, 325] on div "Current Repair Total $13,741.61" at bounding box center [525, 327] width 548 height 27
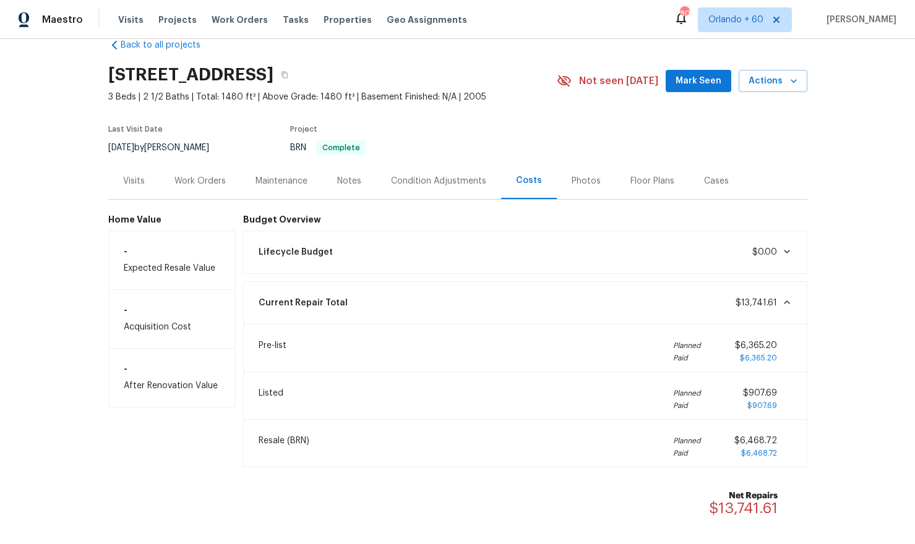
scroll to position [23, 0]
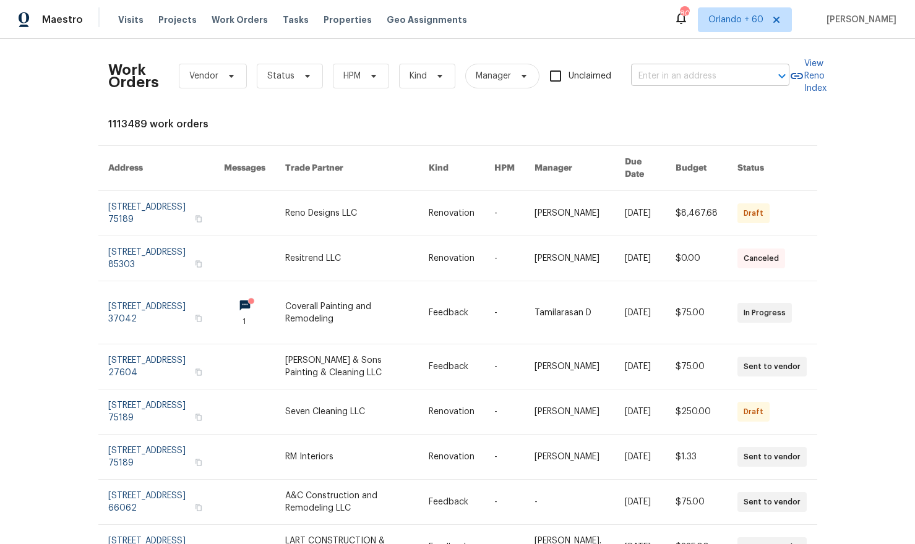
click at [683, 70] on input "text" at bounding box center [693, 76] width 124 height 19
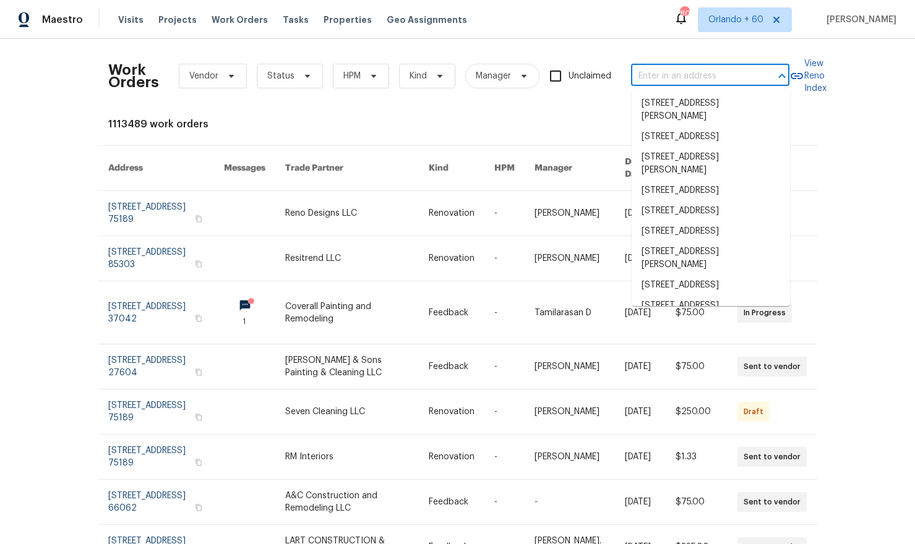
paste input "[STREET_ADDRESS][PERSON_NAME]"
type input "[STREET_ADDRESS][PERSON_NAME]"
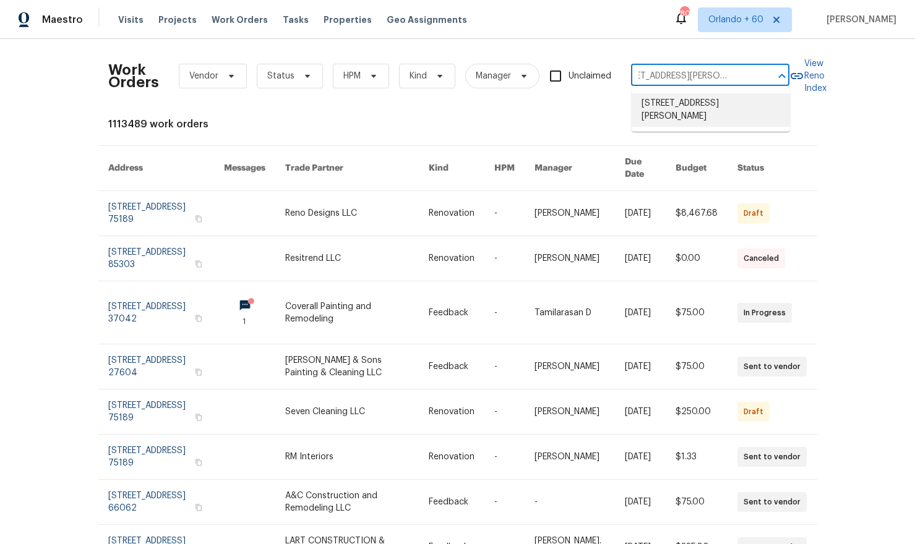
click at [725, 112] on li "19727 Bellaw Woods Dr, Humble, TX 77338" at bounding box center [710, 109] width 158 height 33
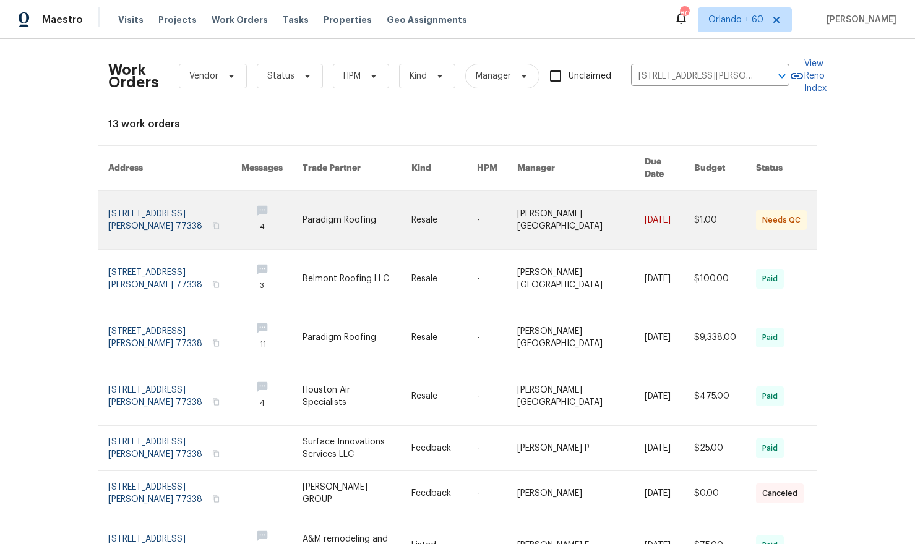
click at [351, 216] on link at bounding box center [356, 220] width 109 height 58
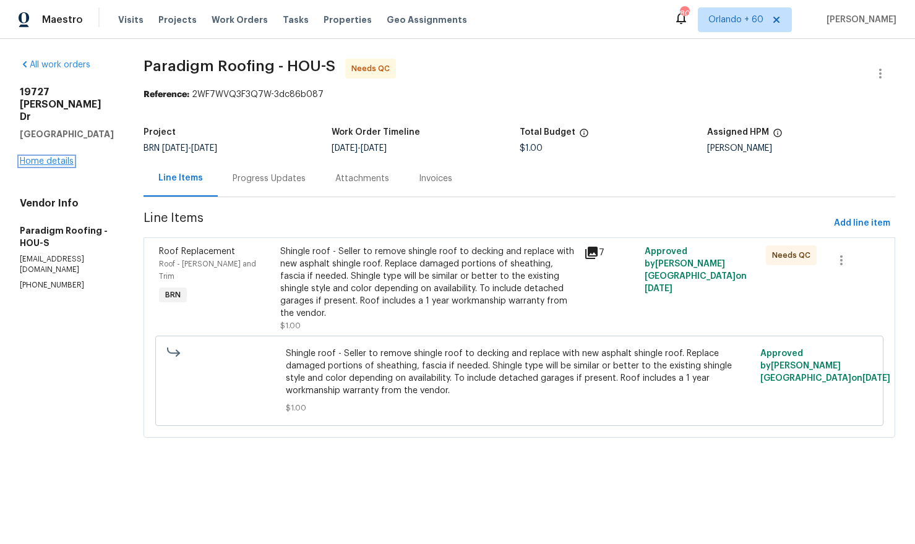
click at [52, 157] on link "Home details" at bounding box center [47, 161] width 54 height 9
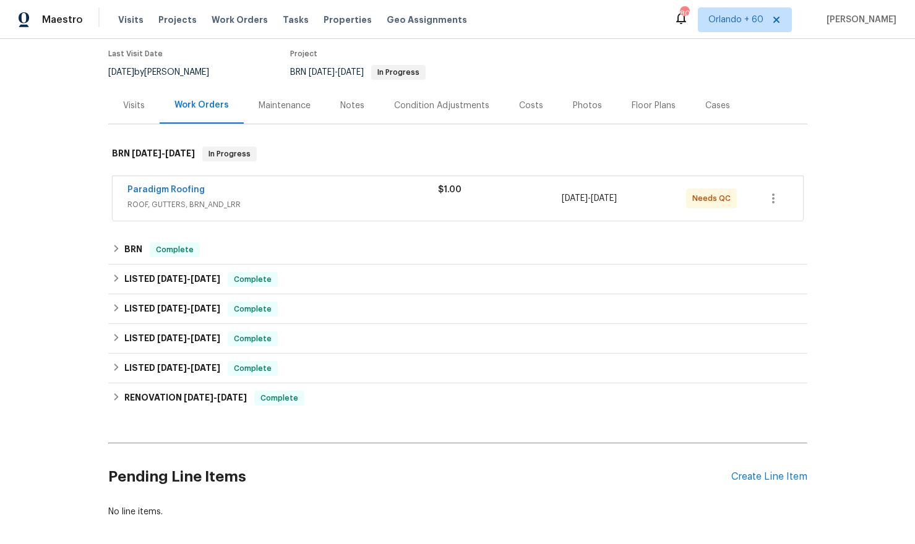
scroll to position [142, 0]
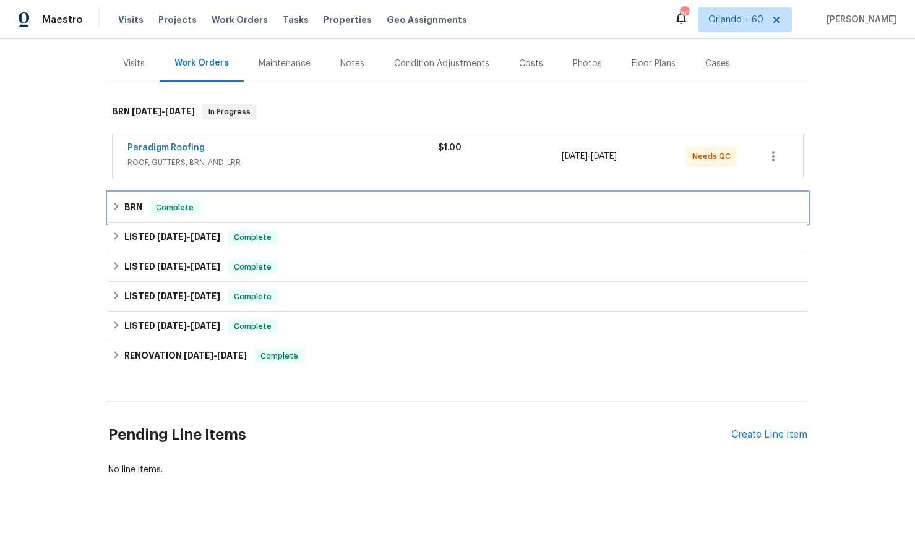
click at [113, 211] on div "BRN Complete" at bounding box center [457, 207] width 691 height 15
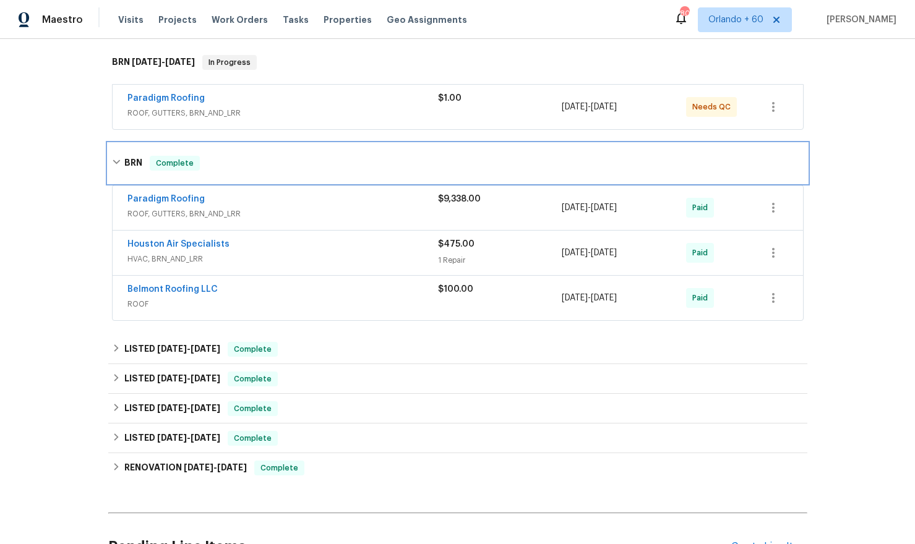
scroll to position [195, 0]
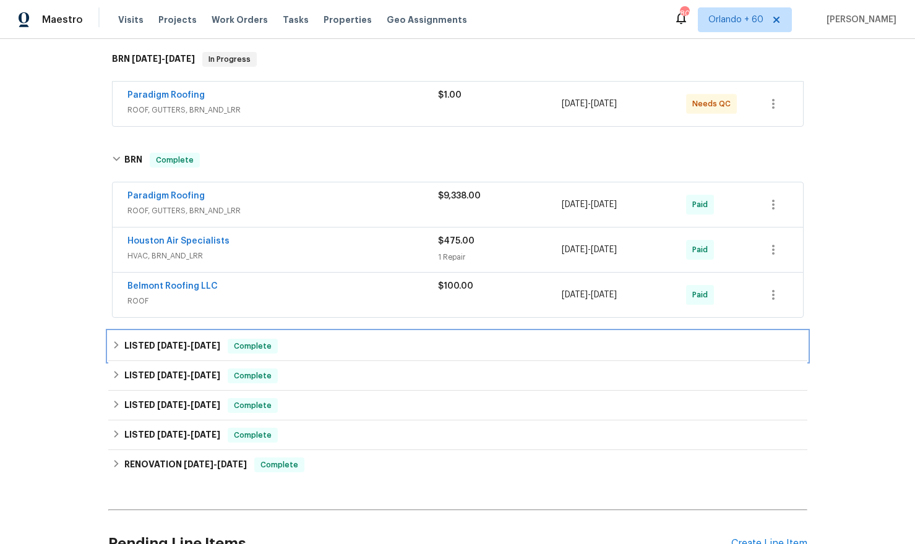
click at [140, 345] on h6 "LISTED 1/16/25 - 1/21/25" at bounding box center [172, 346] width 96 height 15
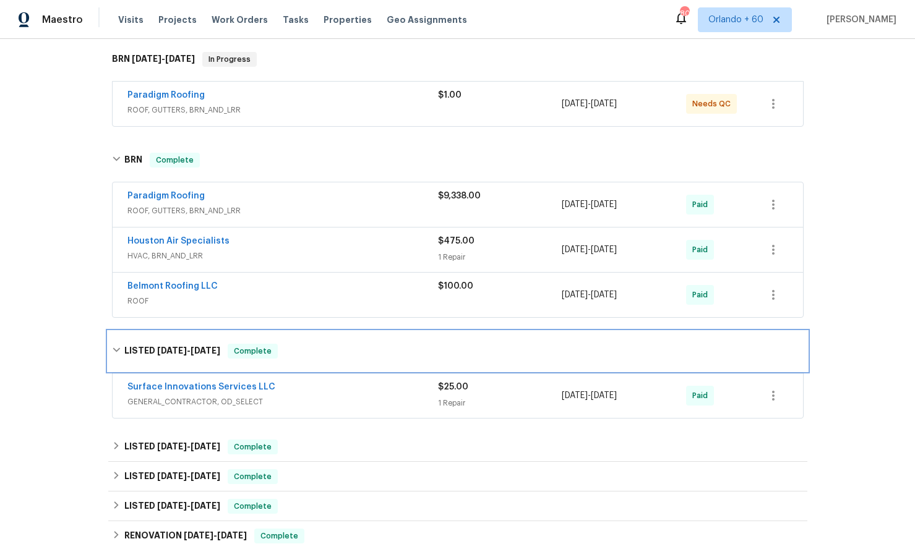
click at [140, 345] on h6 "LISTED 1/16/25 - 1/21/25" at bounding box center [172, 351] width 96 height 15
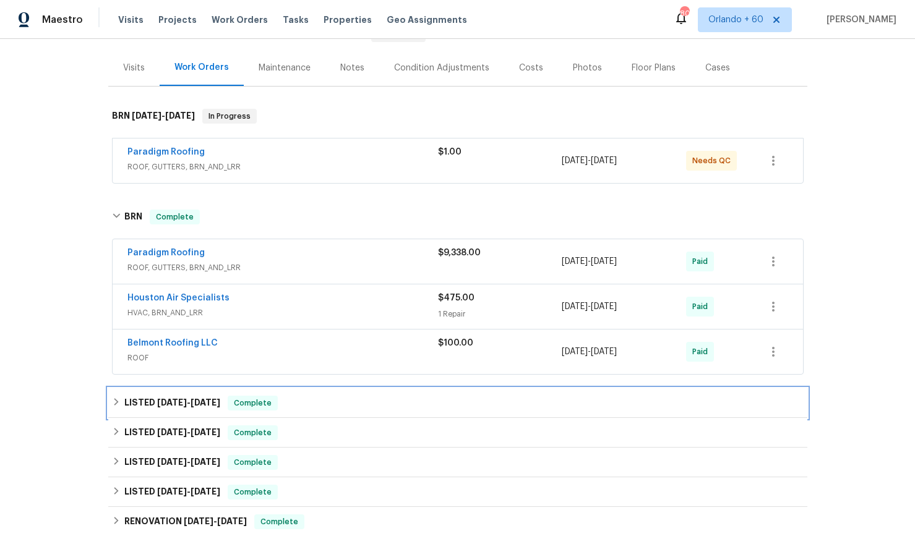
scroll to position [96, 0]
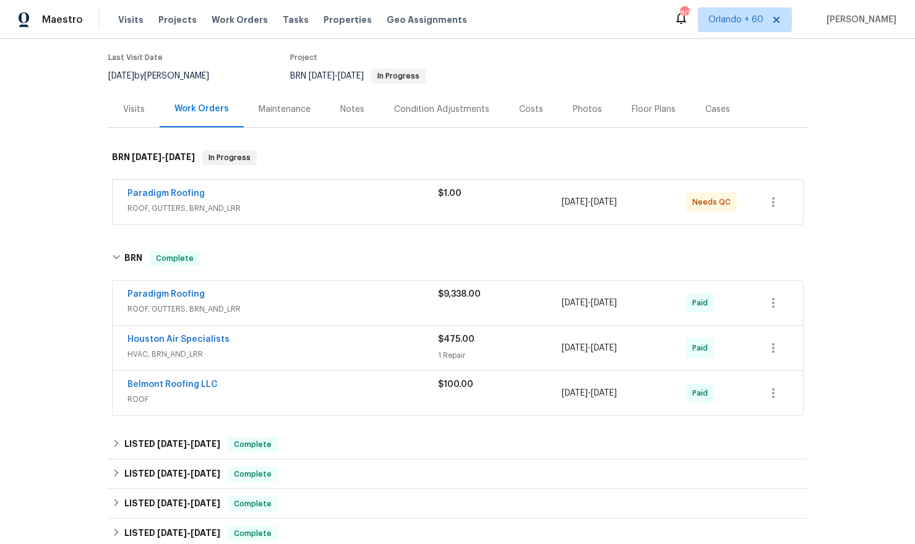
click at [519, 111] on div "Costs" at bounding box center [531, 109] width 24 height 12
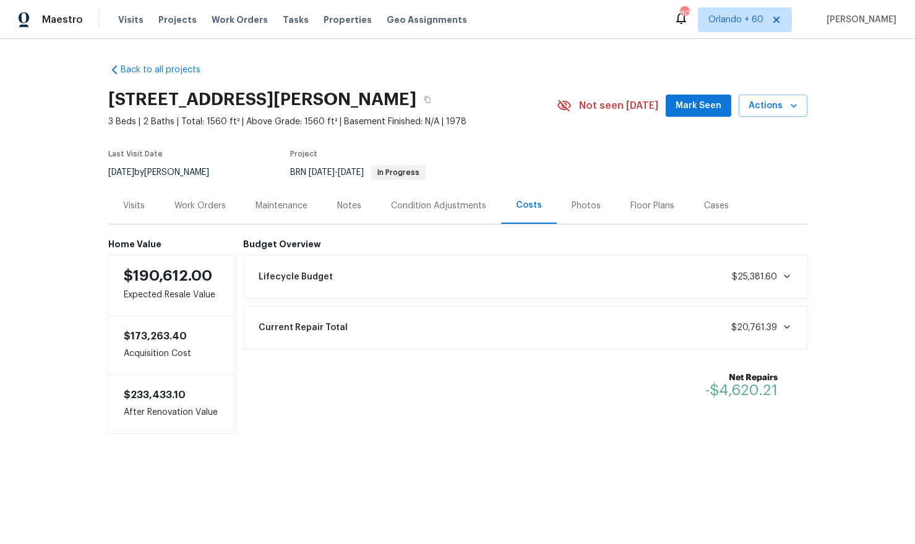
click at [720, 343] on div "Current Repair Total $20,761.39" at bounding box center [525, 327] width 564 height 43
click at [746, 324] on span "$20,761.39" at bounding box center [754, 327] width 46 height 9
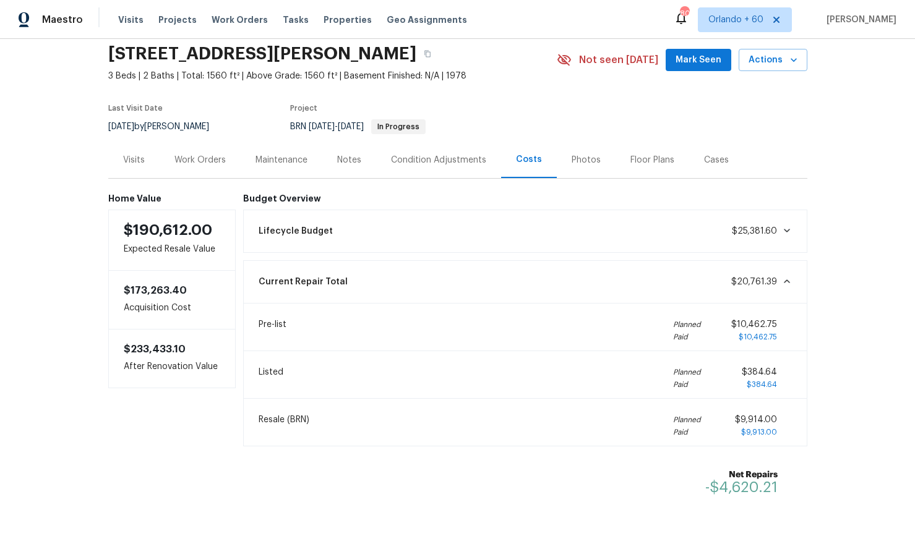
scroll to position [45, 0]
click at [197, 164] on div "Work Orders" at bounding box center [199, 161] width 51 height 12
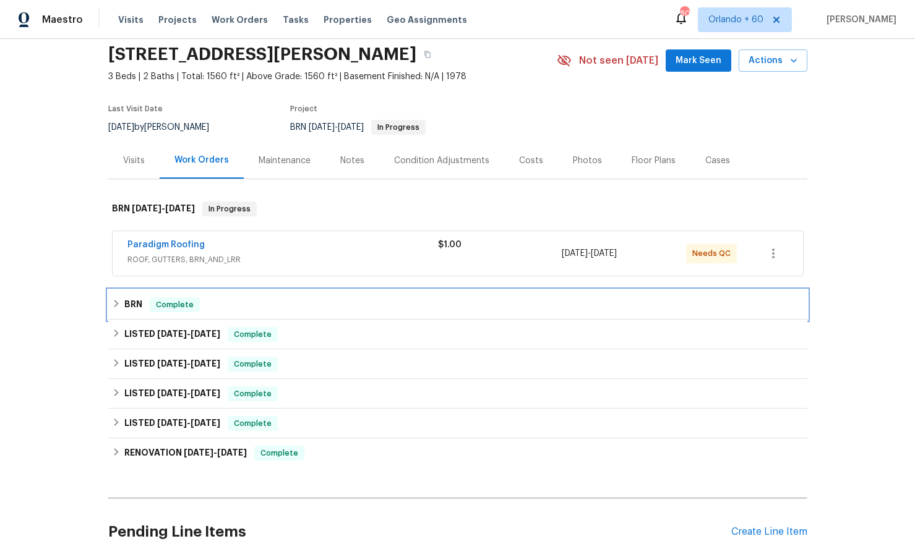
click at [116, 305] on icon at bounding box center [116, 303] width 4 height 7
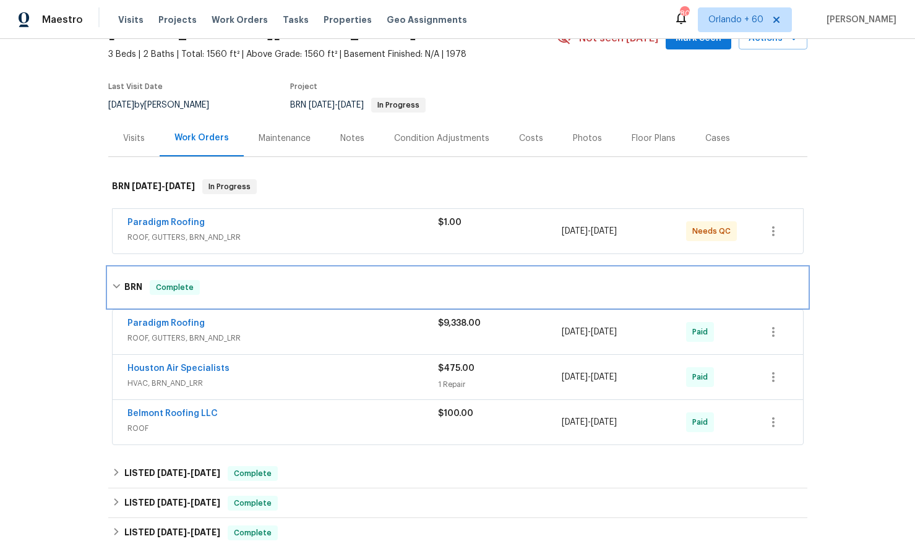
scroll to position [73, 0]
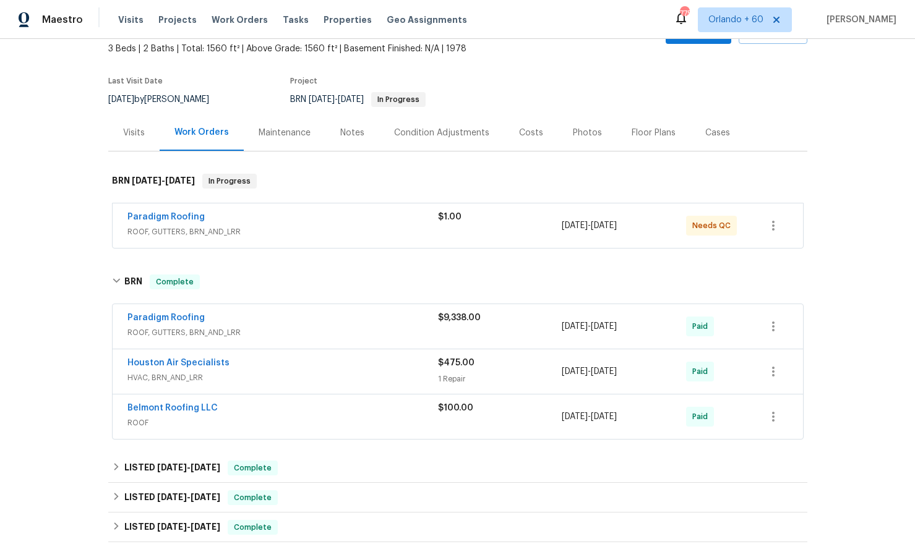
click at [862, 189] on div "Back to all projects 19727 Bellaw Woods Dr, Humble, TX 77338 3 Beds | 2 Baths |…" at bounding box center [457, 291] width 915 height 505
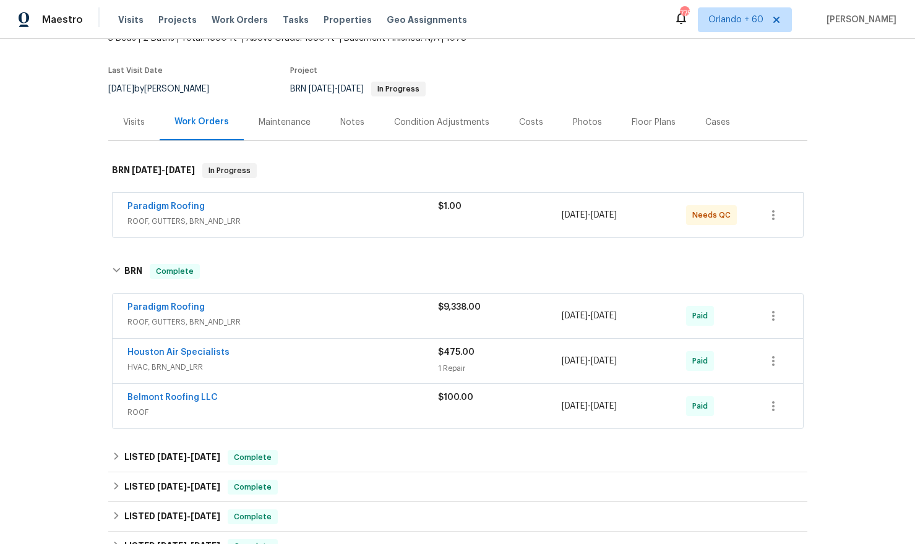
scroll to position [96, 0]
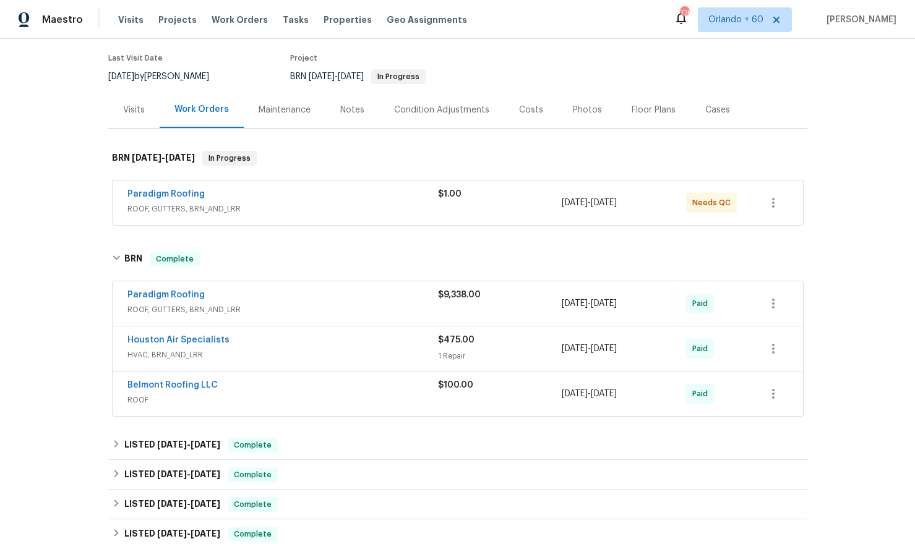
click at [524, 105] on div "Costs" at bounding box center [531, 110] width 24 height 12
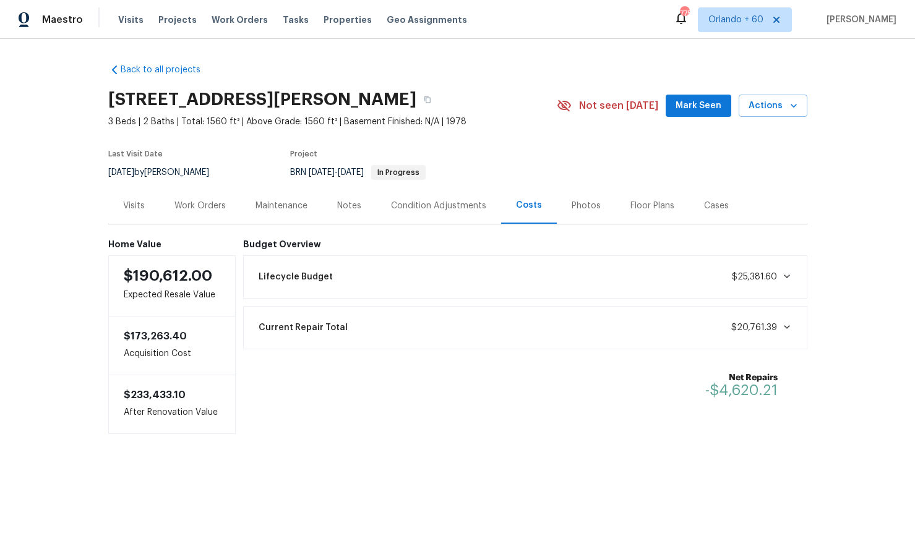
click at [518, 317] on div "Current Repair Total $20,761.39" at bounding box center [525, 327] width 548 height 27
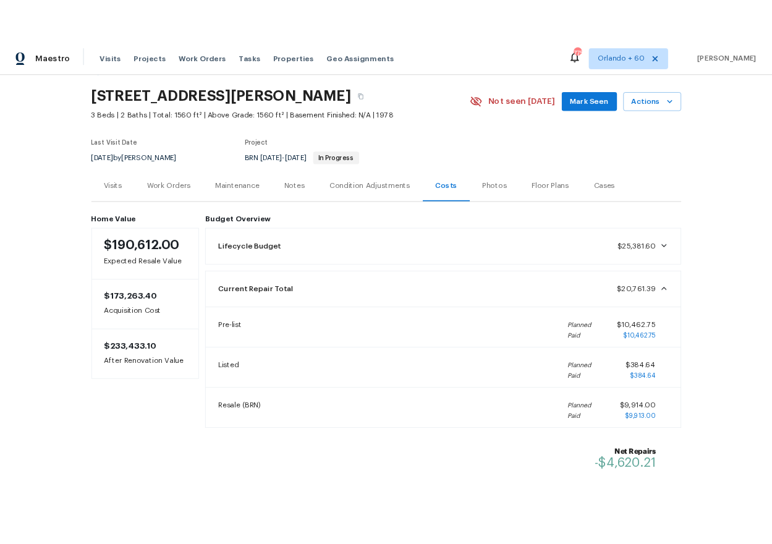
scroll to position [87, 0]
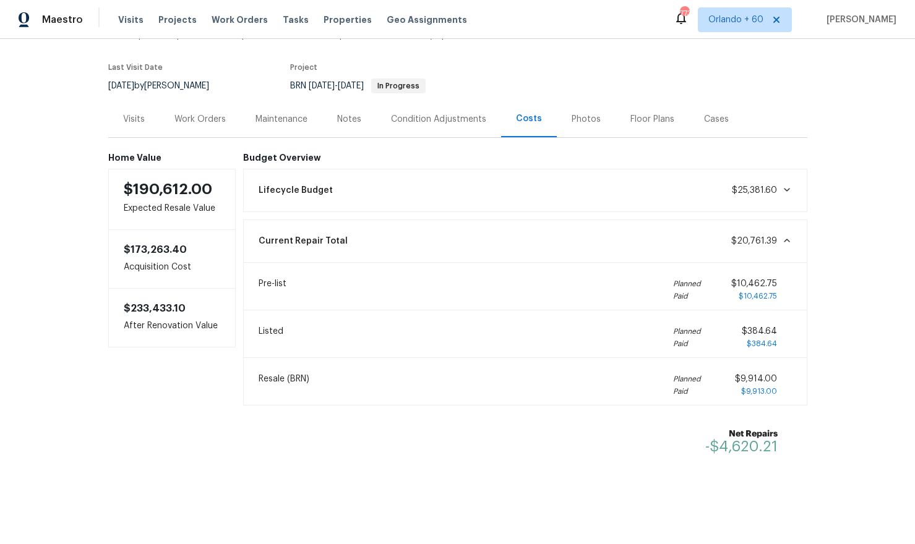
click at [210, 117] on div "Work Orders" at bounding box center [199, 119] width 51 height 12
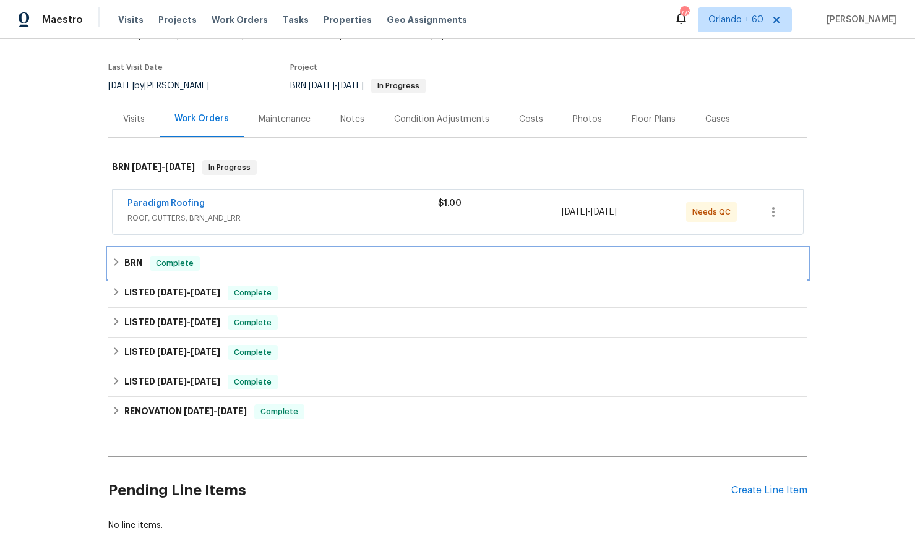
click at [114, 260] on icon at bounding box center [116, 262] width 9 height 9
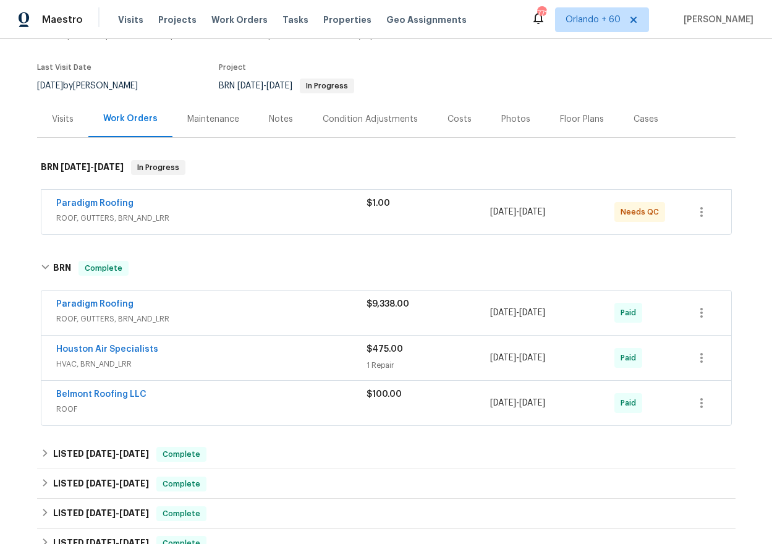
click at [23, 367] on div "Back to all projects 19727 Bellaw Woods Dr, Humble, TX 77338 3 Beds | 2 Baths |…" at bounding box center [386, 291] width 772 height 505
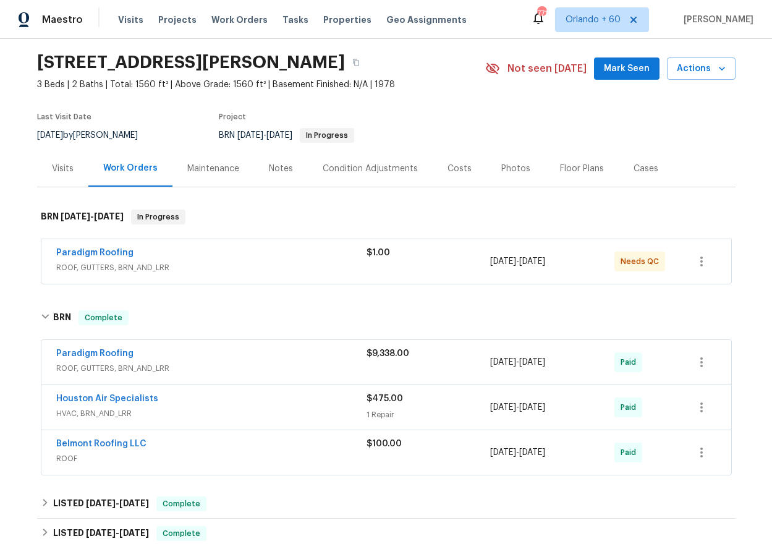
scroll to position [41, 0]
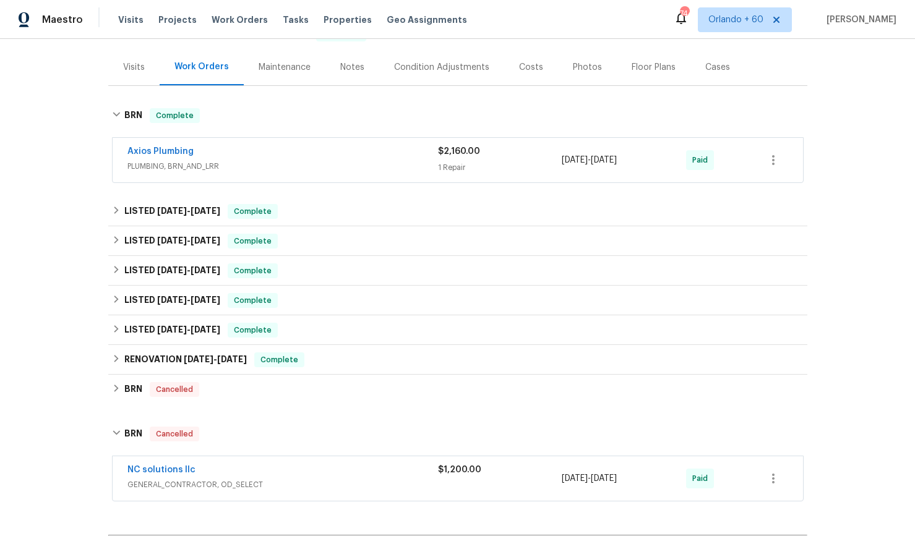
scroll to position [140, 0]
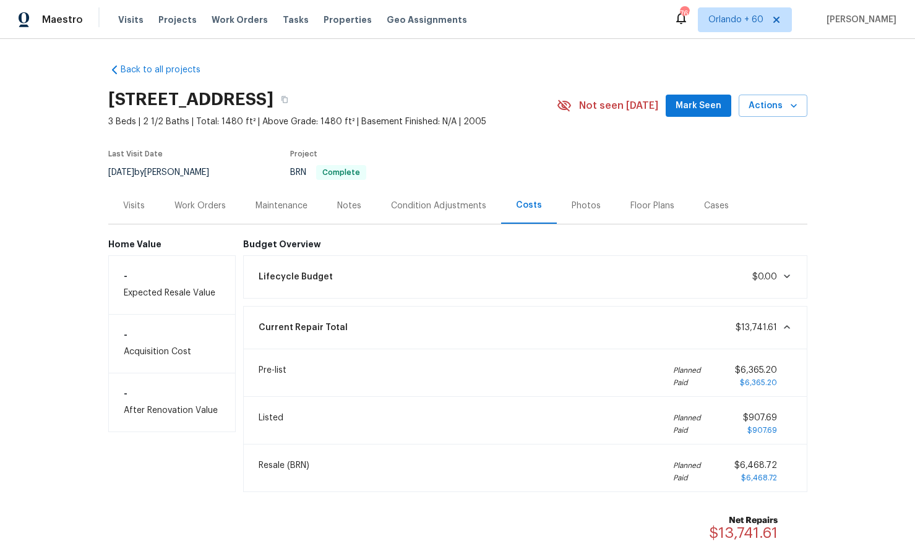
scroll to position [23, 0]
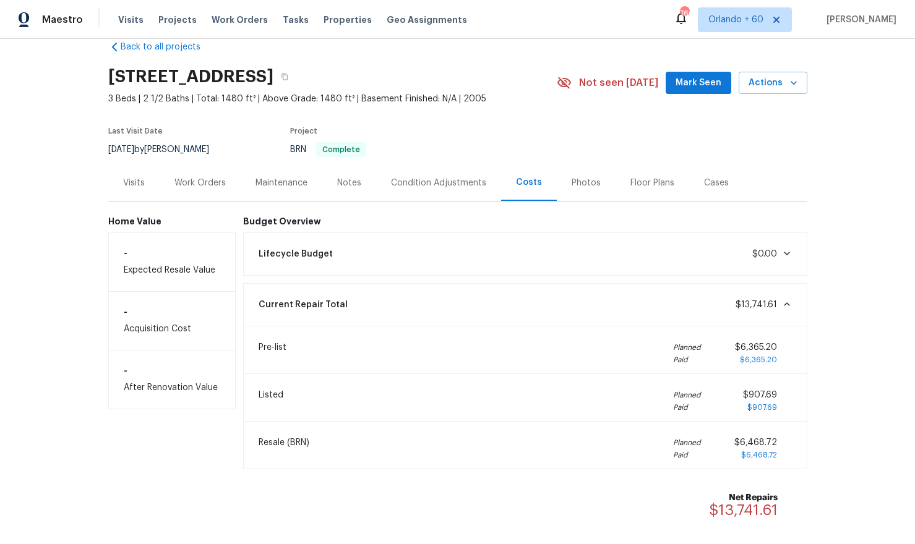
click at [211, 181] on div "Work Orders" at bounding box center [199, 183] width 51 height 12
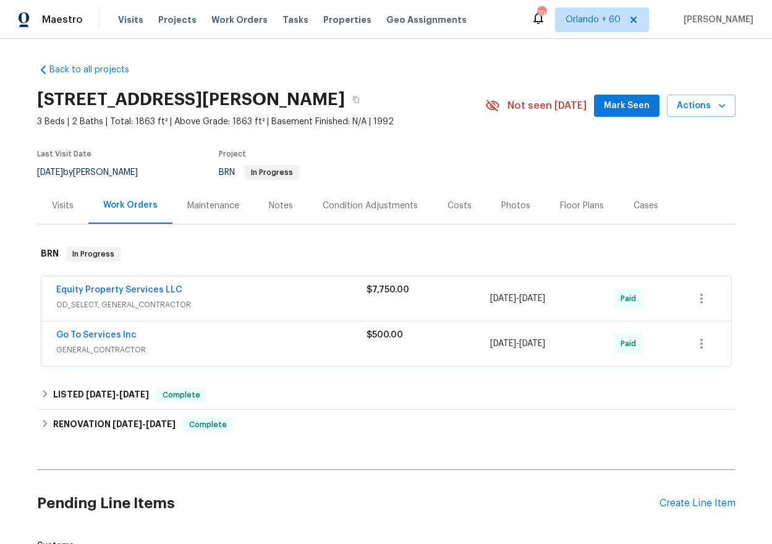
click at [469, 213] on div "Costs" at bounding box center [460, 205] width 54 height 36
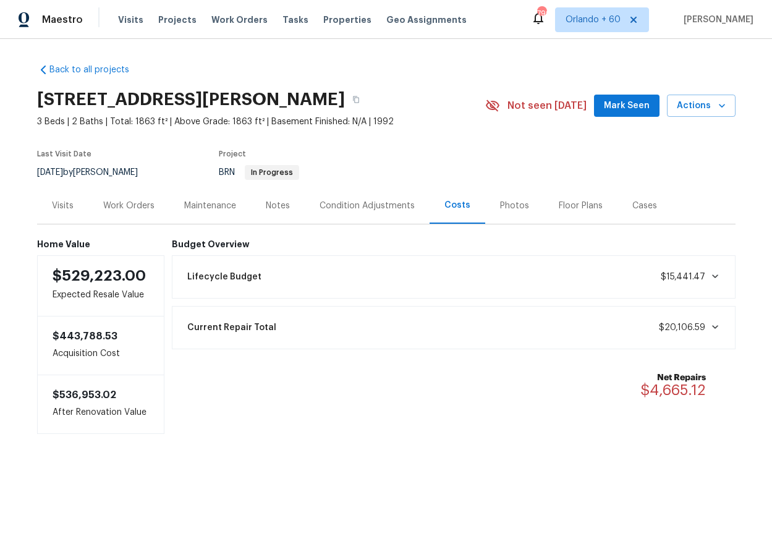
click at [495, 280] on div "Lifecycle Budget $15,441.47" at bounding box center [454, 276] width 548 height 27
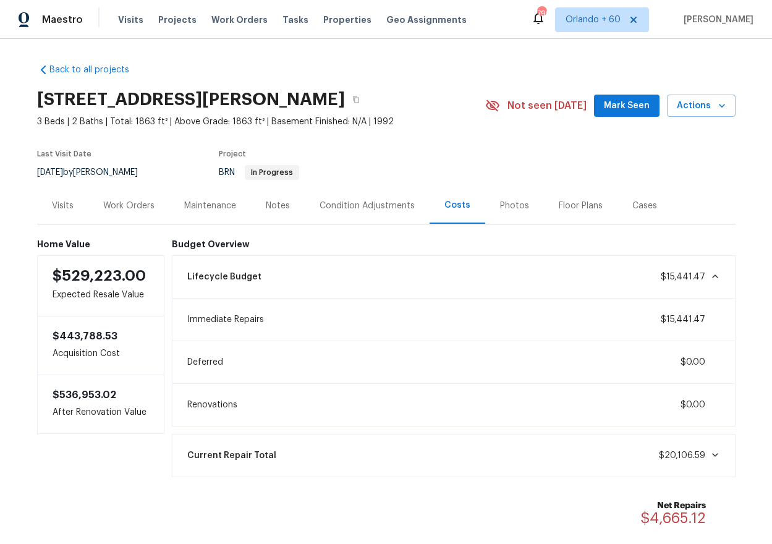
click at [518, 456] on div "Current Repair Total $20,106.59" at bounding box center [454, 455] width 548 height 27
